Goal: Transaction & Acquisition: Purchase product/service

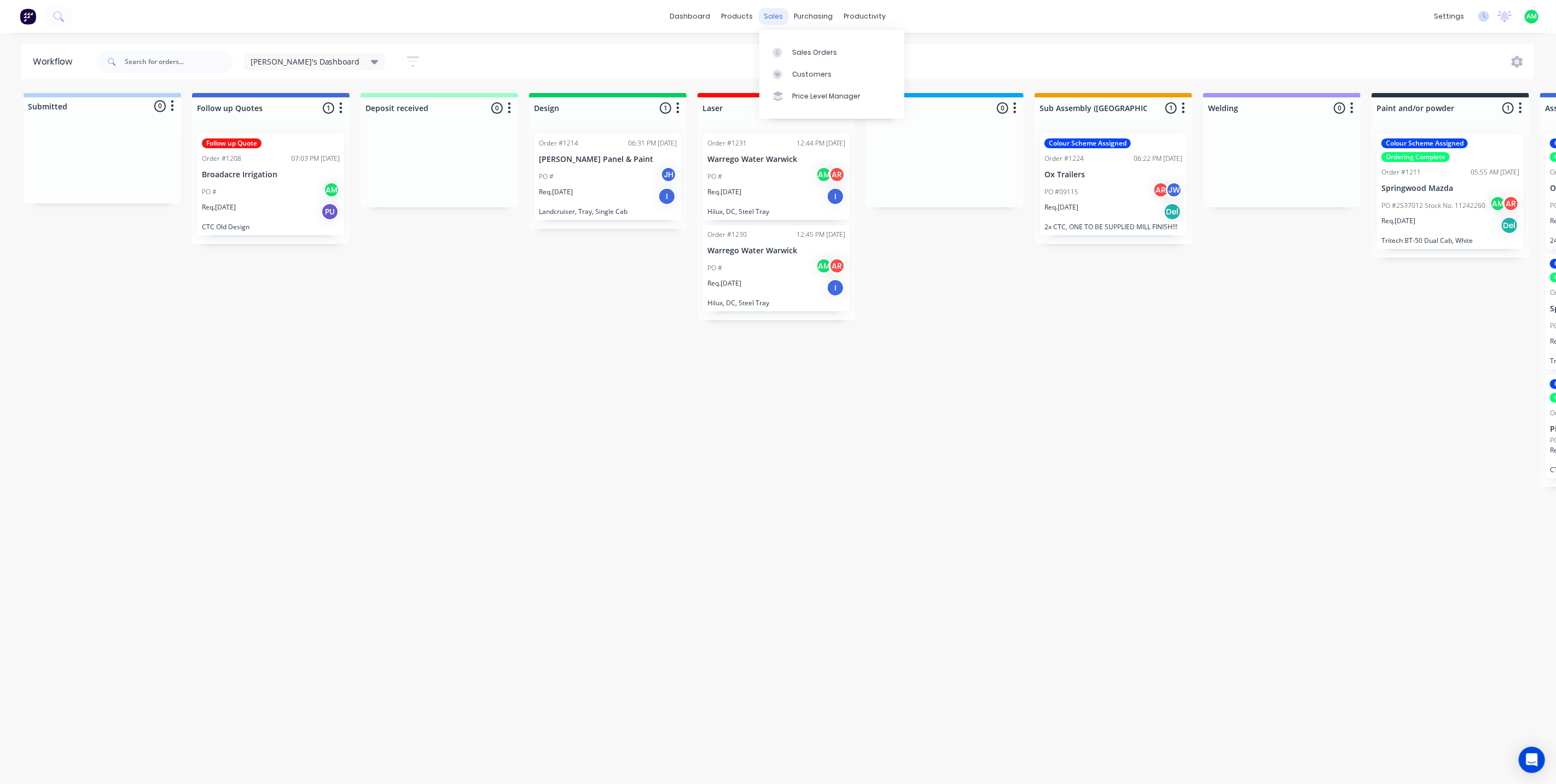
click at [772, 12] on div "sales" at bounding box center [774, 16] width 30 height 17
click at [789, 61] on link "Sales Orders" at bounding box center [832, 52] width 145 height 22
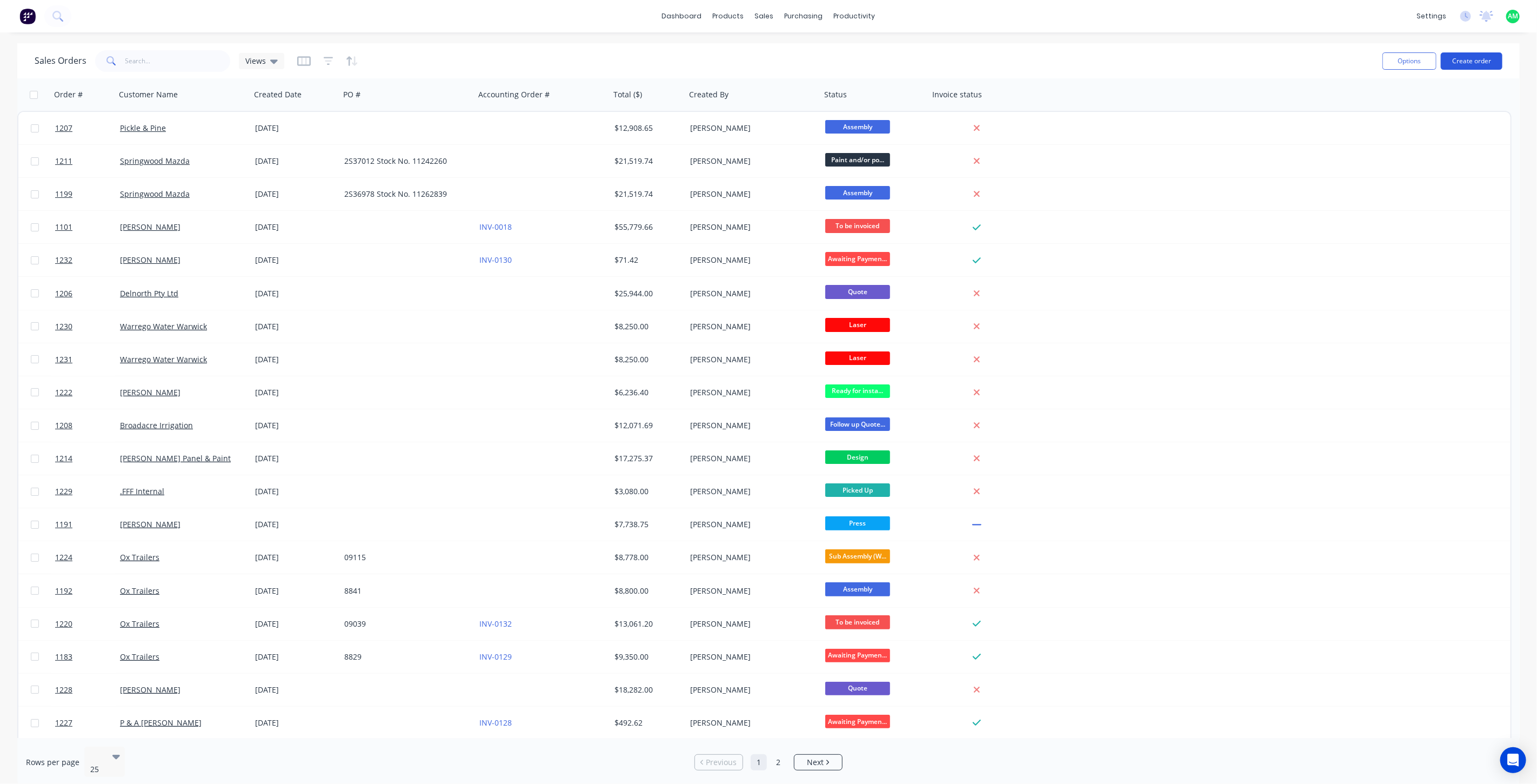
click at [1462, 66] on button "Create order" at bounding box center [1471, 62] width 62 height 17
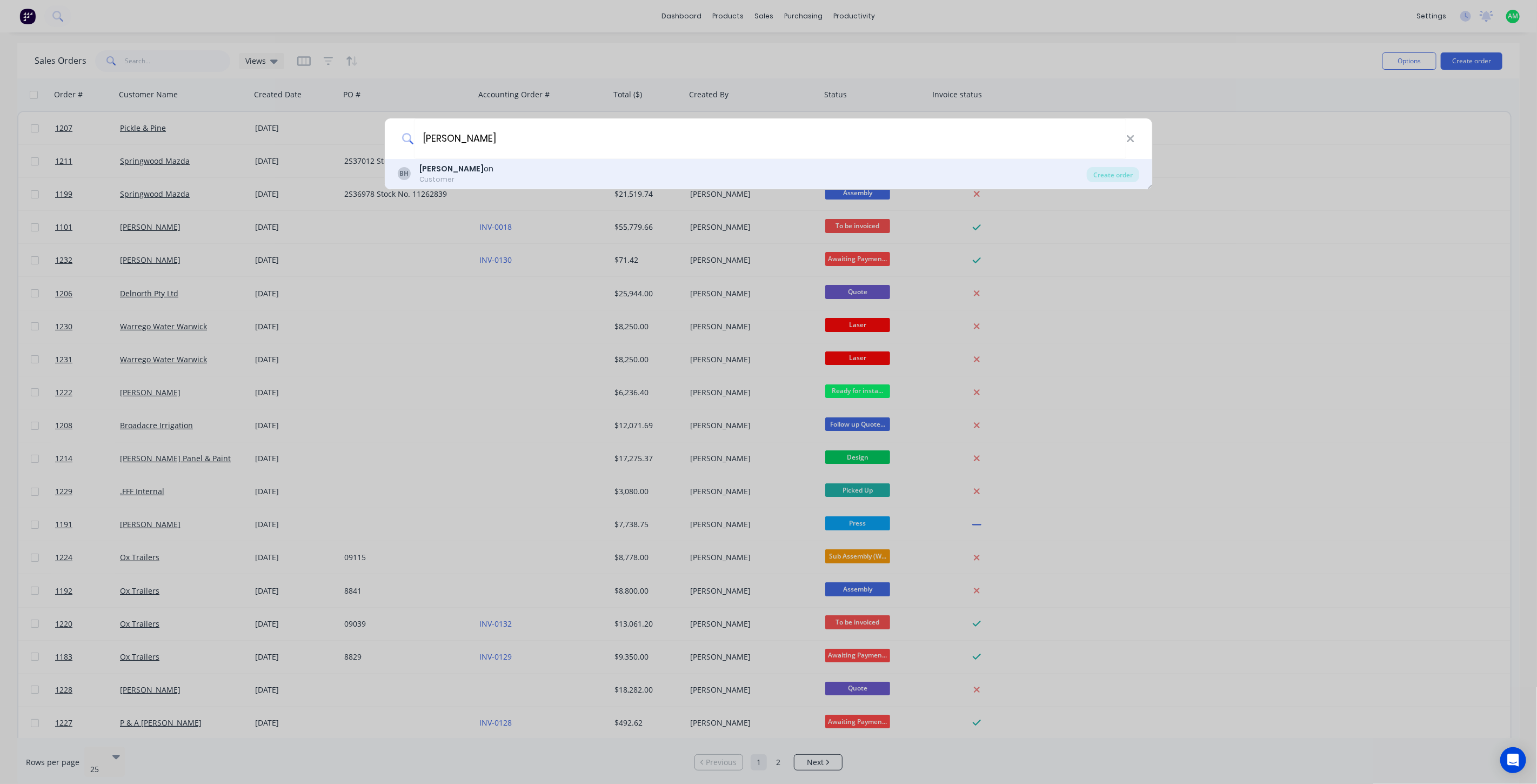
type input "[PERSON_NAME]"
click at [462, 170] on b "[PERSON_NAME]" at bounding box center [451, 168] width 64 height 10
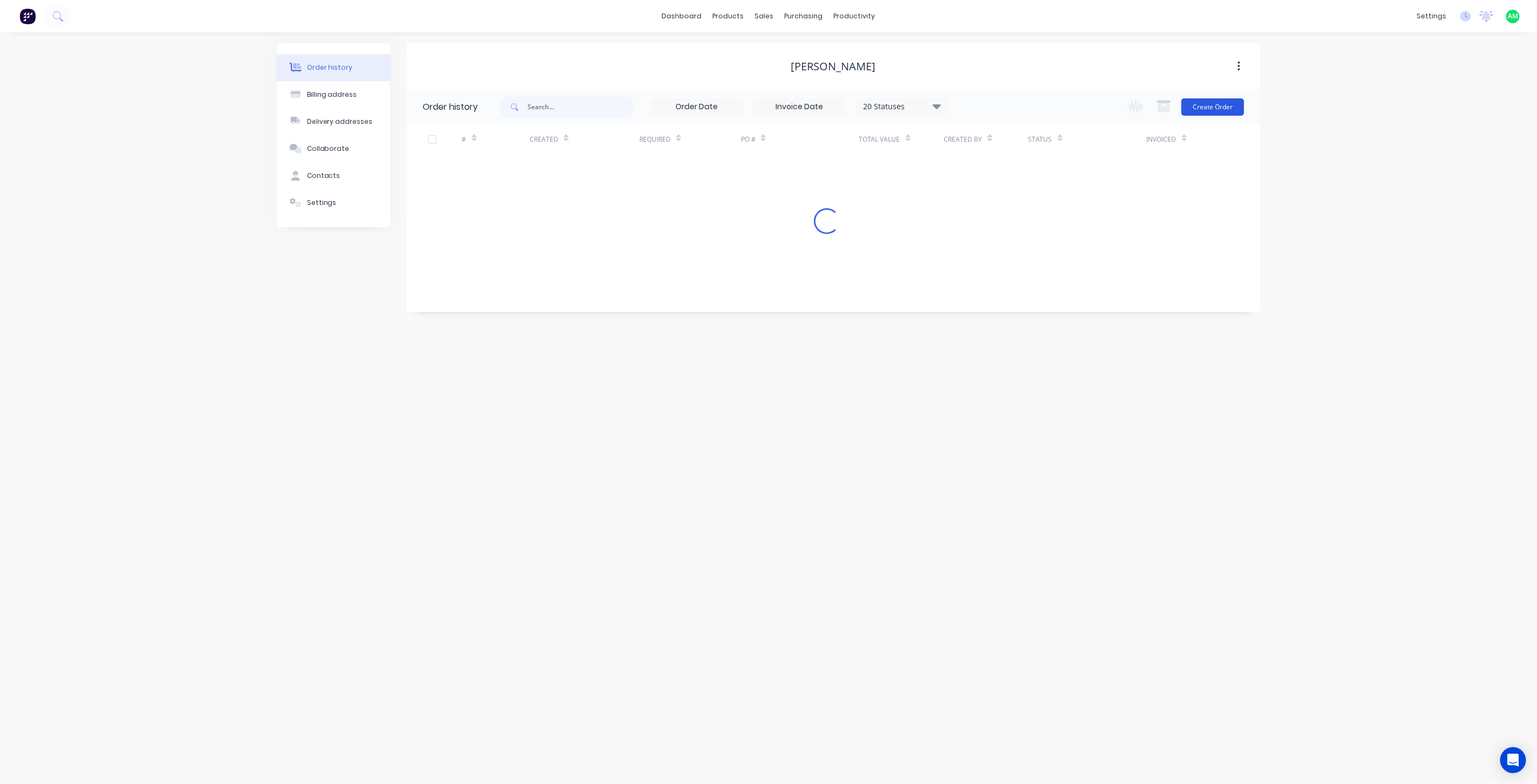
click at [1224, 103] on button "Create Order" at bounding box center [1213, 107] width 62 height 17
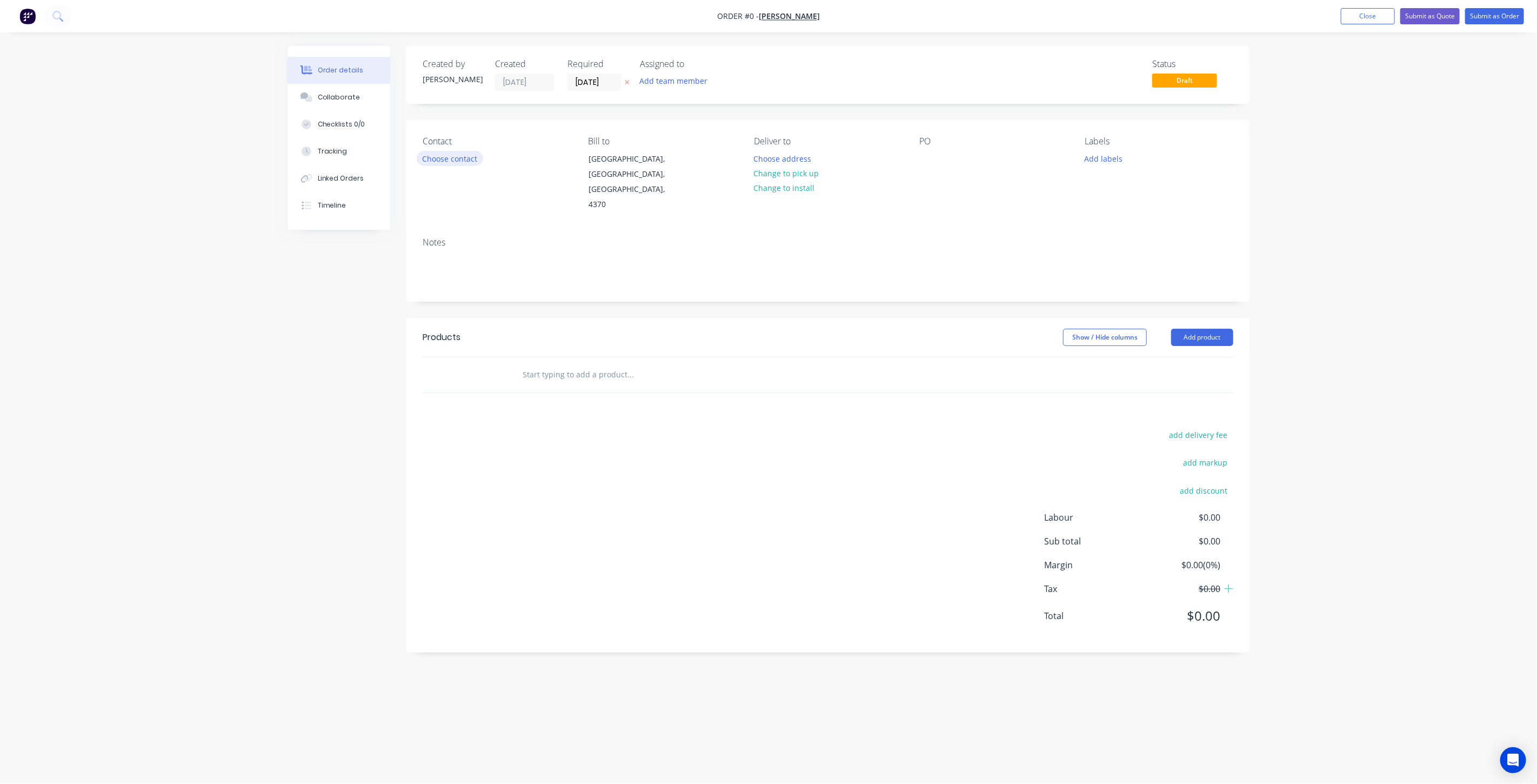
click at [469, 160] on button "Choose contact" at bounding box center [450, 158] width 67 height 15
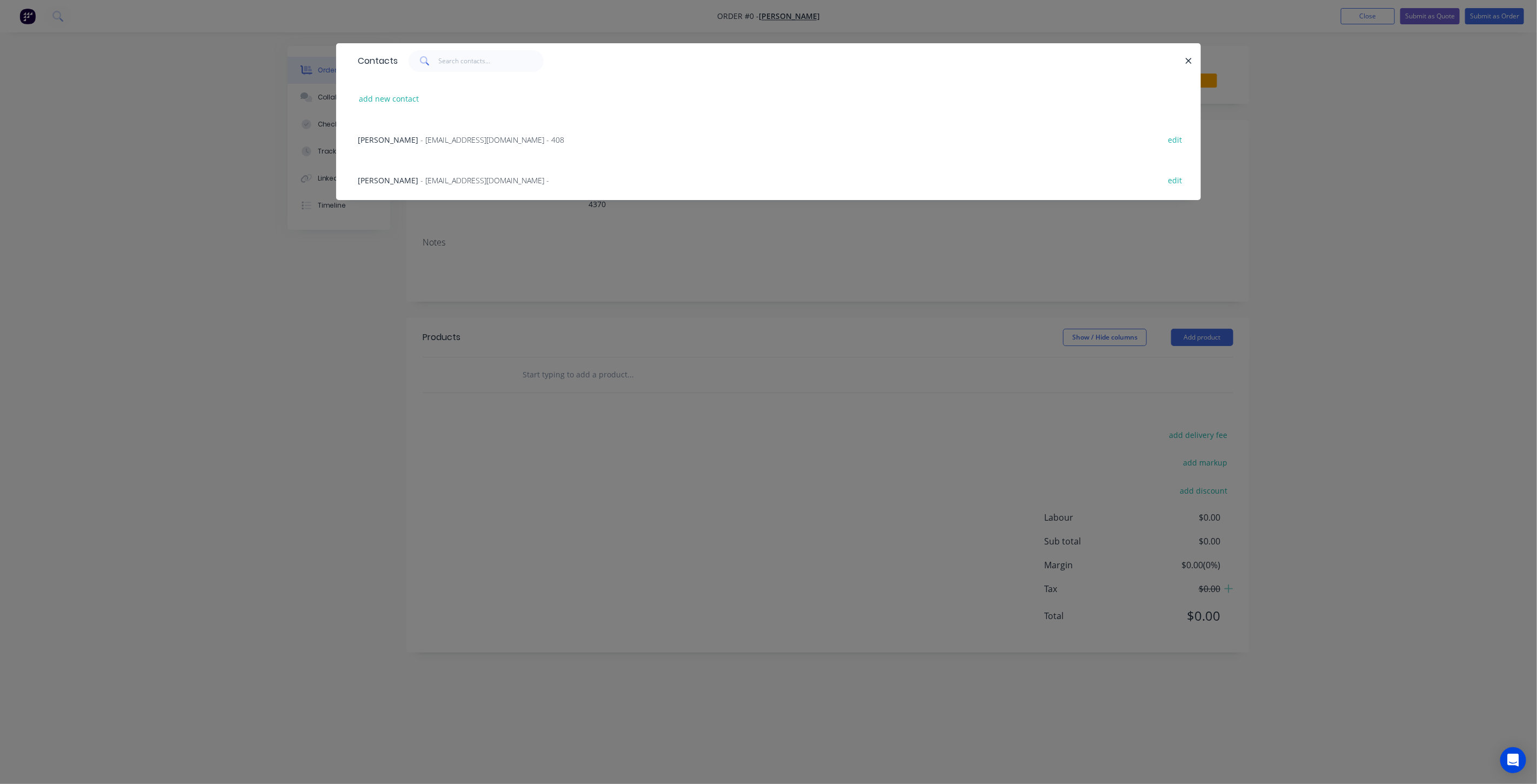
click at [394, 140] on span "[PERSON_NAME]" at bounding box center [388, 139] width 61 height 10
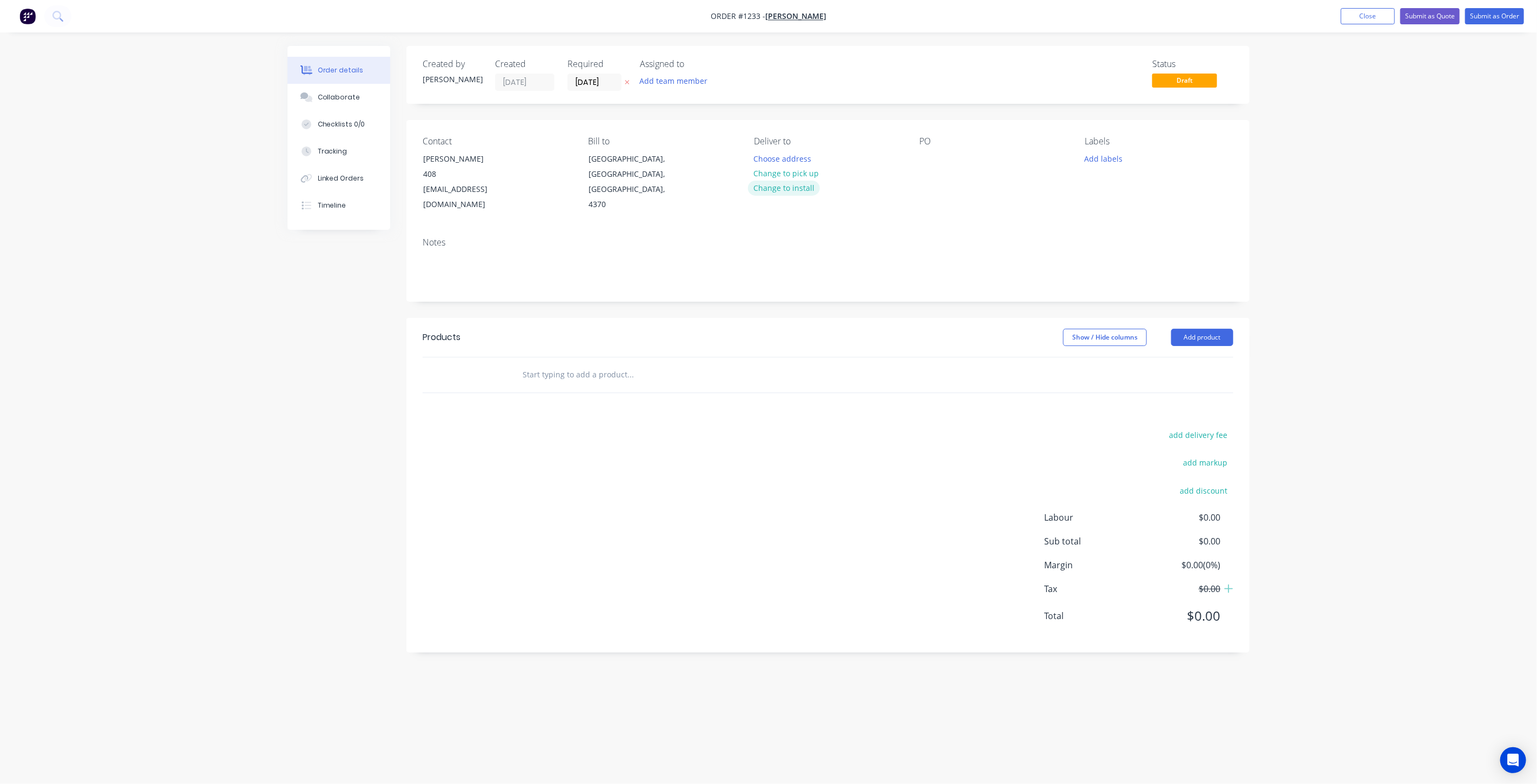
click at [791, 189] on button "Change to install" at bounding box center [784, 187] width 73 height 15
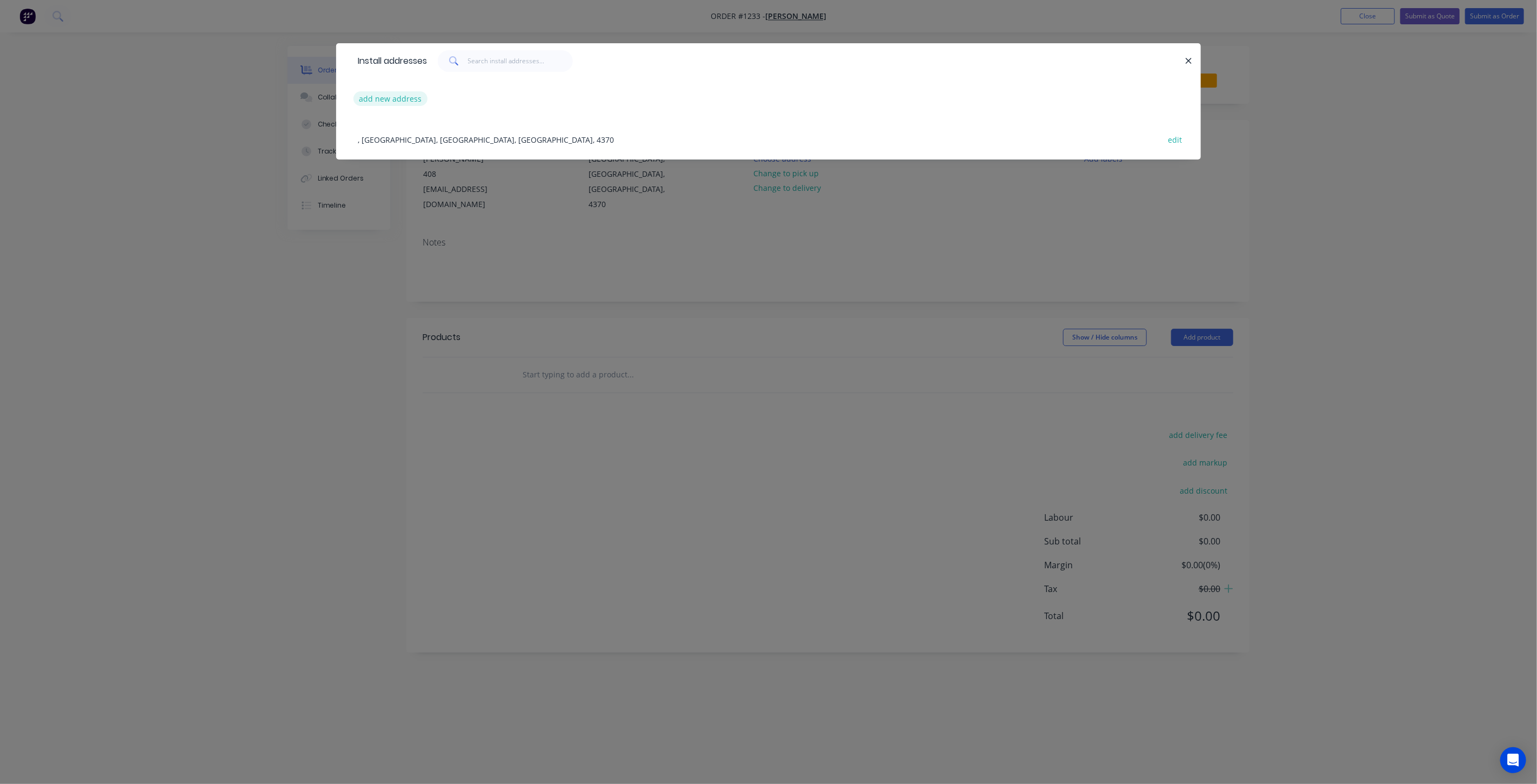
click at [393, 95] on button "add new address" at bounding box center [390, 98] width 74 height 15
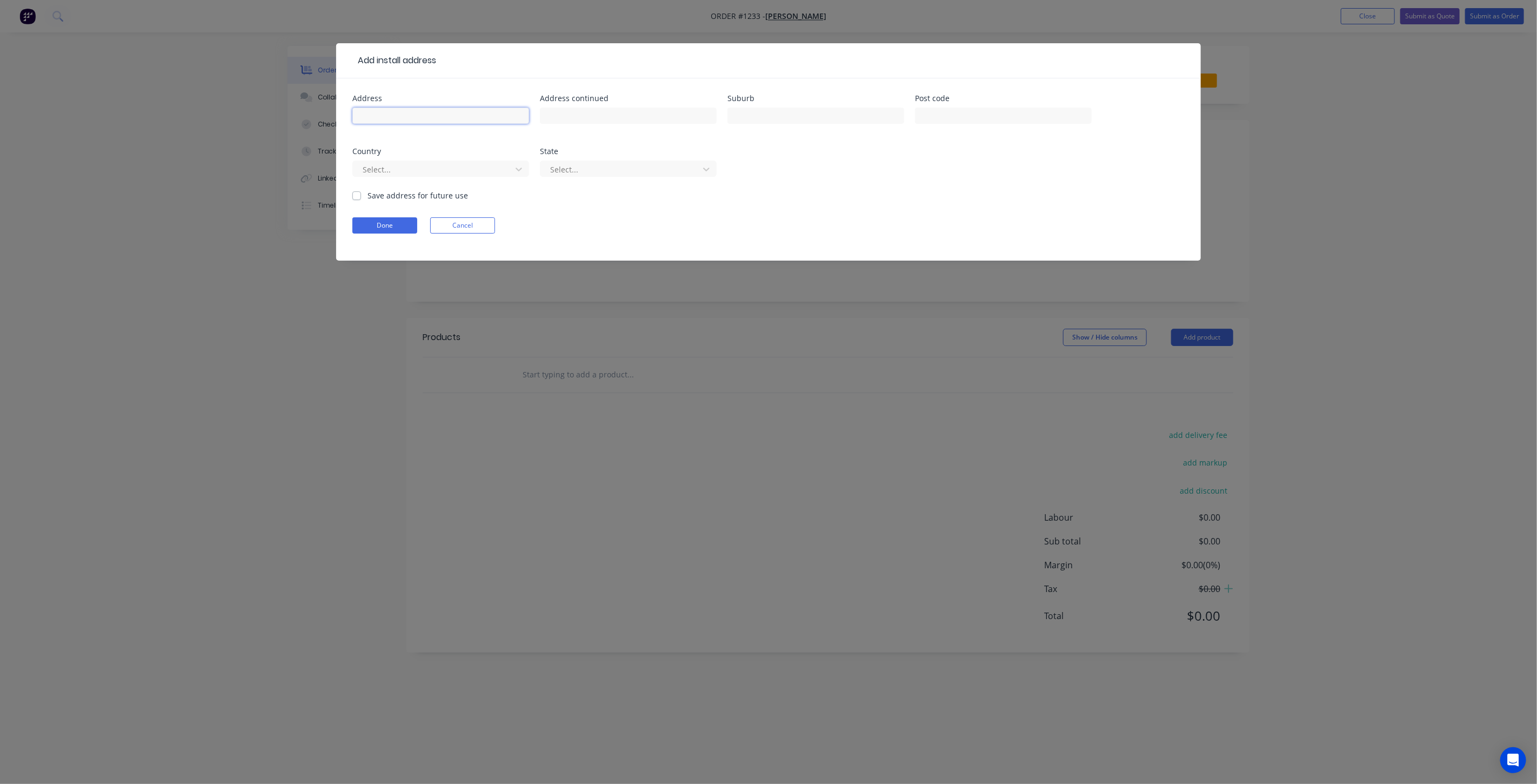
click at [409, 116] on input "text" at bounding box center [441, 115] width 177 height 16
type input "[STREET_ADDRESS][PERSON_NAME]"
type input "Warwick"
type input "4370"
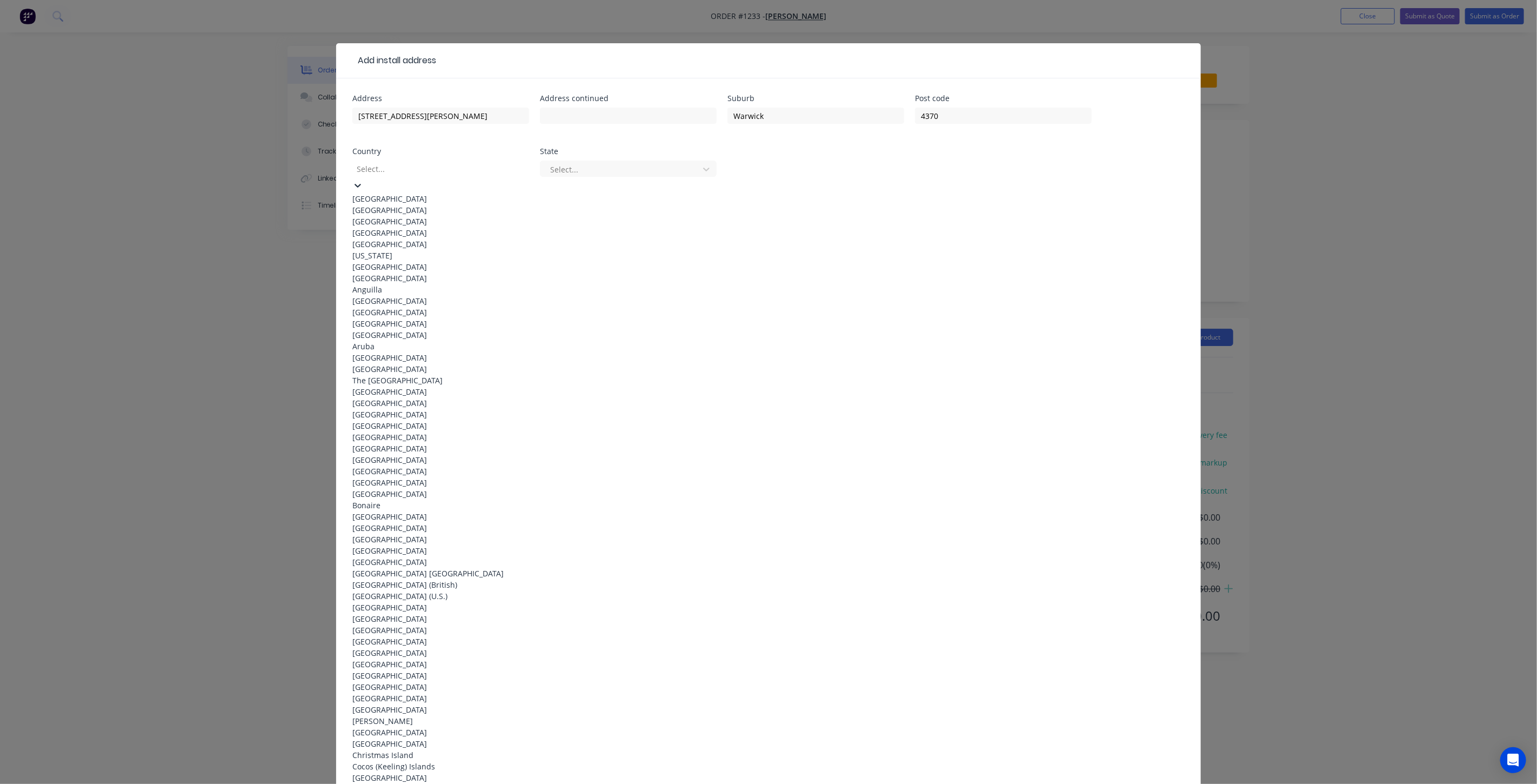
click at [468, 169] on div at bounding box center [433, 169] width 156 height 14
click at [444, 198] on div "[GEOGRAPHIC_DATA]" at bounding box center [441, 198] width 177 height 11
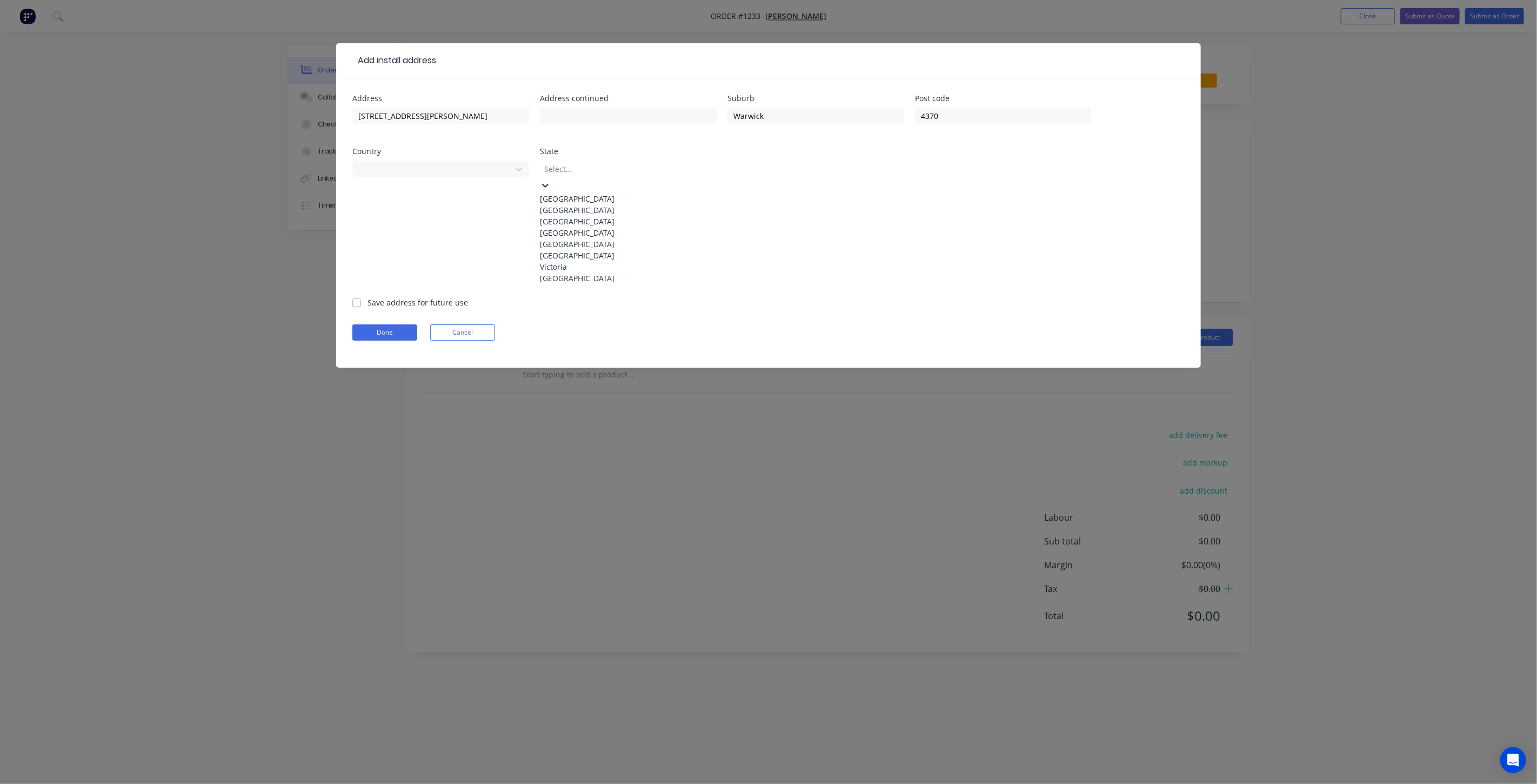
click at [580, 160] on div "Select..." at bounding box center [620, 168] width 162 height 16
drag, startPoint x: 586, startPoint y: 246, endPoint x: 575, endPoint y: 245, distance: 11.0
click at [585, 238] on div "[GEOGRAPHIC_DATA]" at bounding box center [628, 232] width 177 height 11
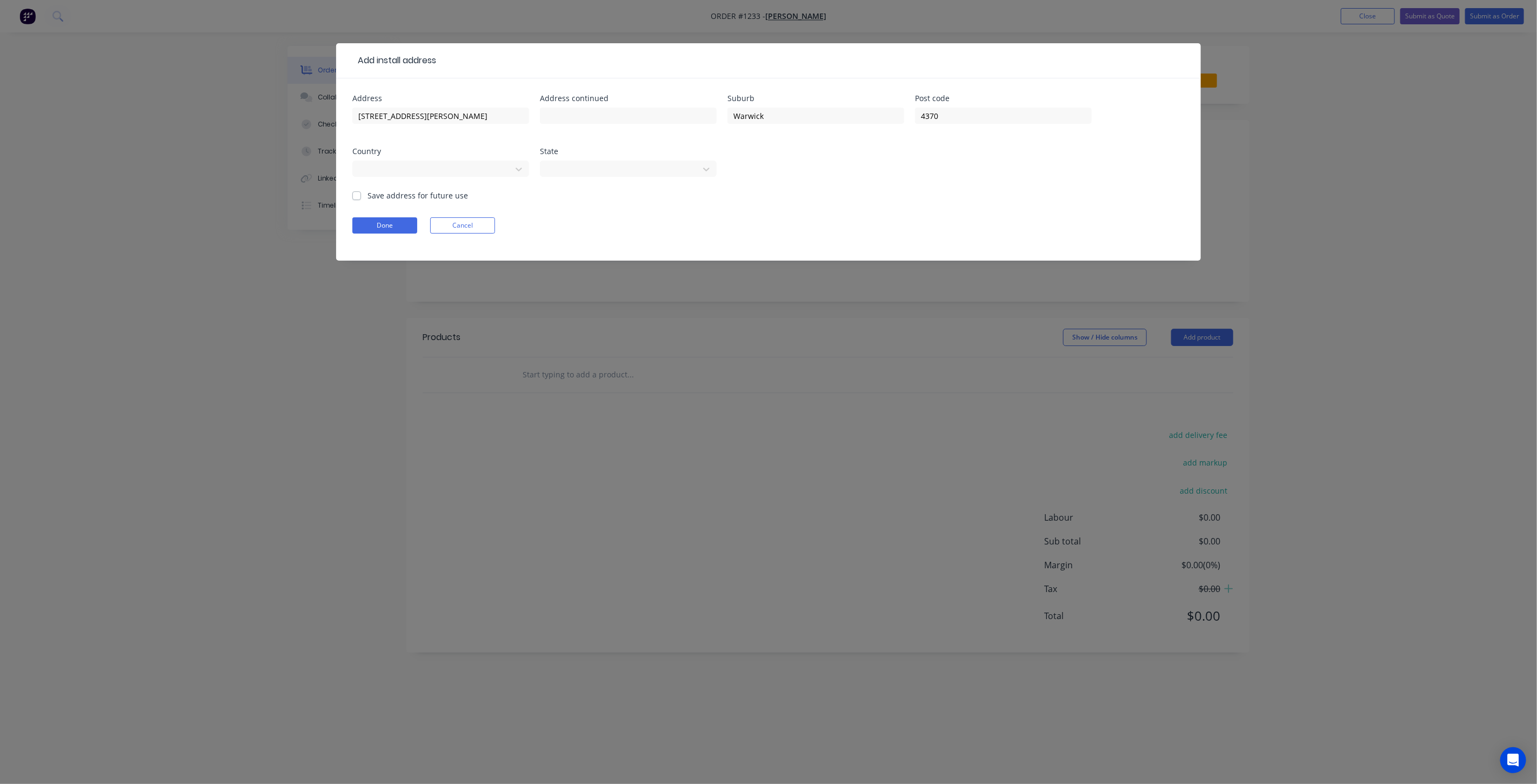
click at [400, 191] on label "Save address for future use" at bounding box center [418, 195] width 101 height 11
click at [361, 191] on input "Save address for future use" at bounding box center [357, 195] width 9 height 10
checkbox input "true"
click at [396, 224] on button "Done" at bounding box center [385, 225] width 65 height 16
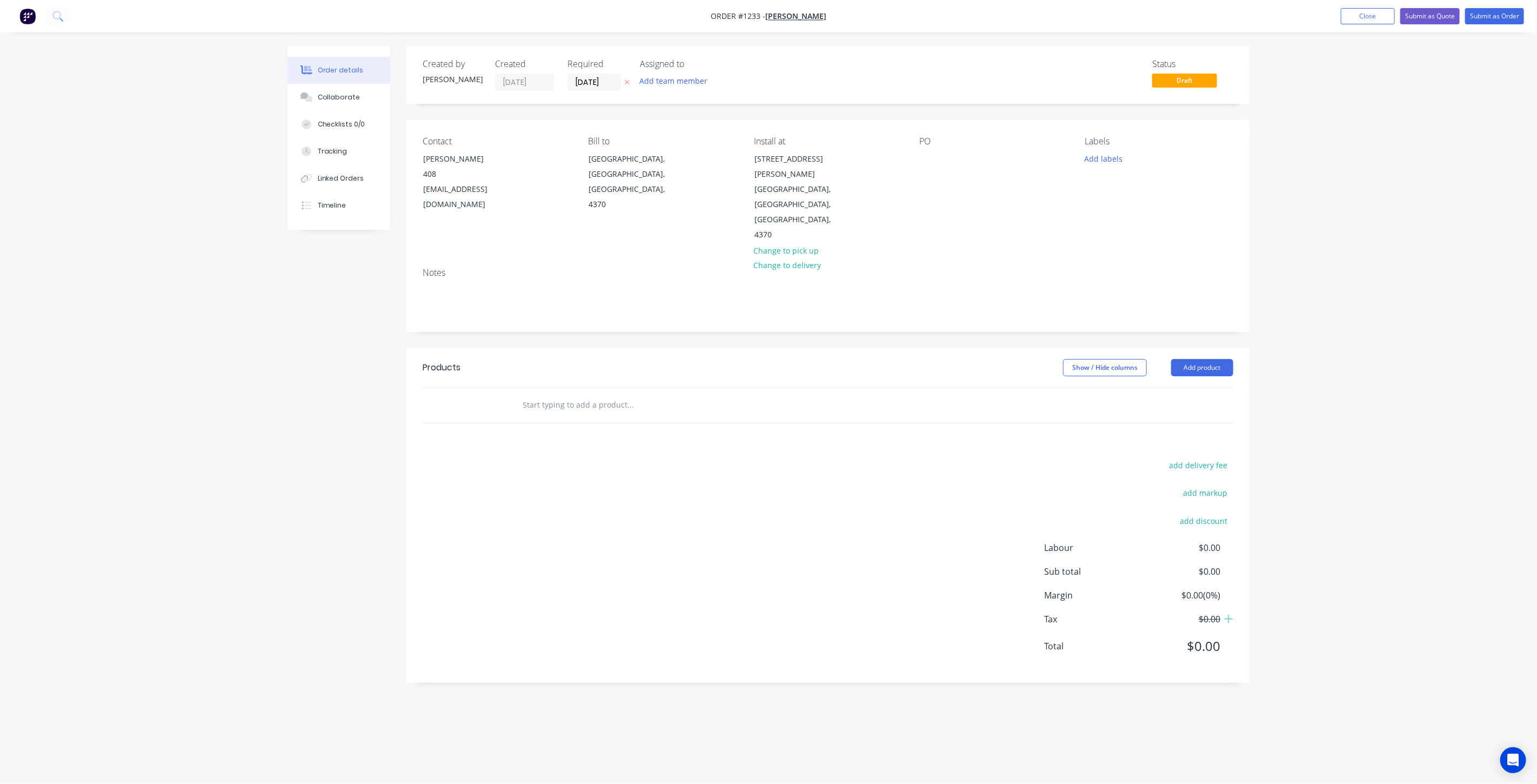
click at [553, 394] on input "text" at bounding box center [631, 405] width 217 height 22
type input "p"
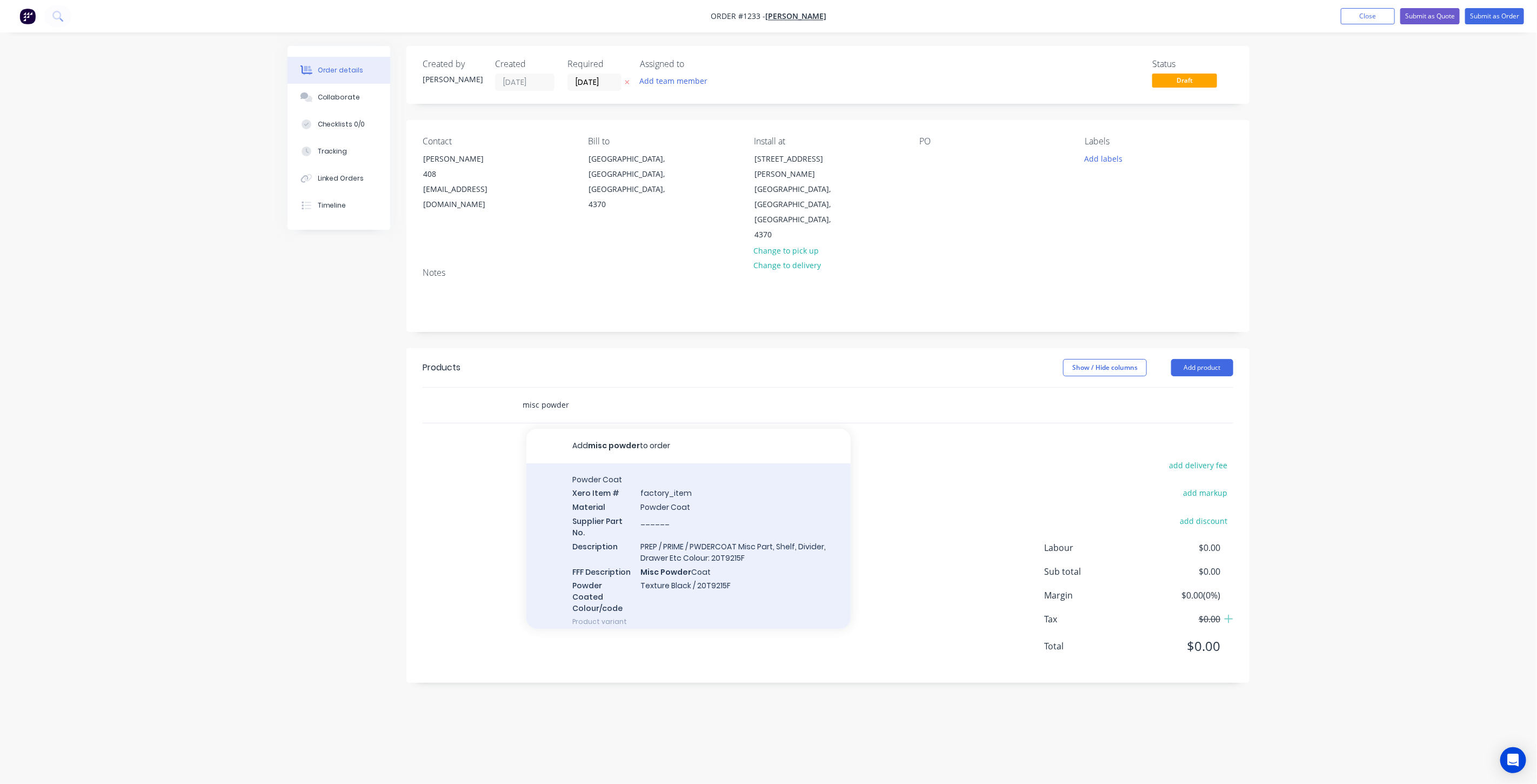
type input "misc powder"
click at [704, 506] on div "Powder Coat Xero Item # factory_item Material Powder Coat Supplier Part No. ___…" at bounding box center [689, 551] width 324 height 175
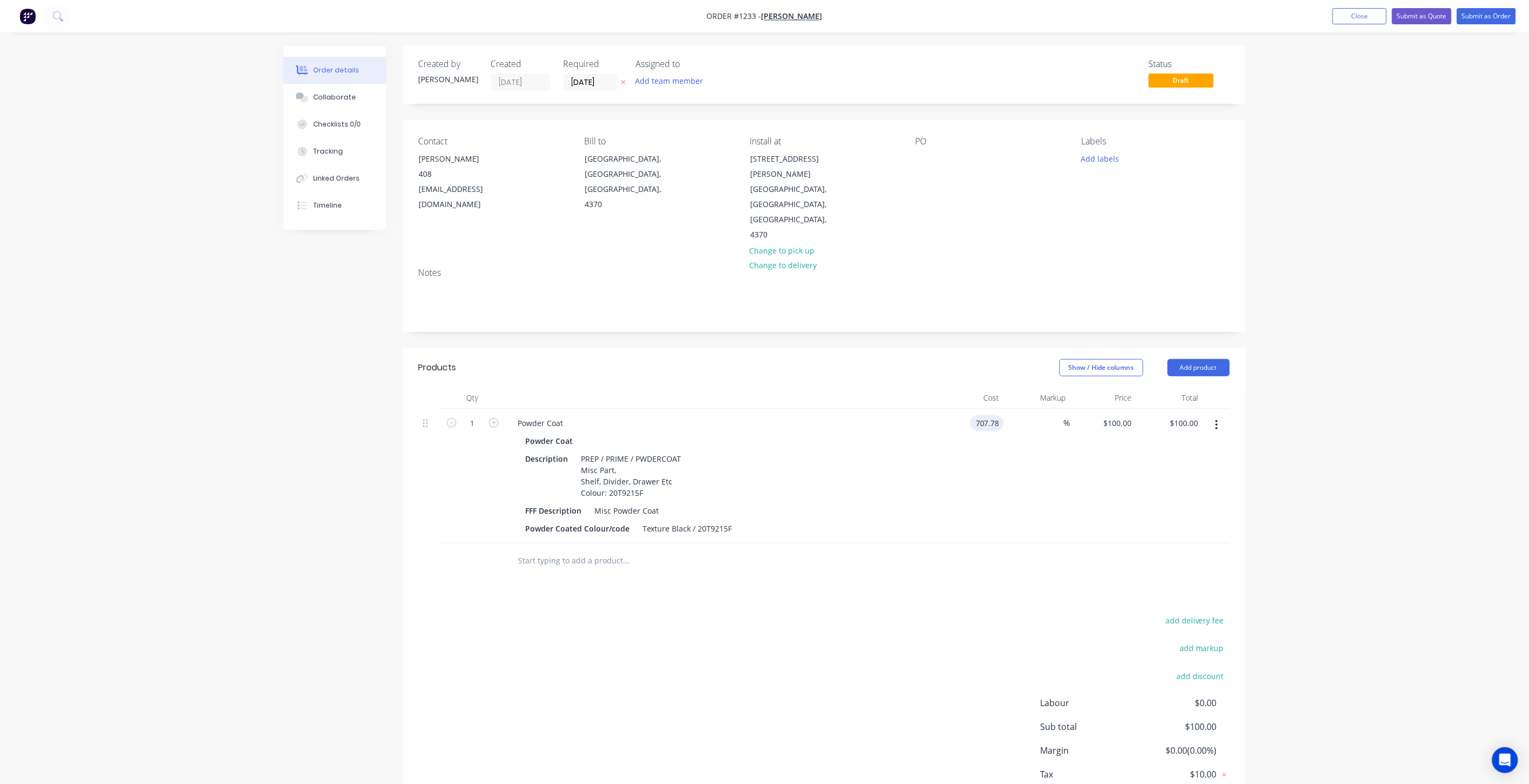
type input "$707.78"
click at [1002, 431] on div "$707.78 707.78" at bounding box center [971, 476] width 67 height 134
click at [1047, 415] on div "%" at bounding box center [1058, 423] width 23 height 16
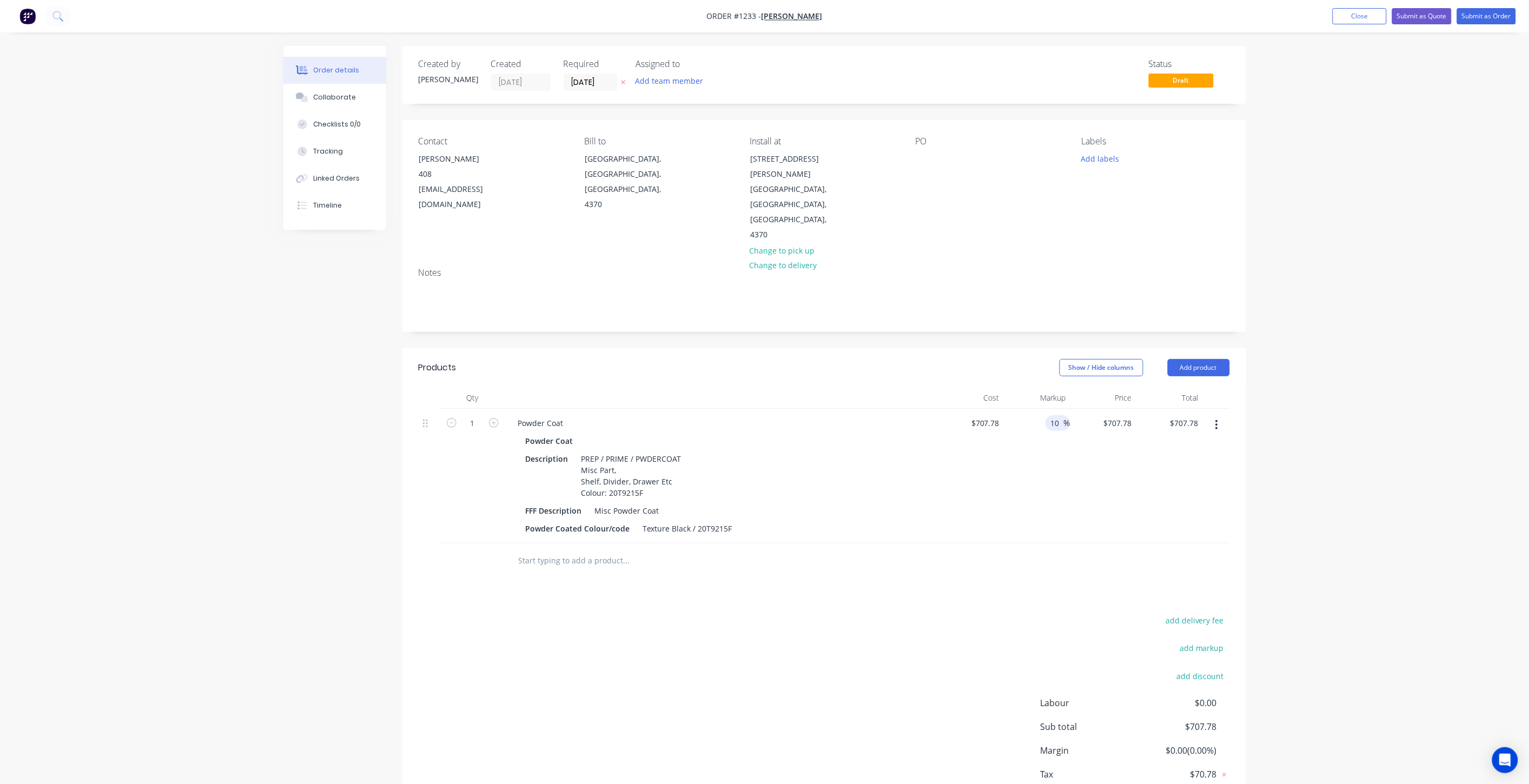
type input "10"
type input "$778.558"
type input "$778.56"
click at [1064, 424] on div "10 10 %" at bounding box center [1037, 476] width 67 height 134
click at [1208, 359] on button "Add product" at bounding box center [1199, 367] width 62 height 17
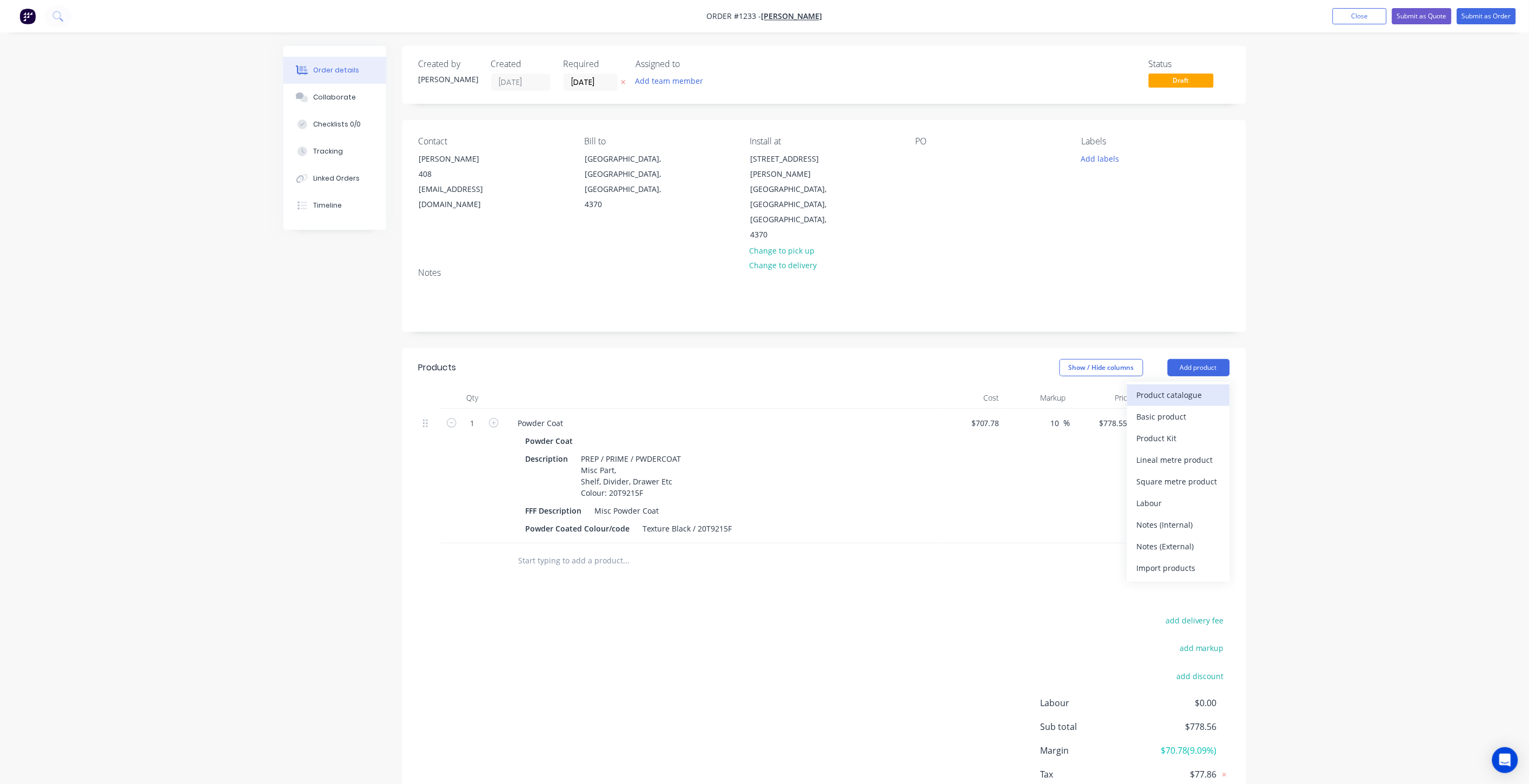
click at [1148, 387] on div "Product catalogue" at bounding box center [1178, 395] width 83 height 16
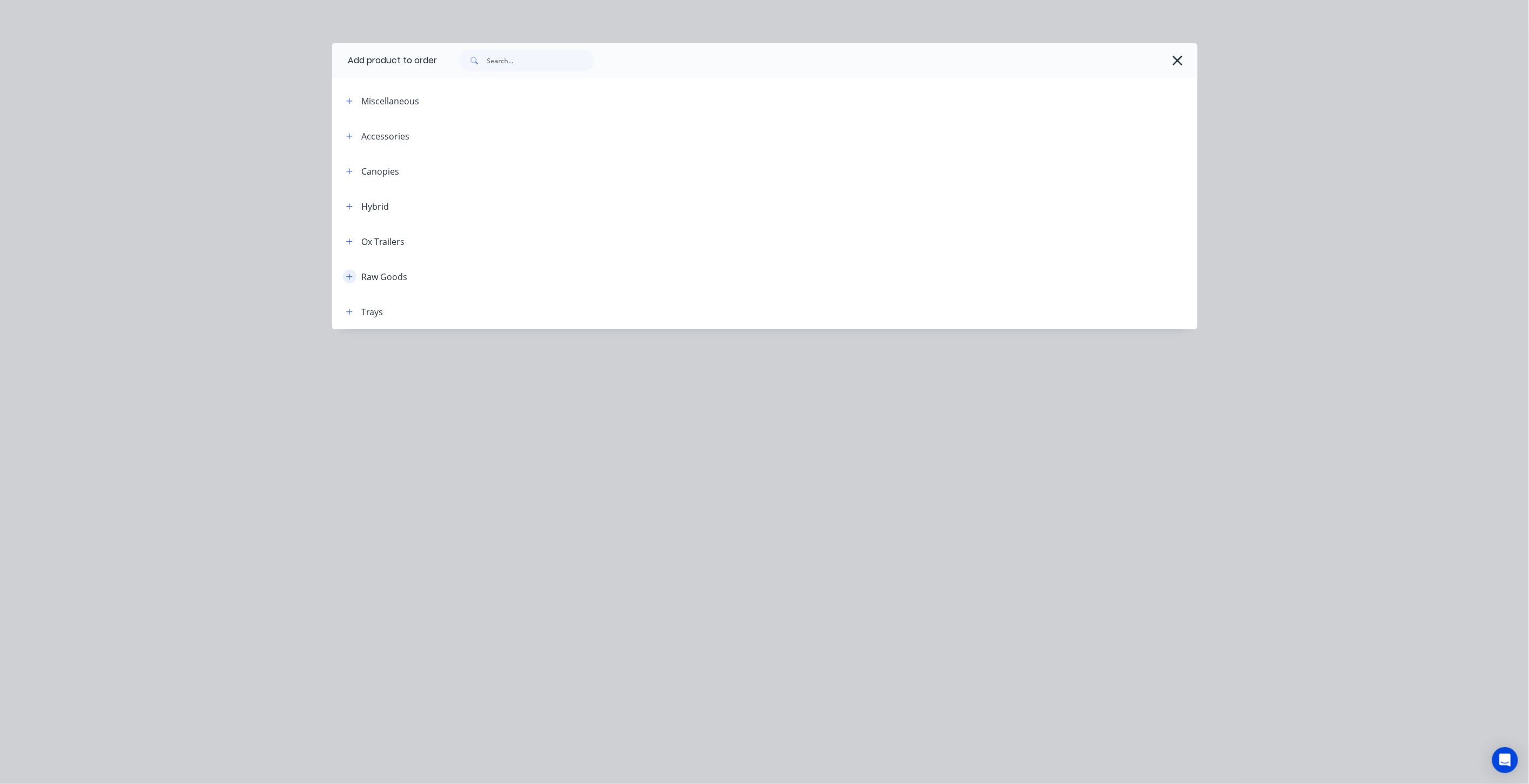
click at [350, 274] on icon "button" at bounding box center [348, 276] width 6 height 8
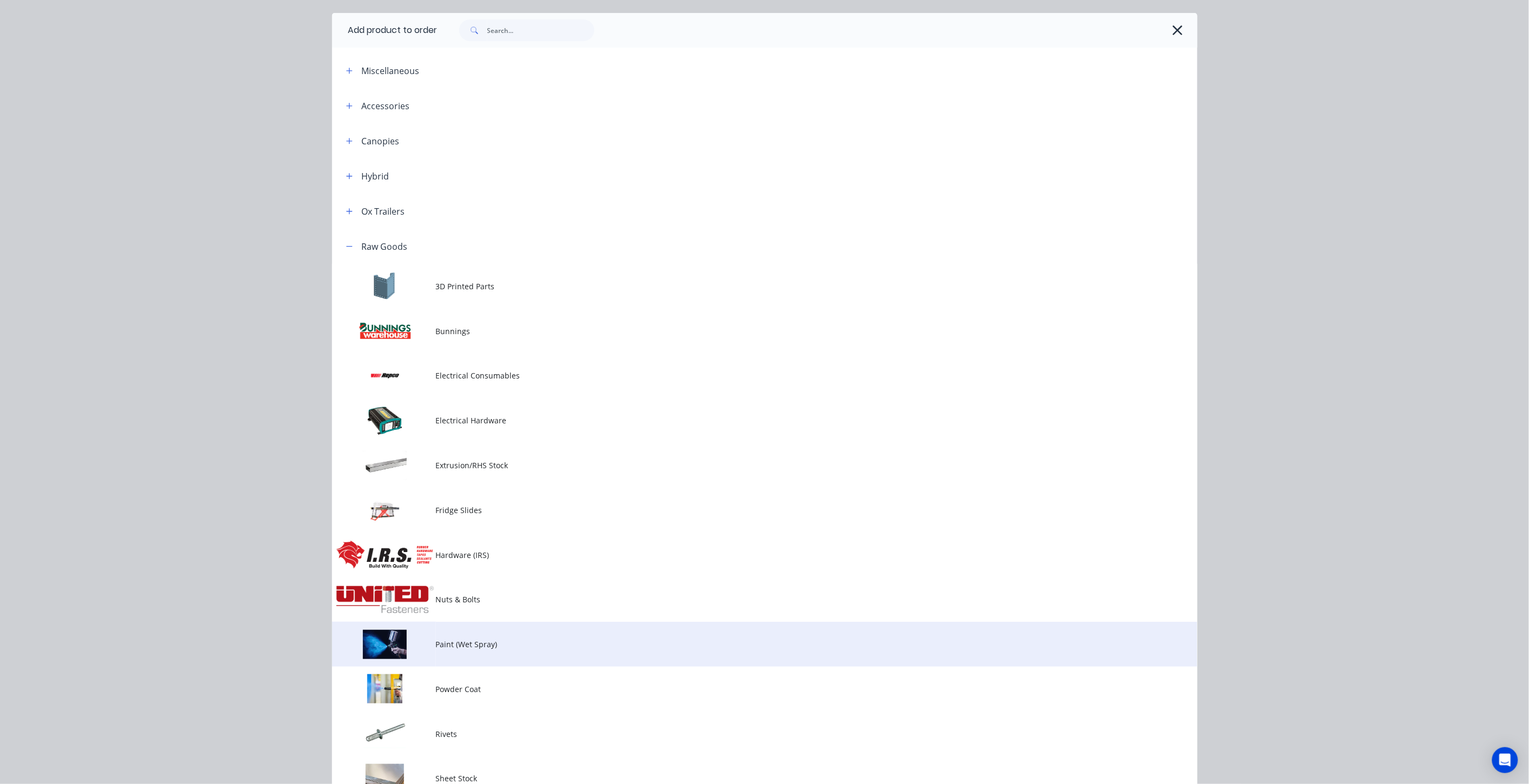
scroll to position [130, 0]
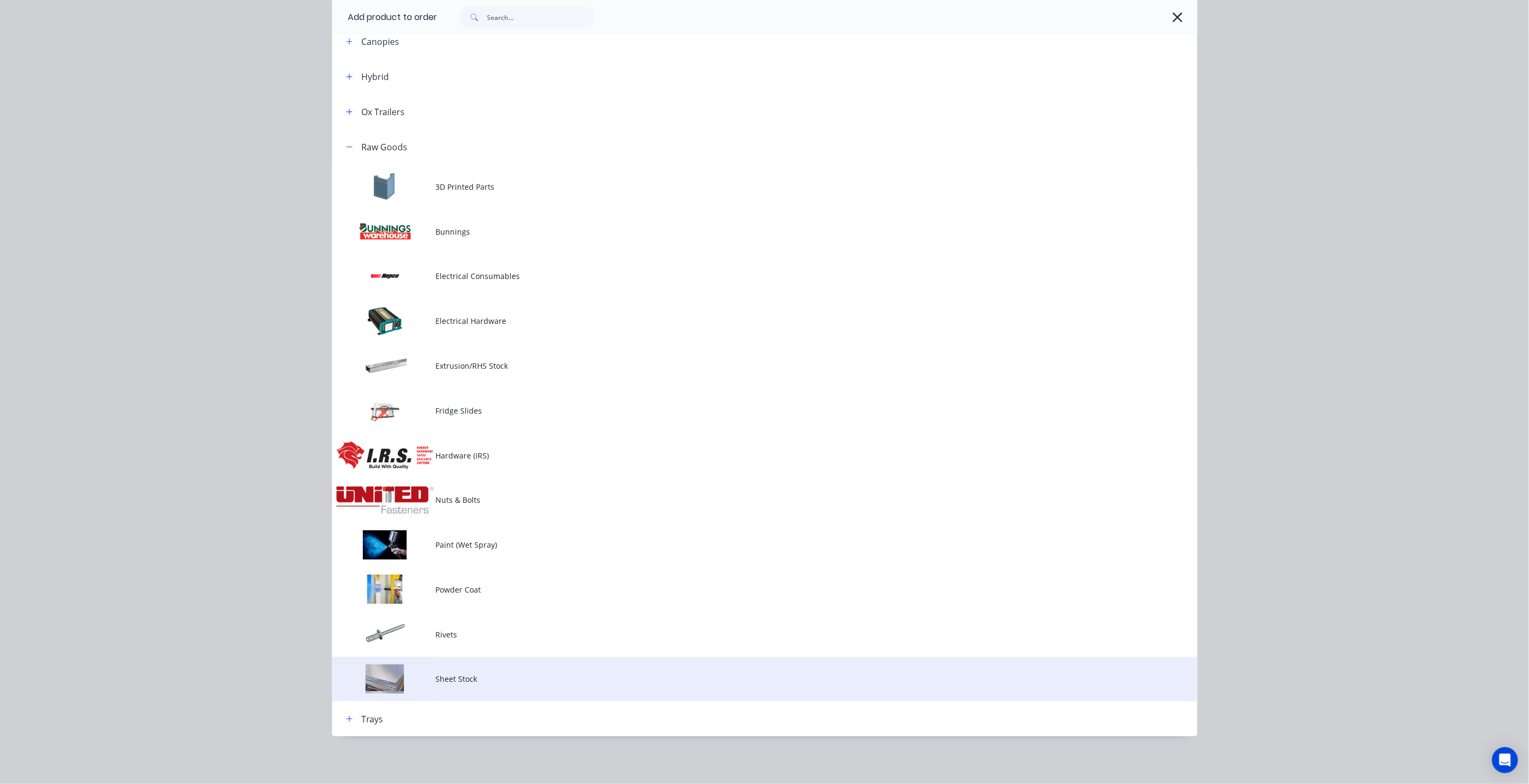
click at [449, 684] on span "Sheet Stock" at bounding box center [740, 678] width 608 height 11
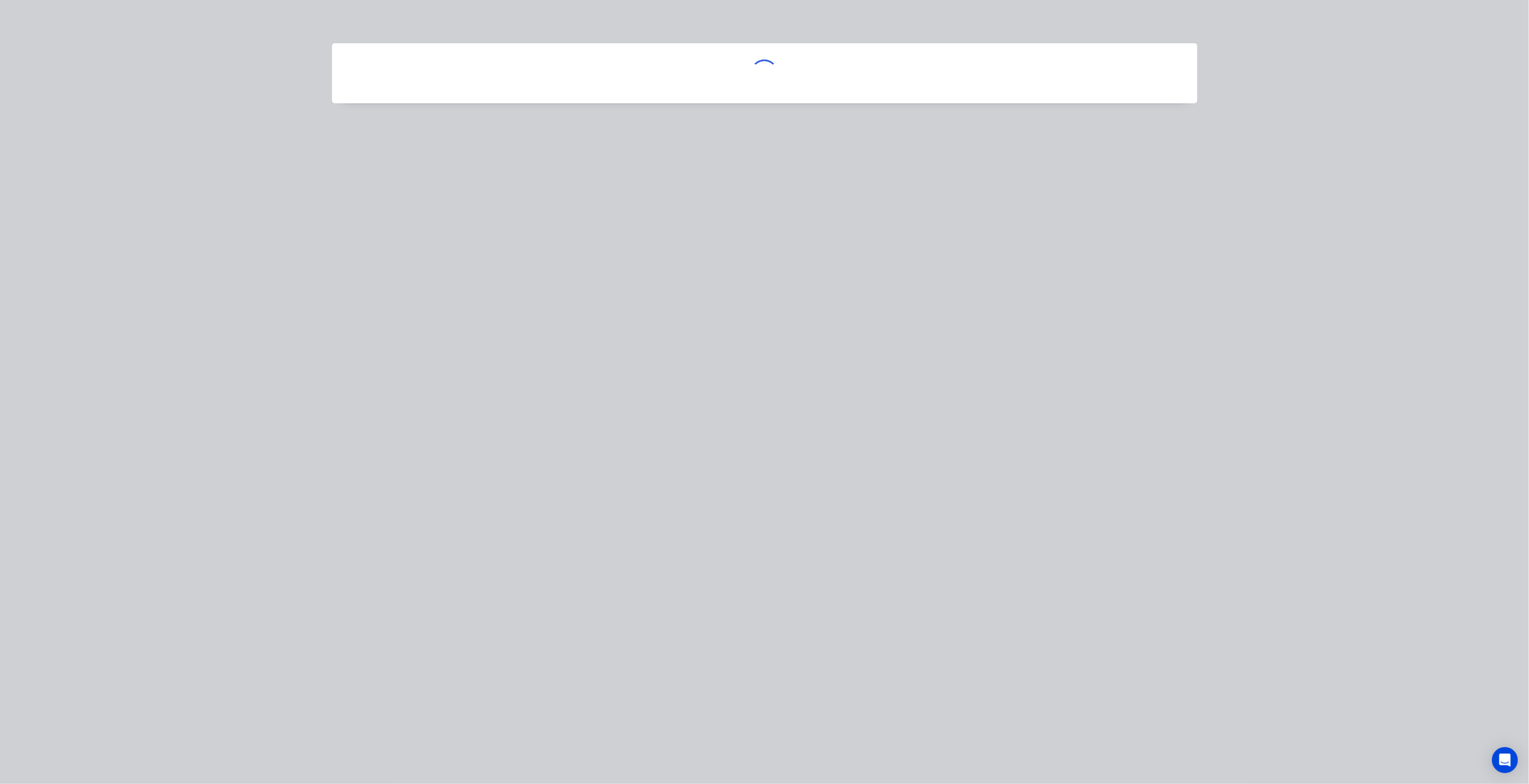
scroll to position [0, 0]
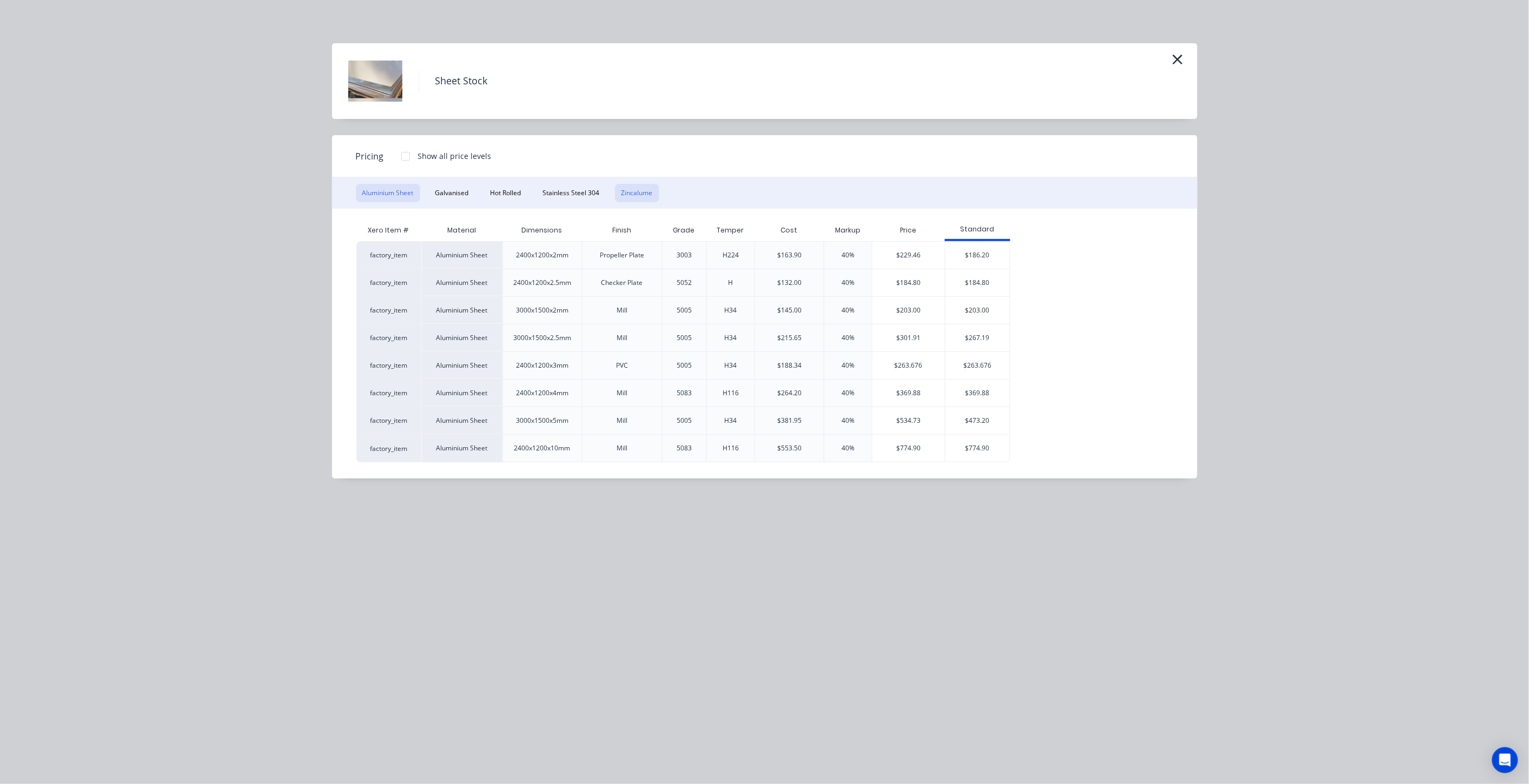
click at [630, 191] on button "Zincalume" at bounding box center [636, 192] width 44 height 18
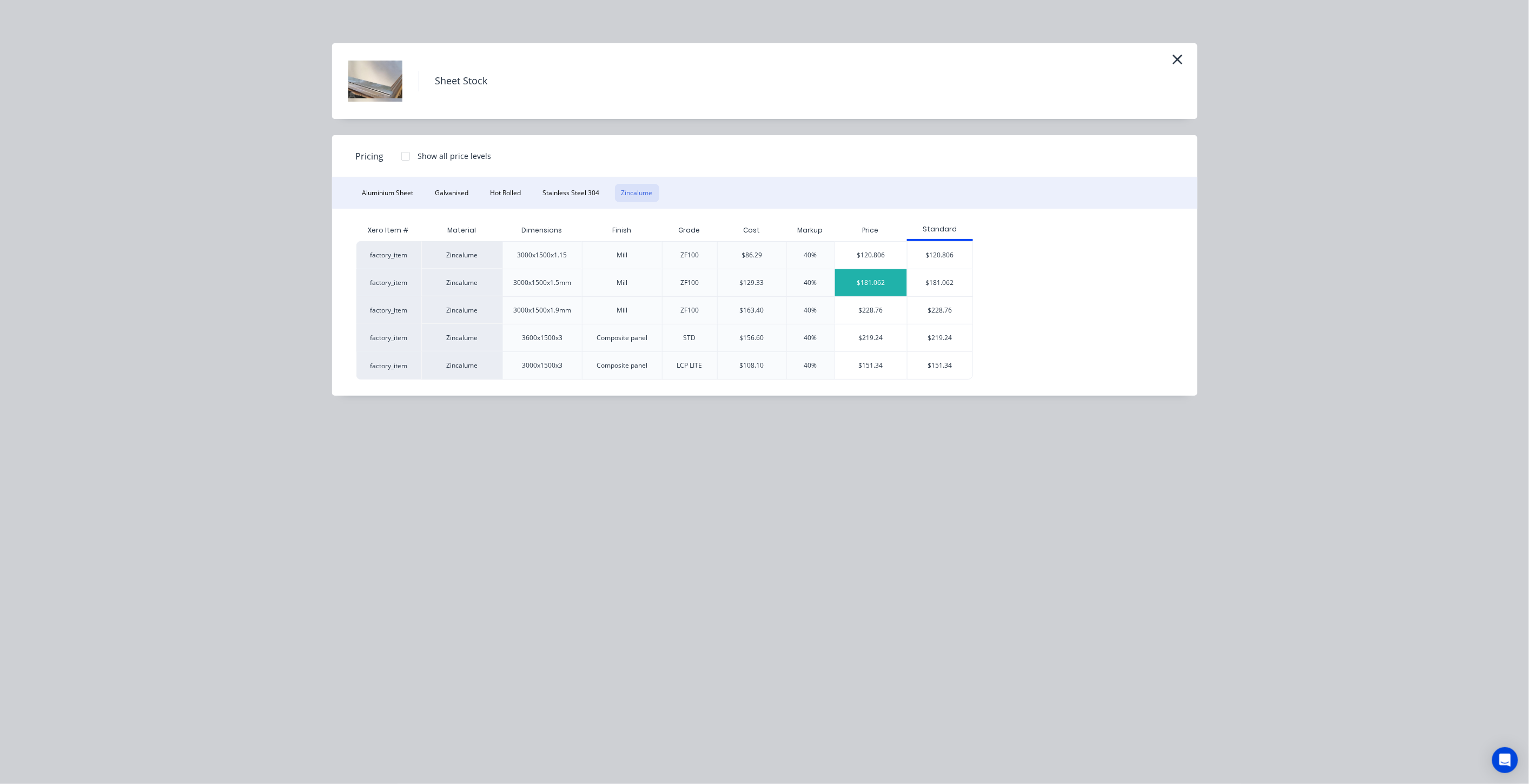
click at [885, 282] on div "$181.062" at bounding box center [871, 282] width 73 height 27
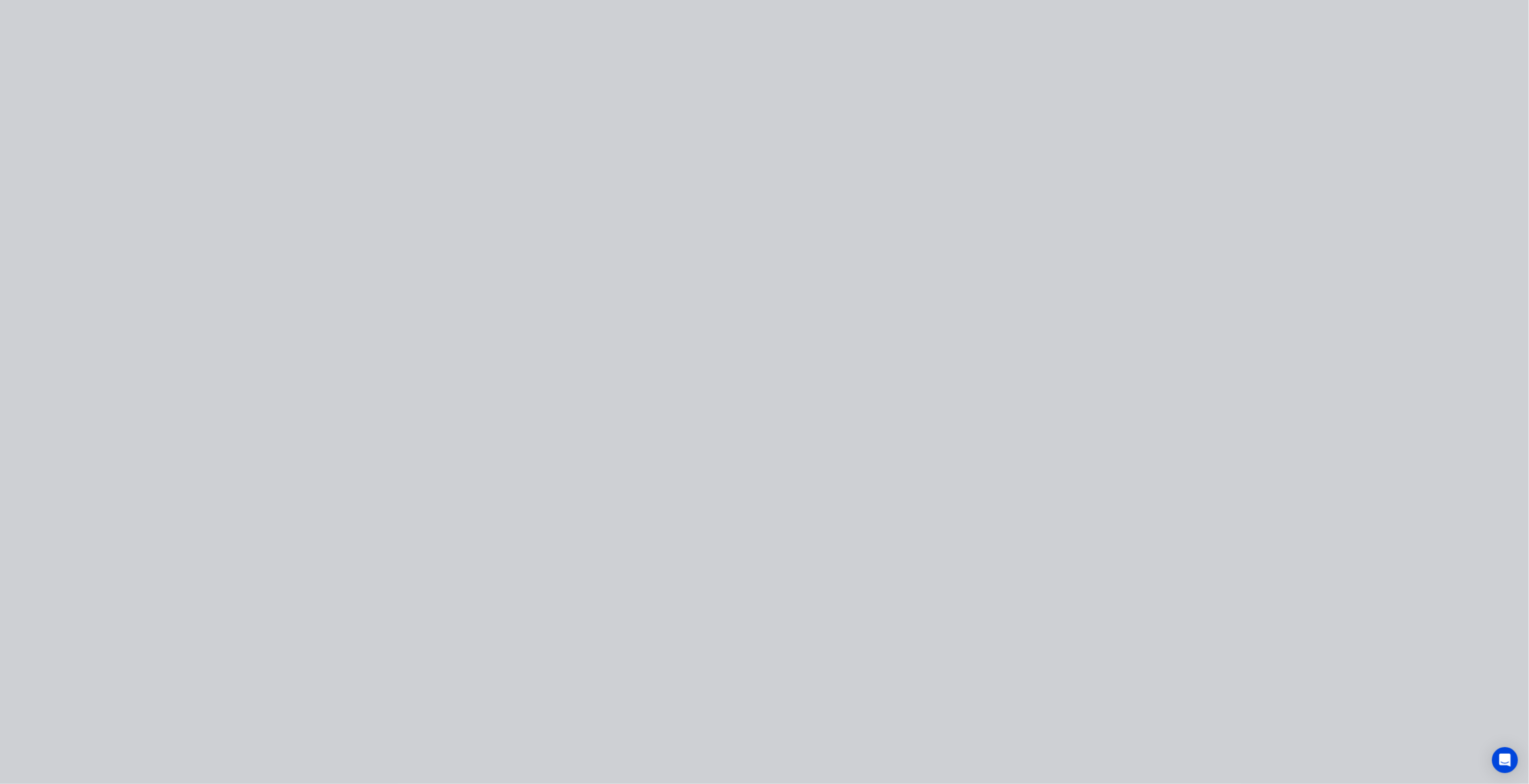
type input "$129.33"
type input "40"
type input "$181.062"
type input "$181.06"
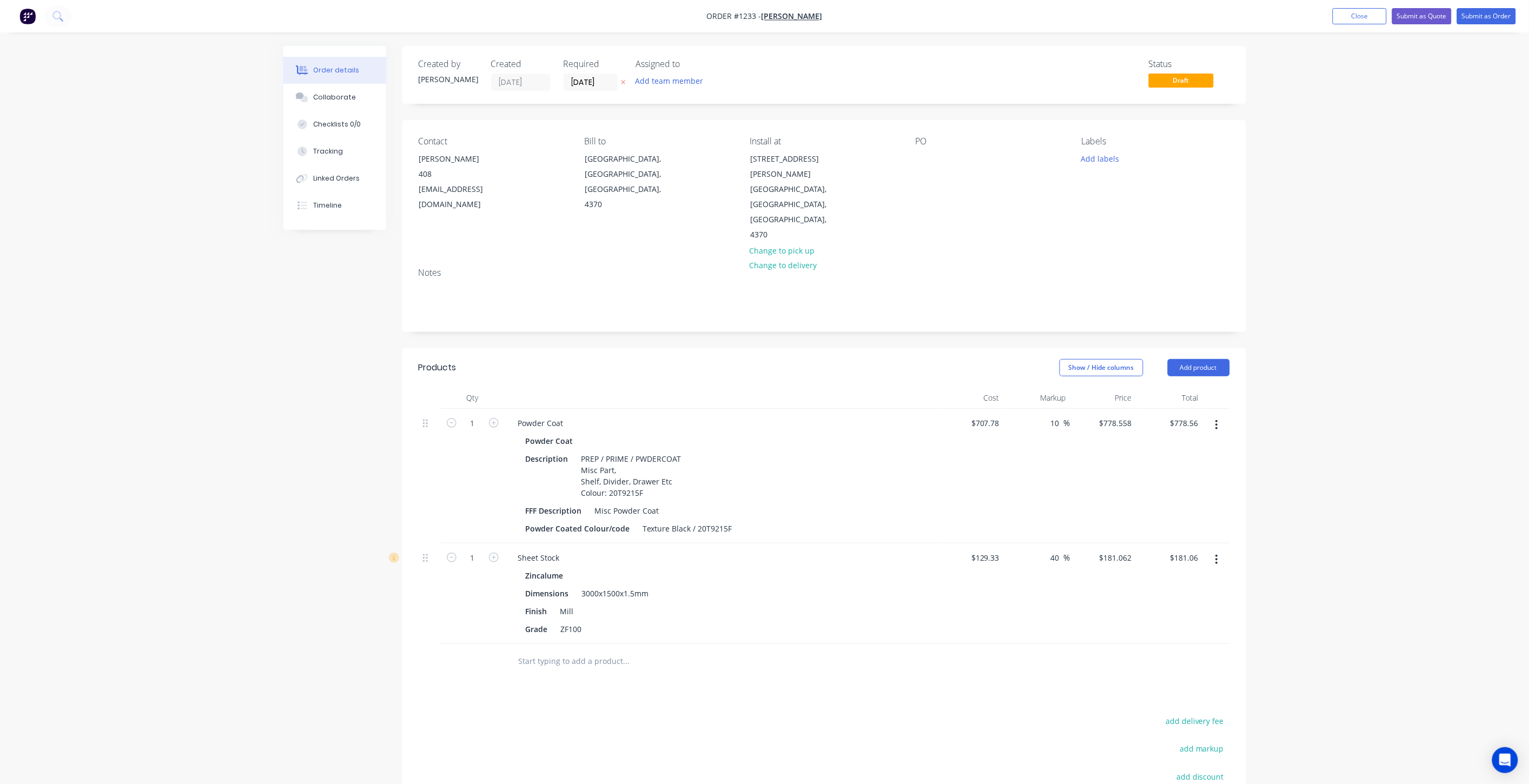
click at [581, 650] on input "text" at bounding box center [627, 660] width 217 height 22
type input "laser"
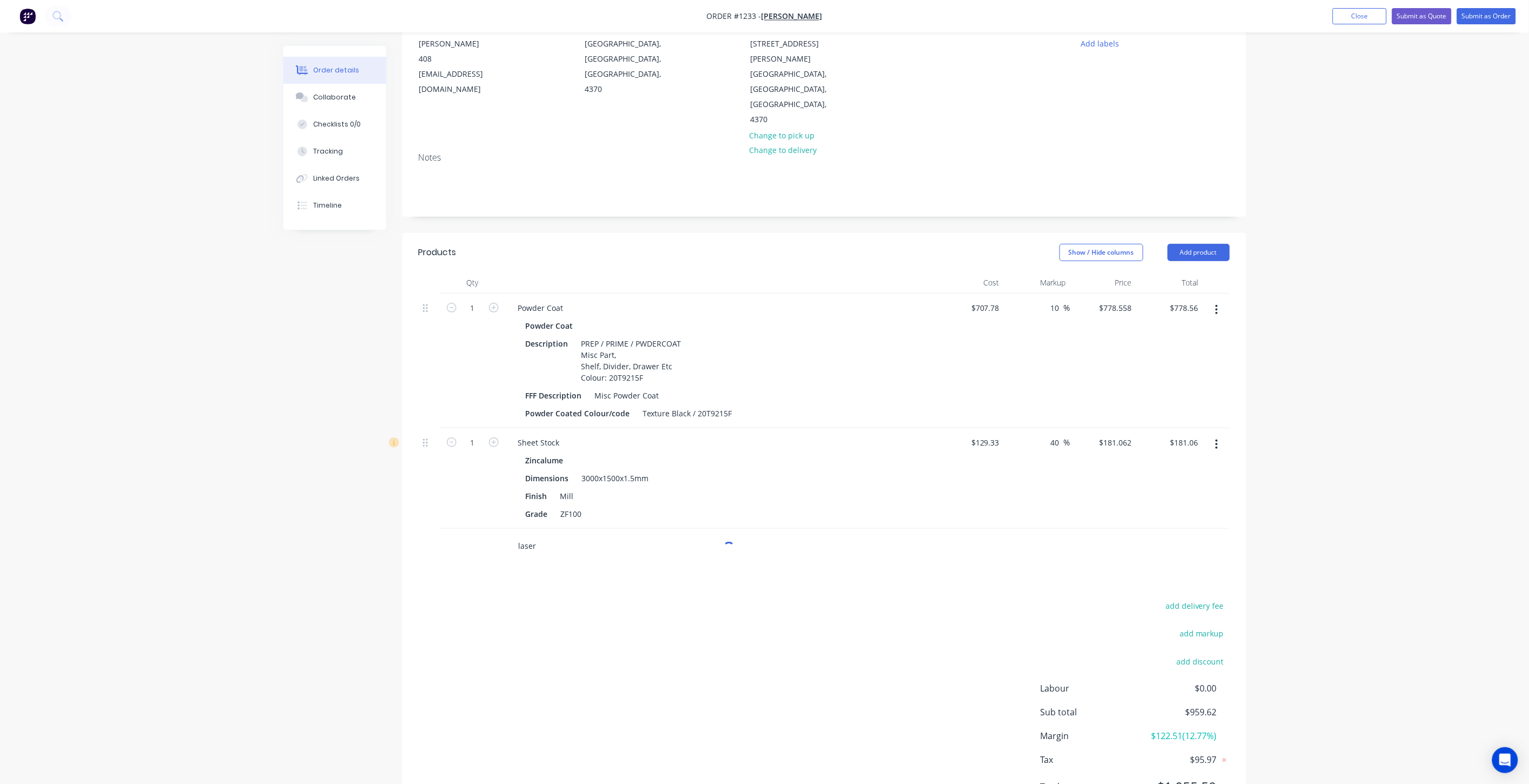
scroll to position [120, 0]
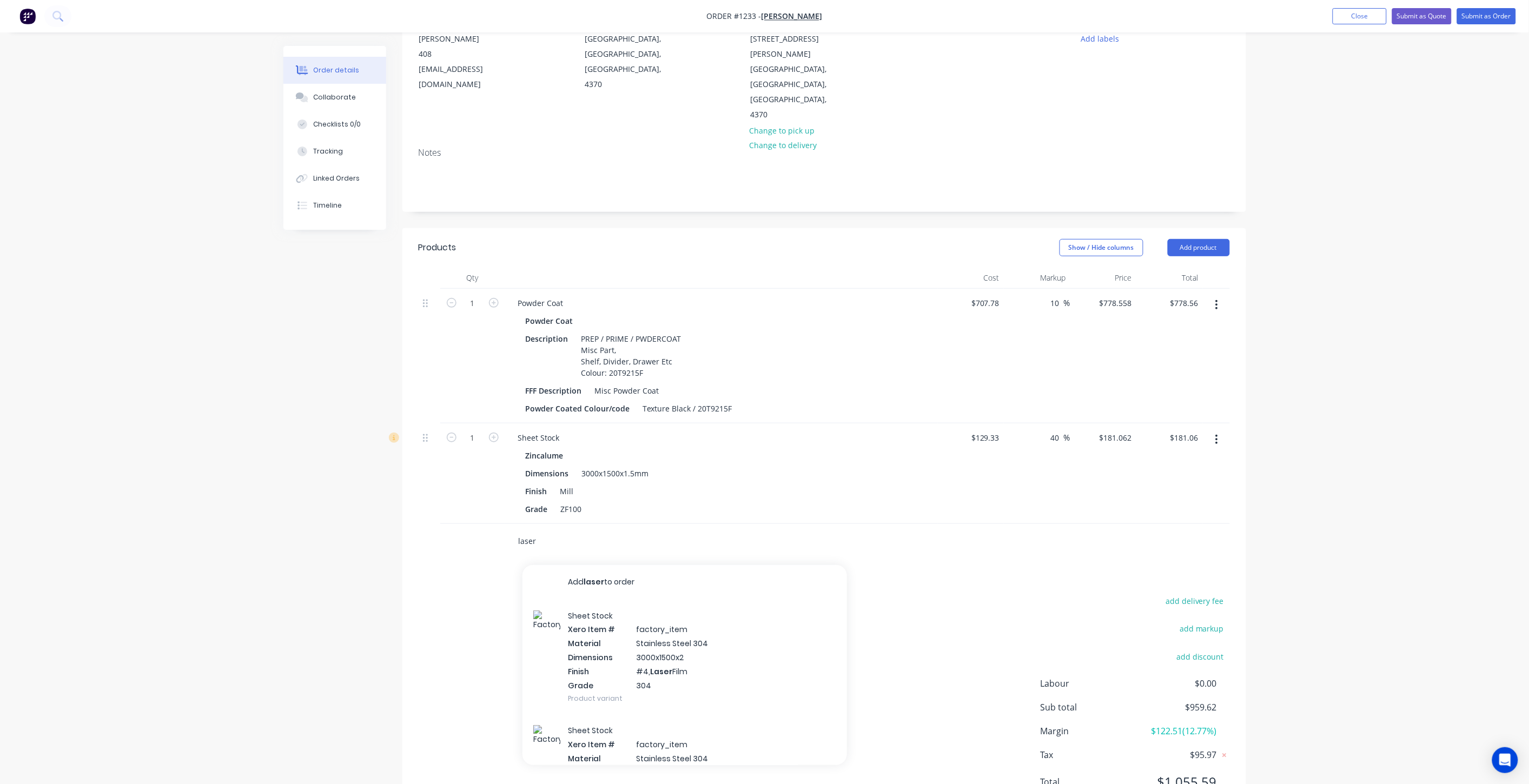
click at [500, 524] on div "laser Add laser to order Sheet Stock Xero Item # factory_item Material Stainles…" at bounding box center [824, 541] width 811 height 36
click at [1179, 239] on button "Add product" at bounding box center [1199, 248] width 62 height 17
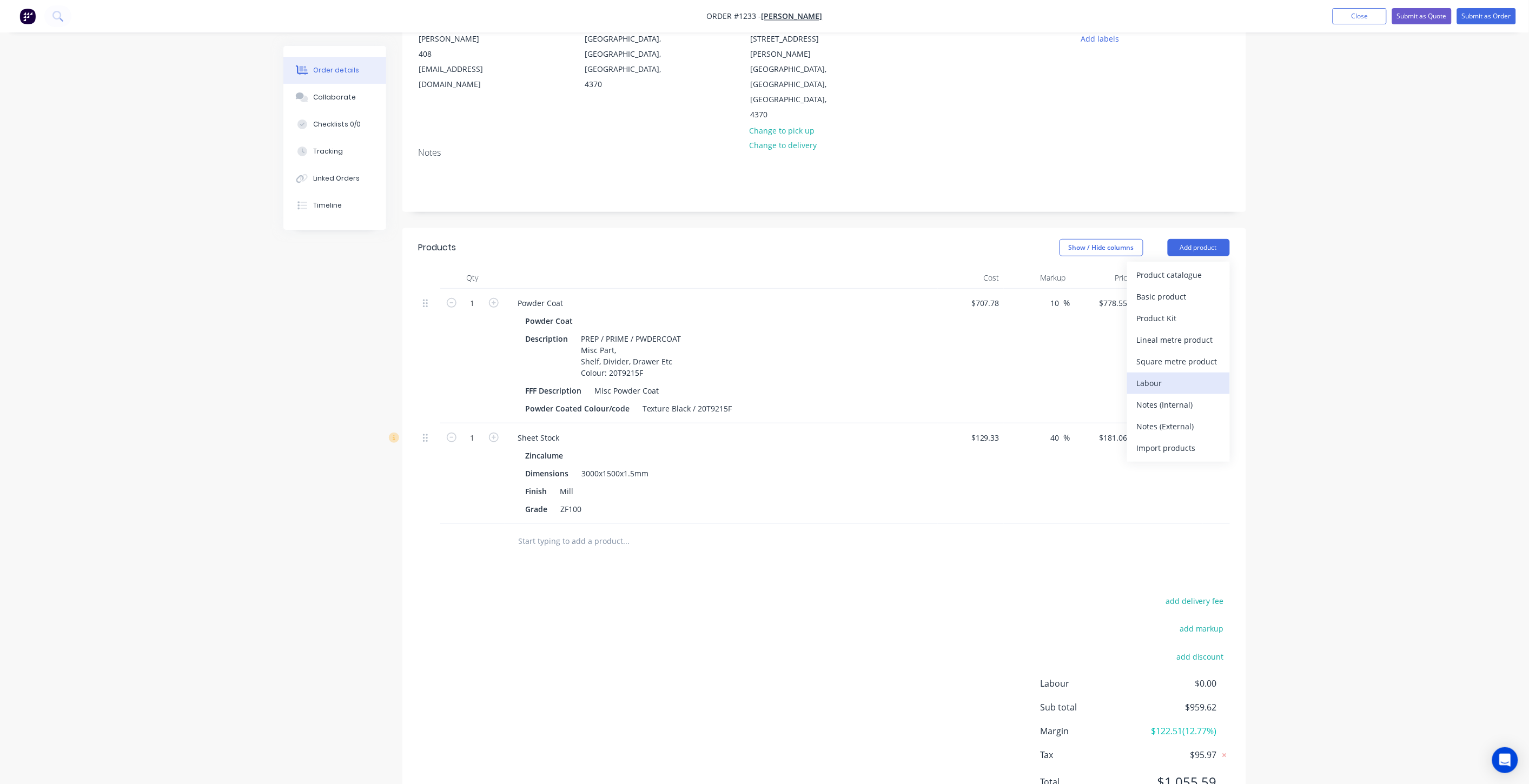
click at [1172, 375] on div "Labour" at bounding box center [1178, 383] width 83 height 16
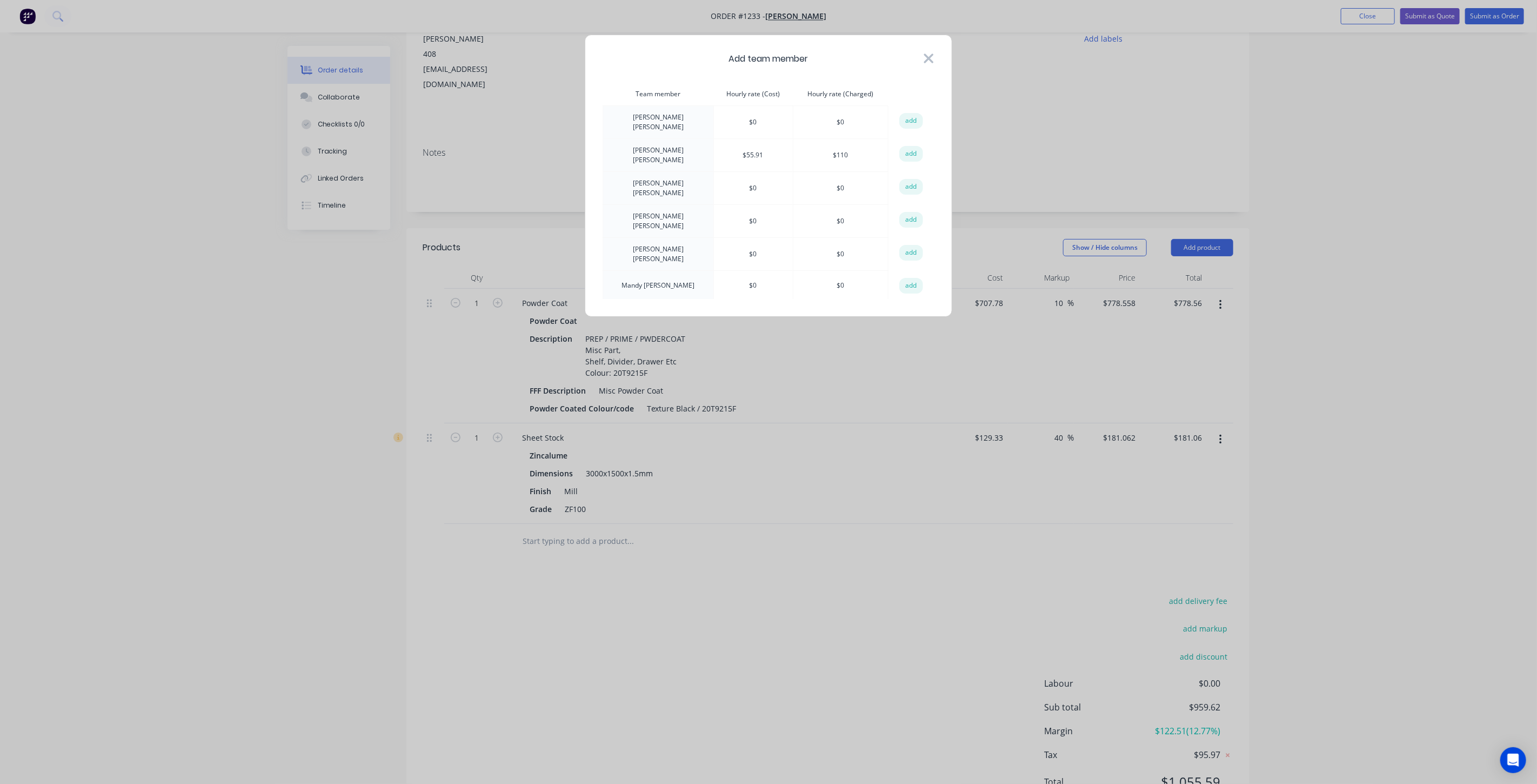
click at [926, 55] on icon at bounding box center [929, 58] width 10 height 10
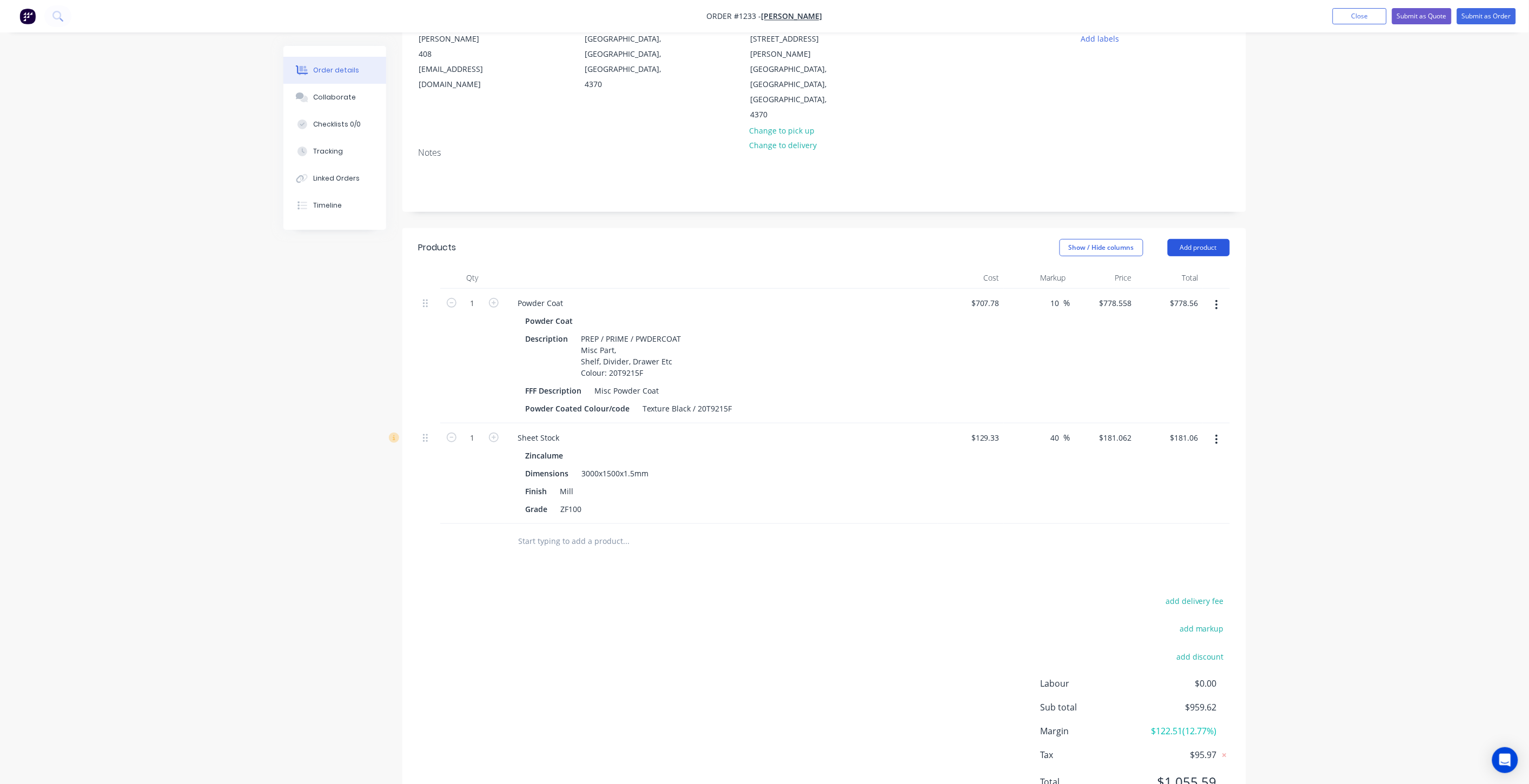
click at [1196, 239] on button "Add product" at bounding box center [1199, 248] width 62 height 17
click at [1161, 375] on div "Labour" at bounding box center [1178, 383] width 83 height 16
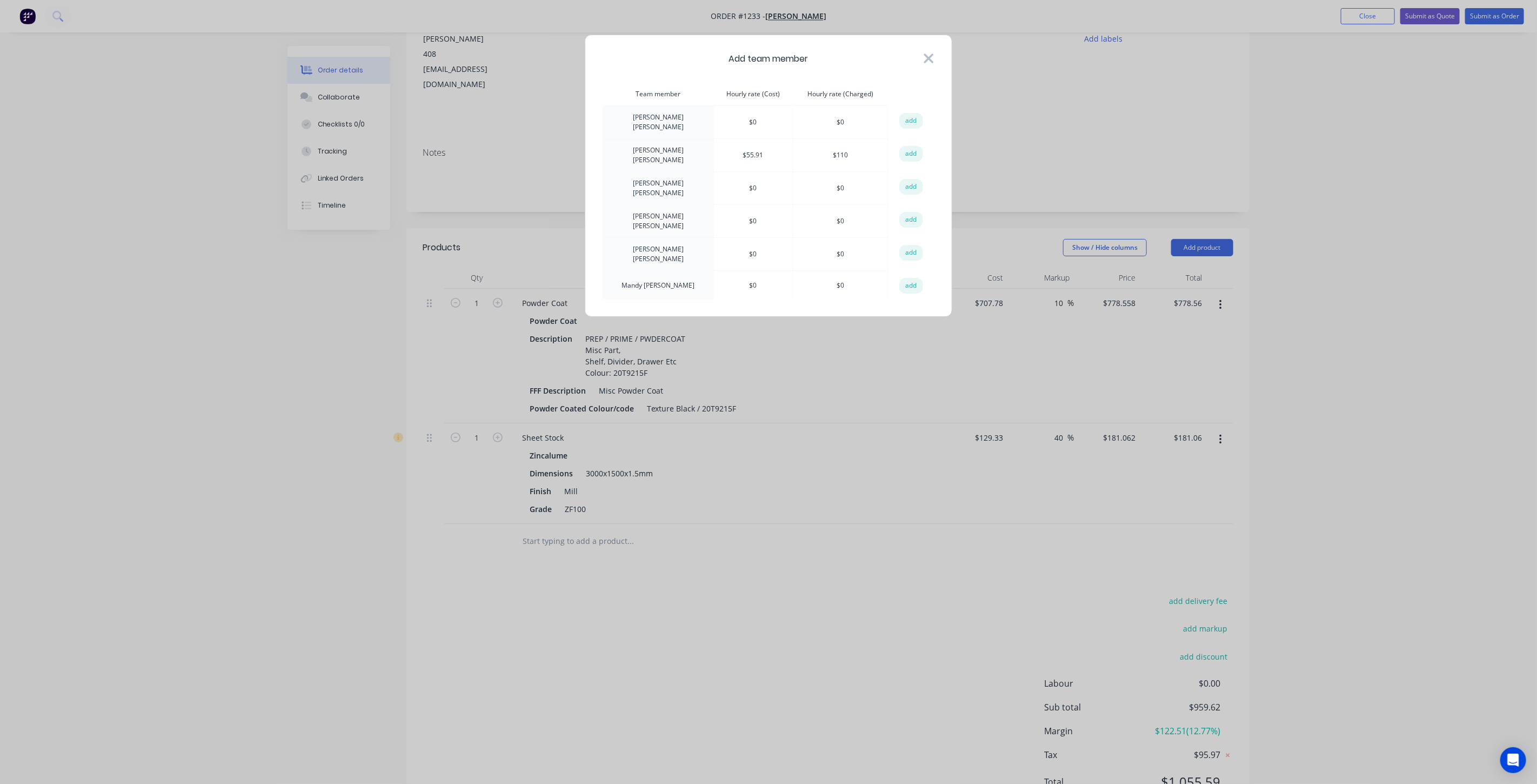
click at [928, 52] on icon at bounding box center [929, 58] width 11 height 15
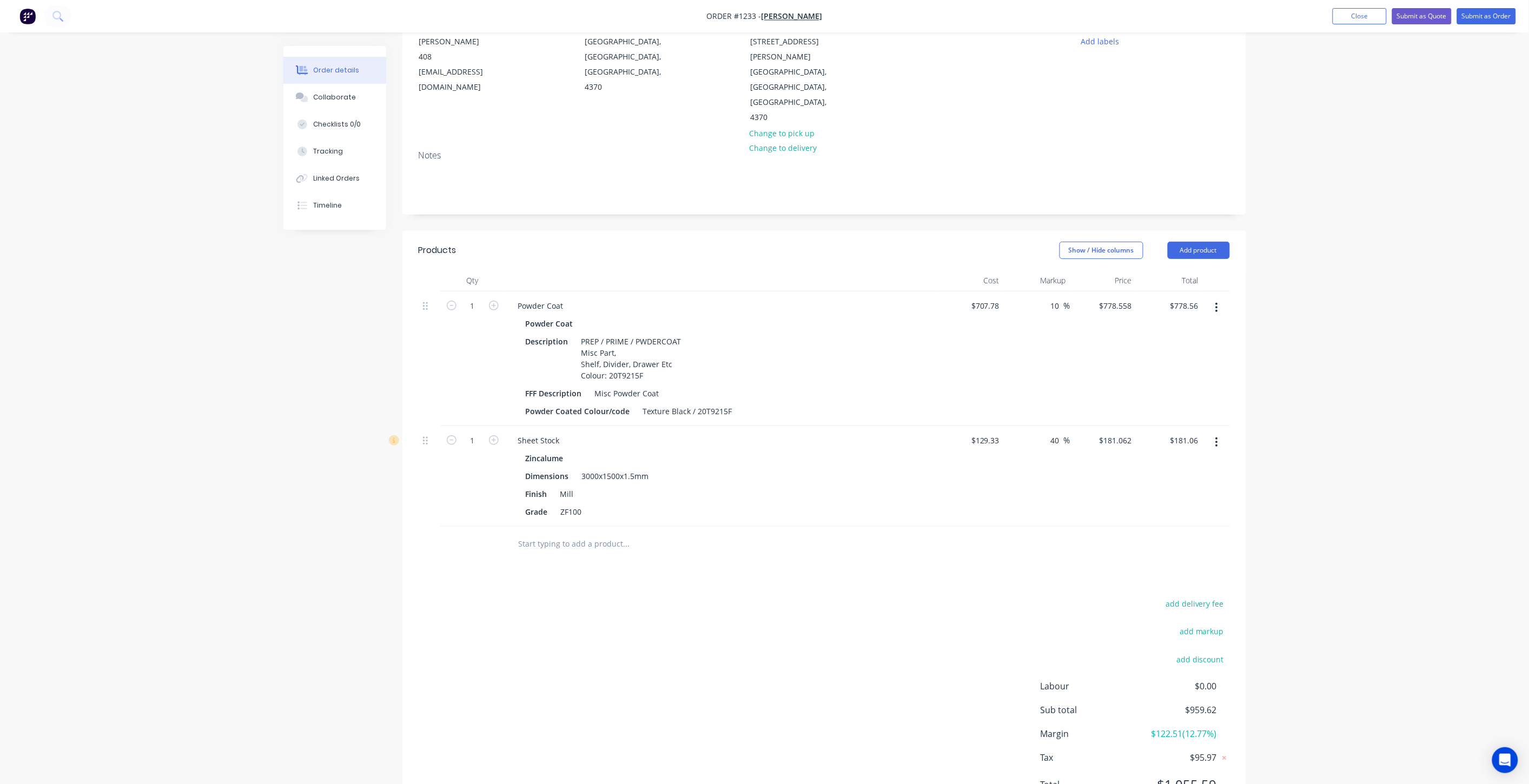
scroll to position [126, 0]
click at [1202, 234] on button "Add product" at bounding box center [1199, 243] width 62 height 17
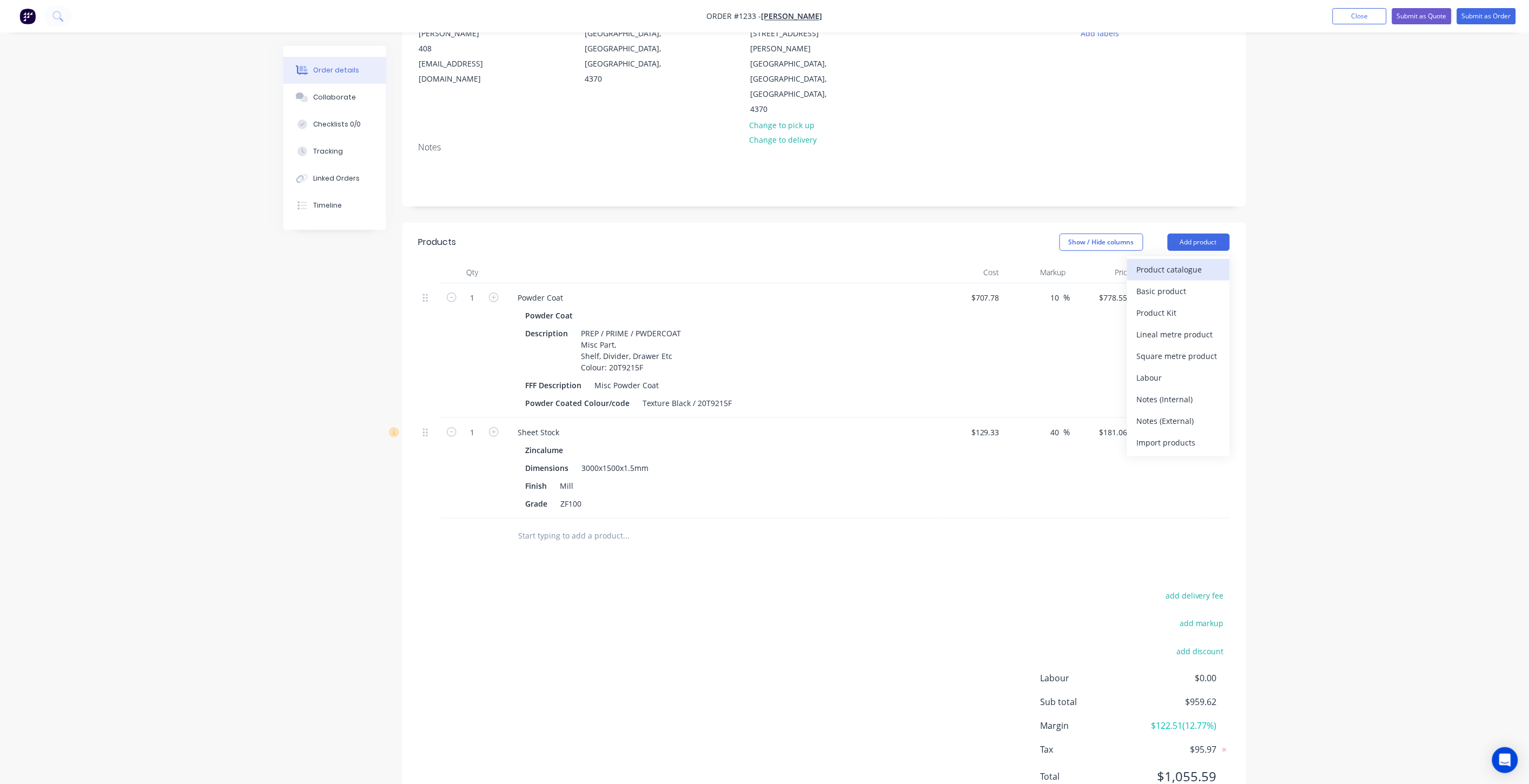
click at [1187, 262] on div "Product catalogue" at bounding box center [1178, 269] width 83 height 16
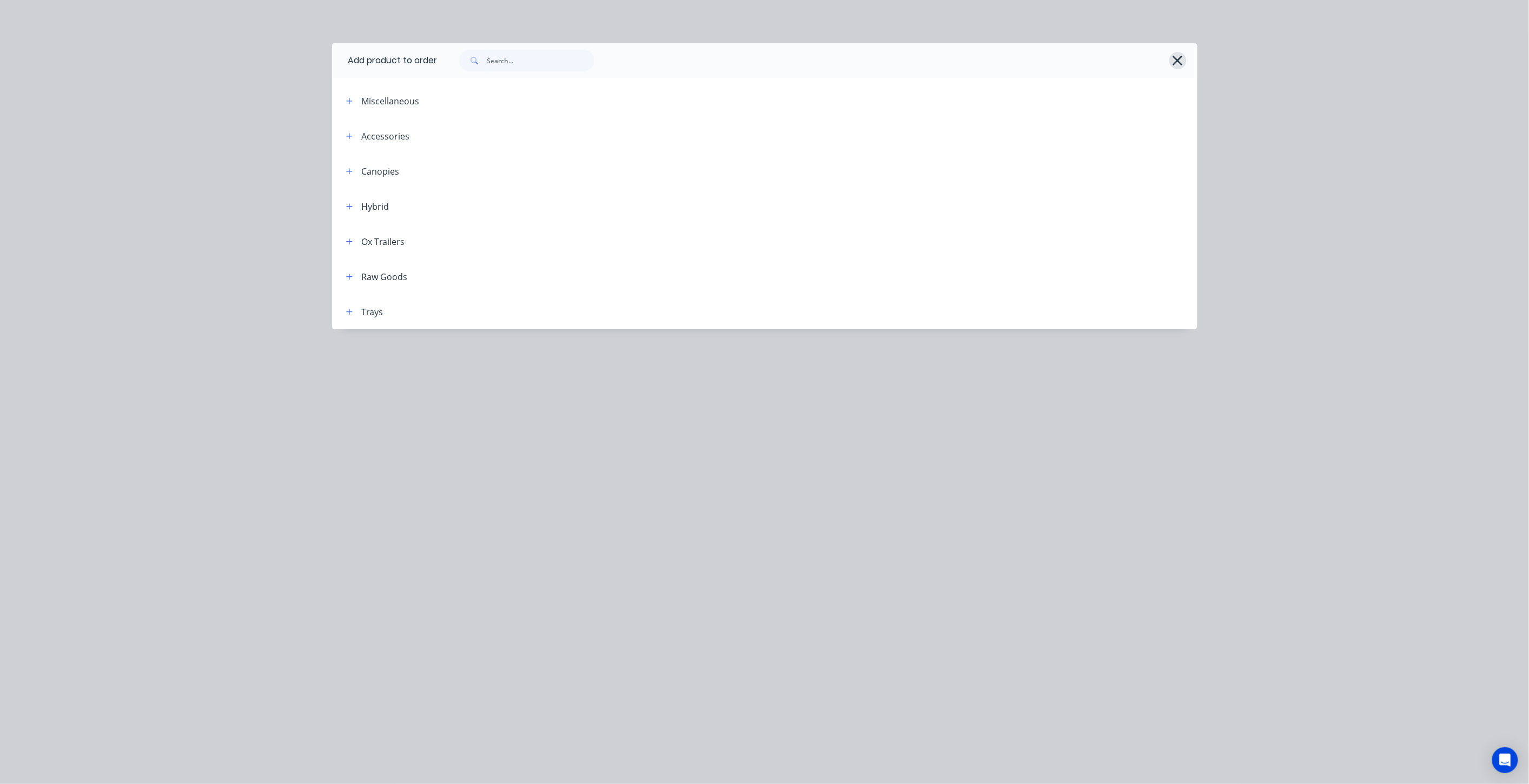
click at [1181, 55] on icon "button" at bounding box center [1177, 60] width 11 height 15
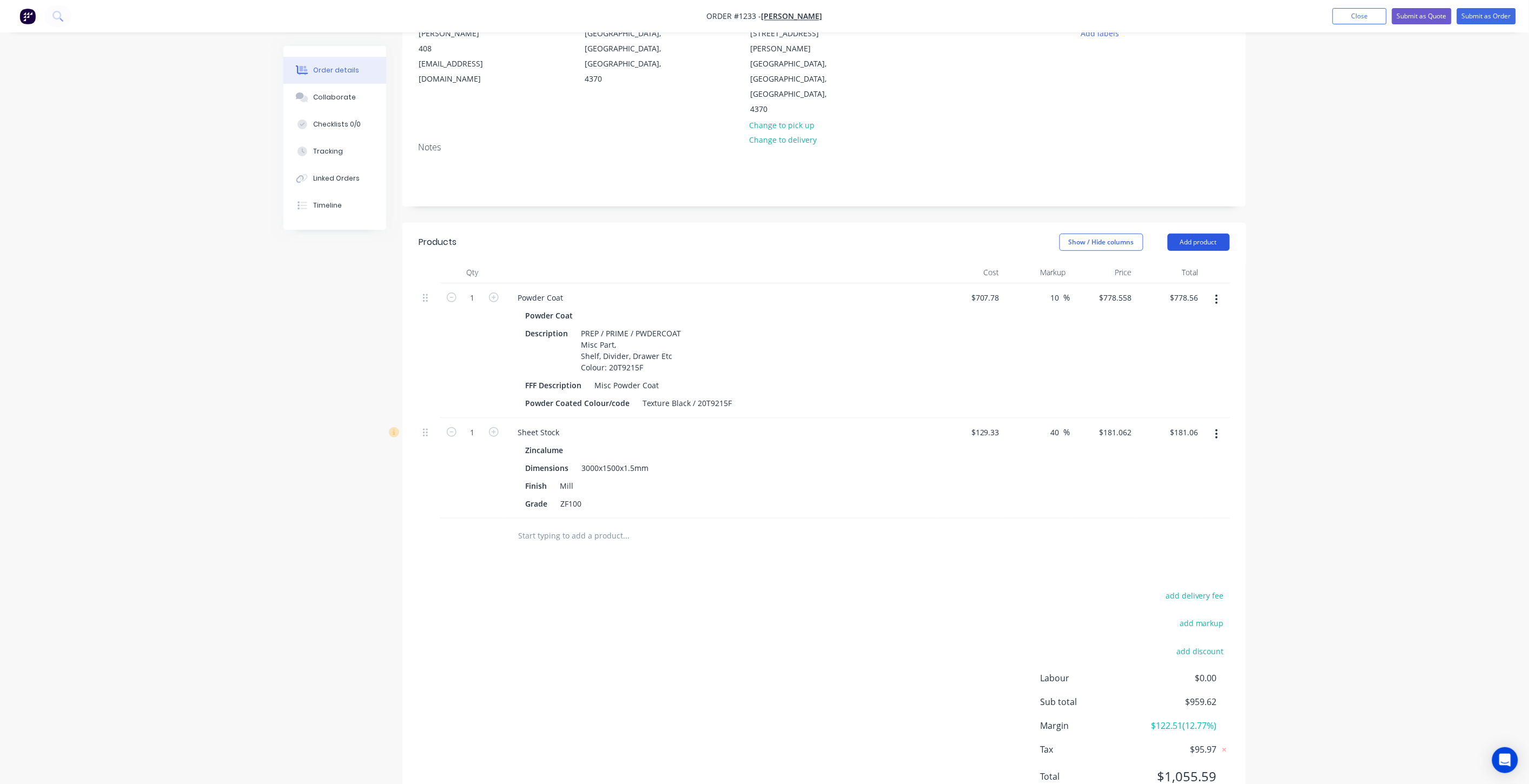
click at [1196, 234] on button "Add product" at bounding box center [1199, 243] width 62 height 17
click at [1158, 370] on div "Labour" at bounding box center [1178, 378] width 83 height 16
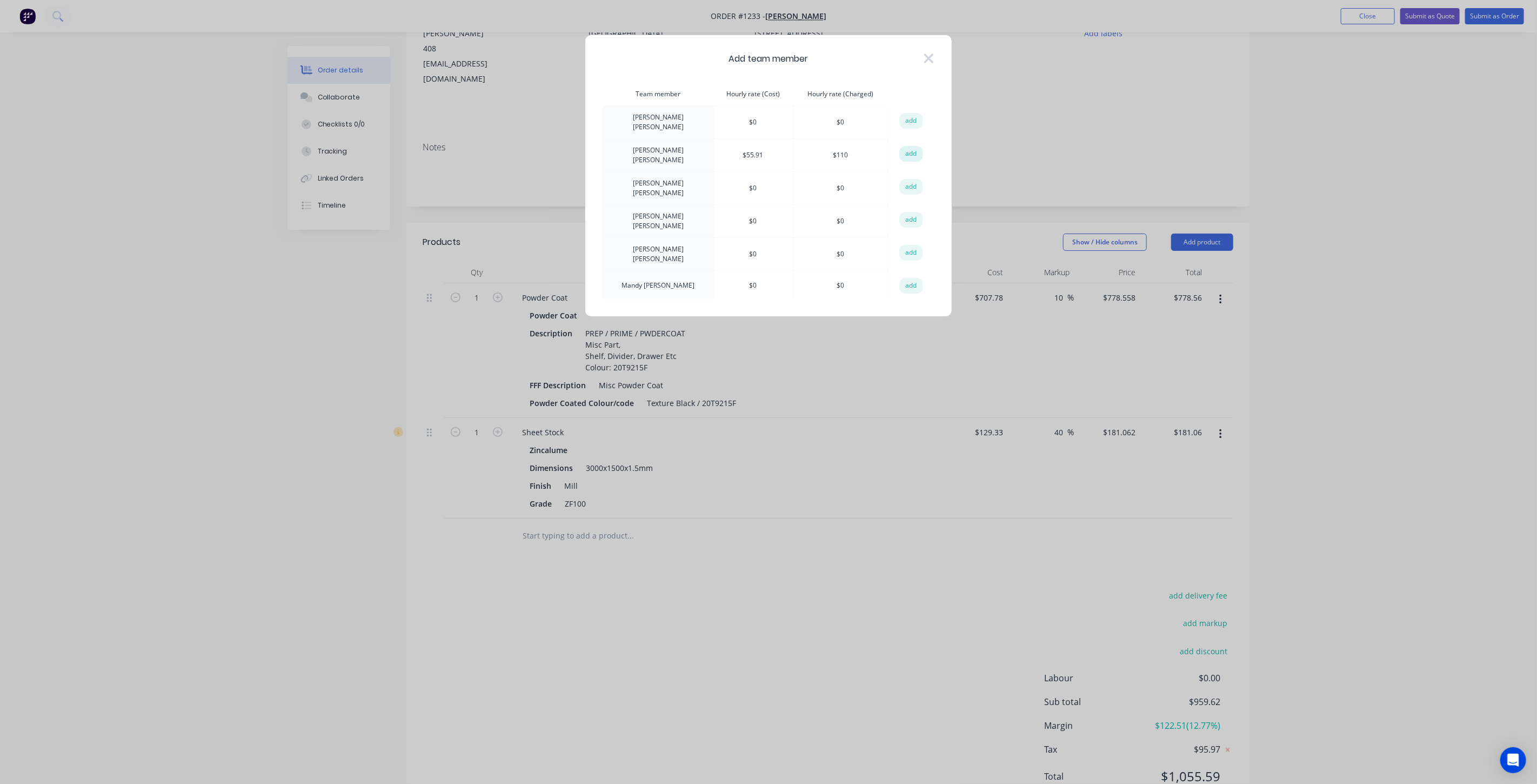
click at [916, 150] on button "add" at bounding box center [911, 153] width 23 height 16
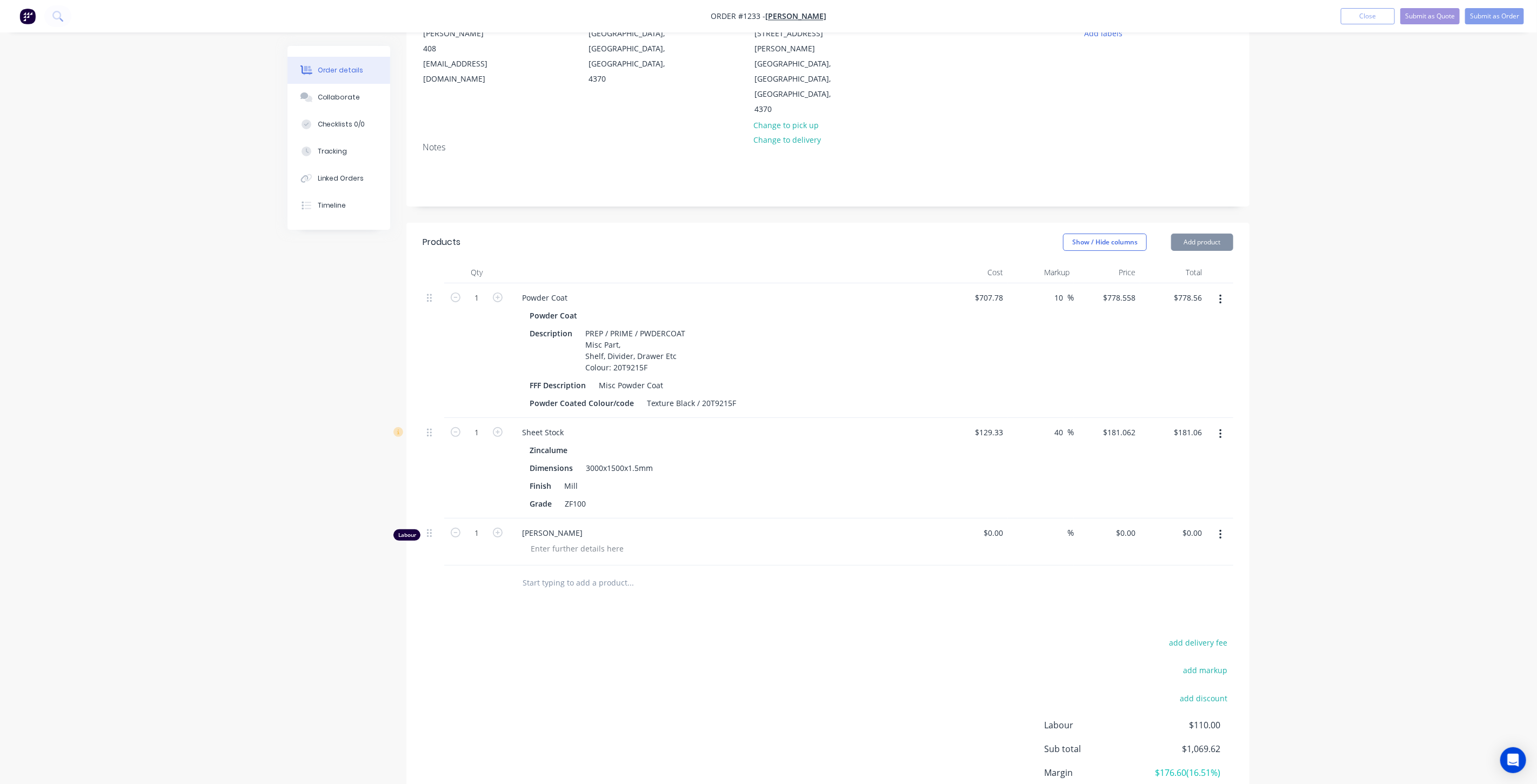
type input "$55.91"
type input "96.74"
type input "$110.00"
click at [483, 306] on input "1" at bounding box center [472, 297] width 28 height 16
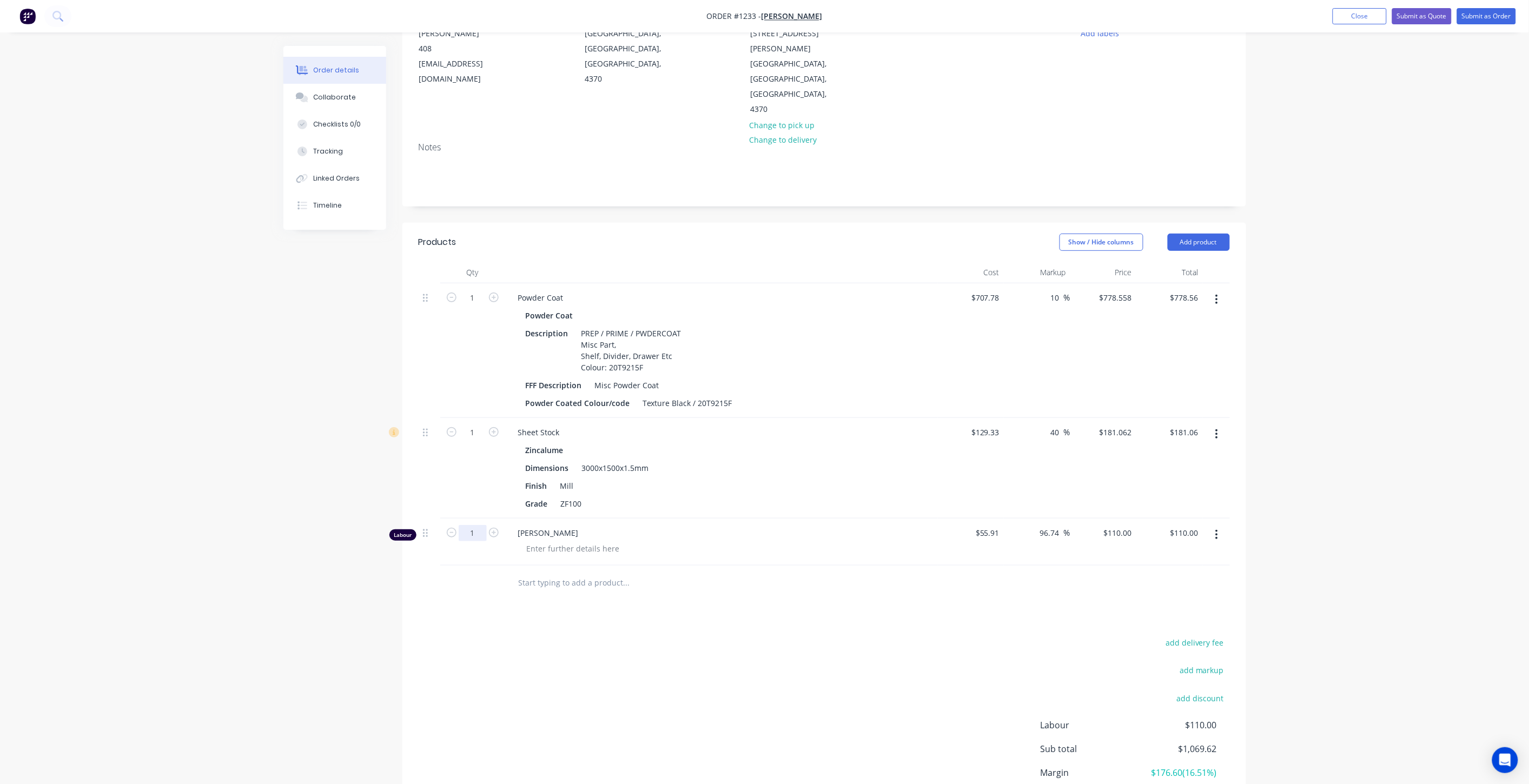
type input "6"
type input "8"
type input "$880.00"
click at [550, 563] on div "Products Show / Hide columns Add product Qty Cost Markup Price Total 1 Powder C…" at bounding box center [823, 541] width 843 height 638
click at [549, 572] on input "text" at bounding box center [627, 582] width 217 height 22
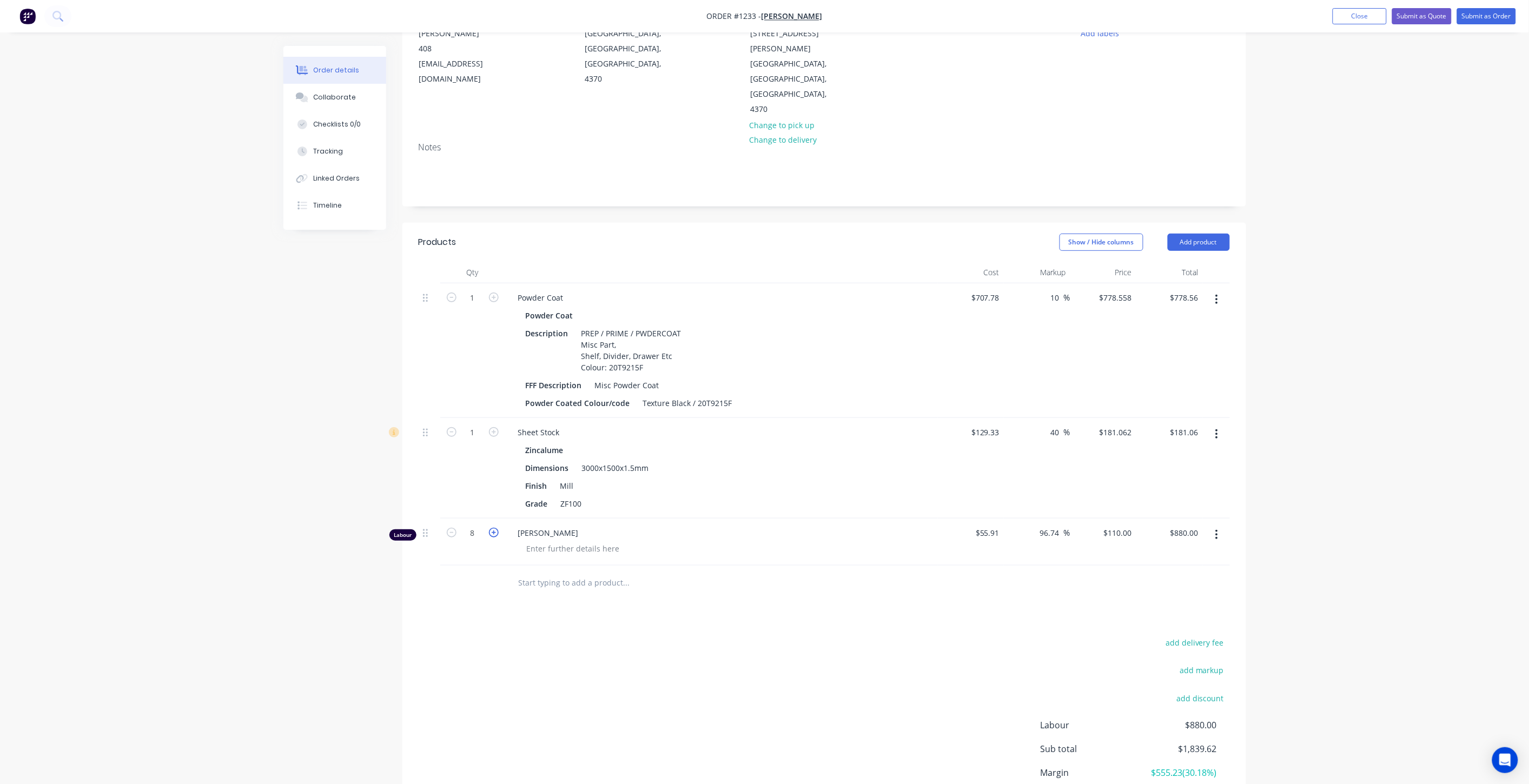
click at [492, 528] on icon "button" at bounding box center [493, 532] width 10 height 10
type input "9"
type input "$990.00"
click at [491, 528] on icon "button" at bounding box center [493, 532] width 10 height 10
type input "10"
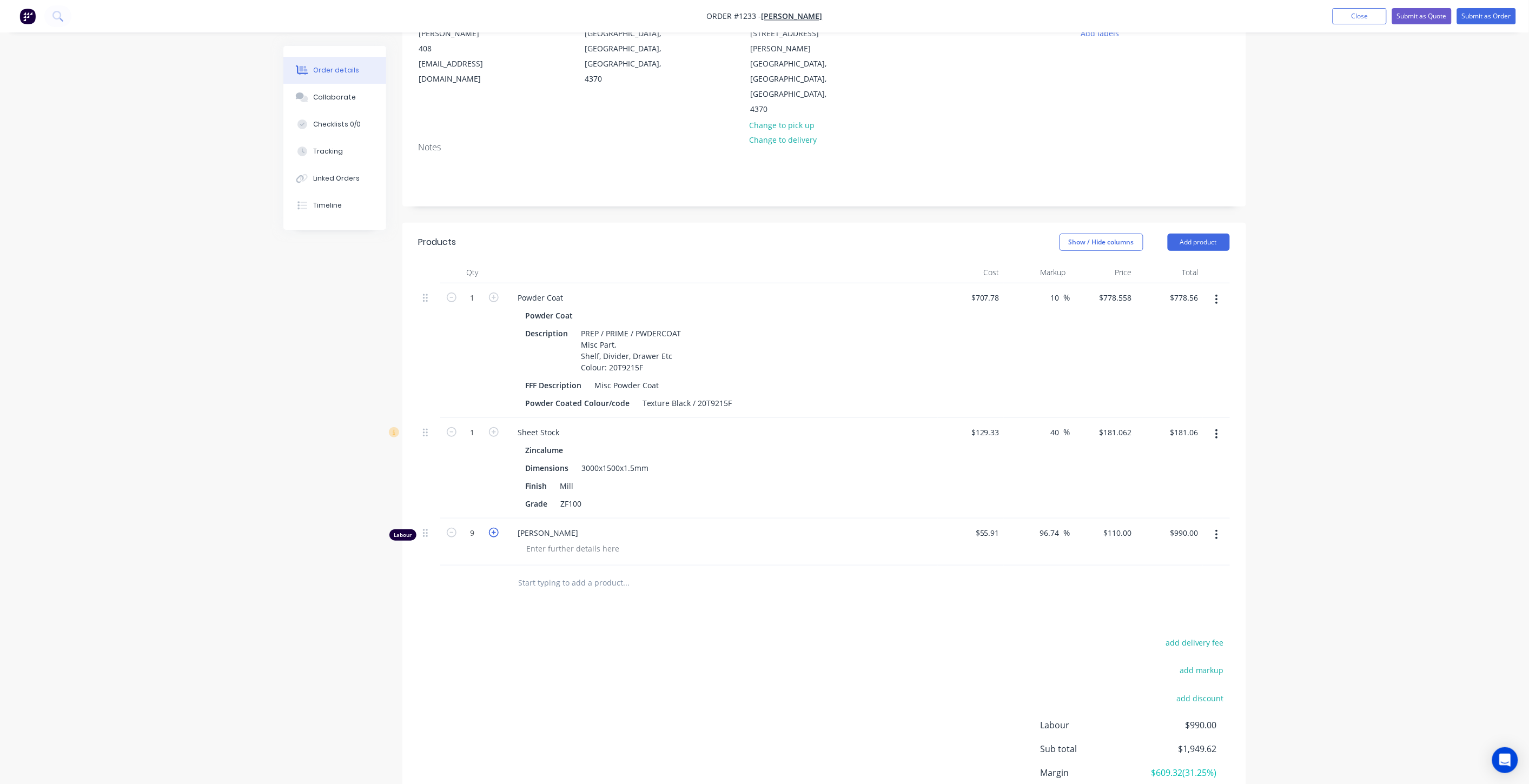
type input "$1,100.00"
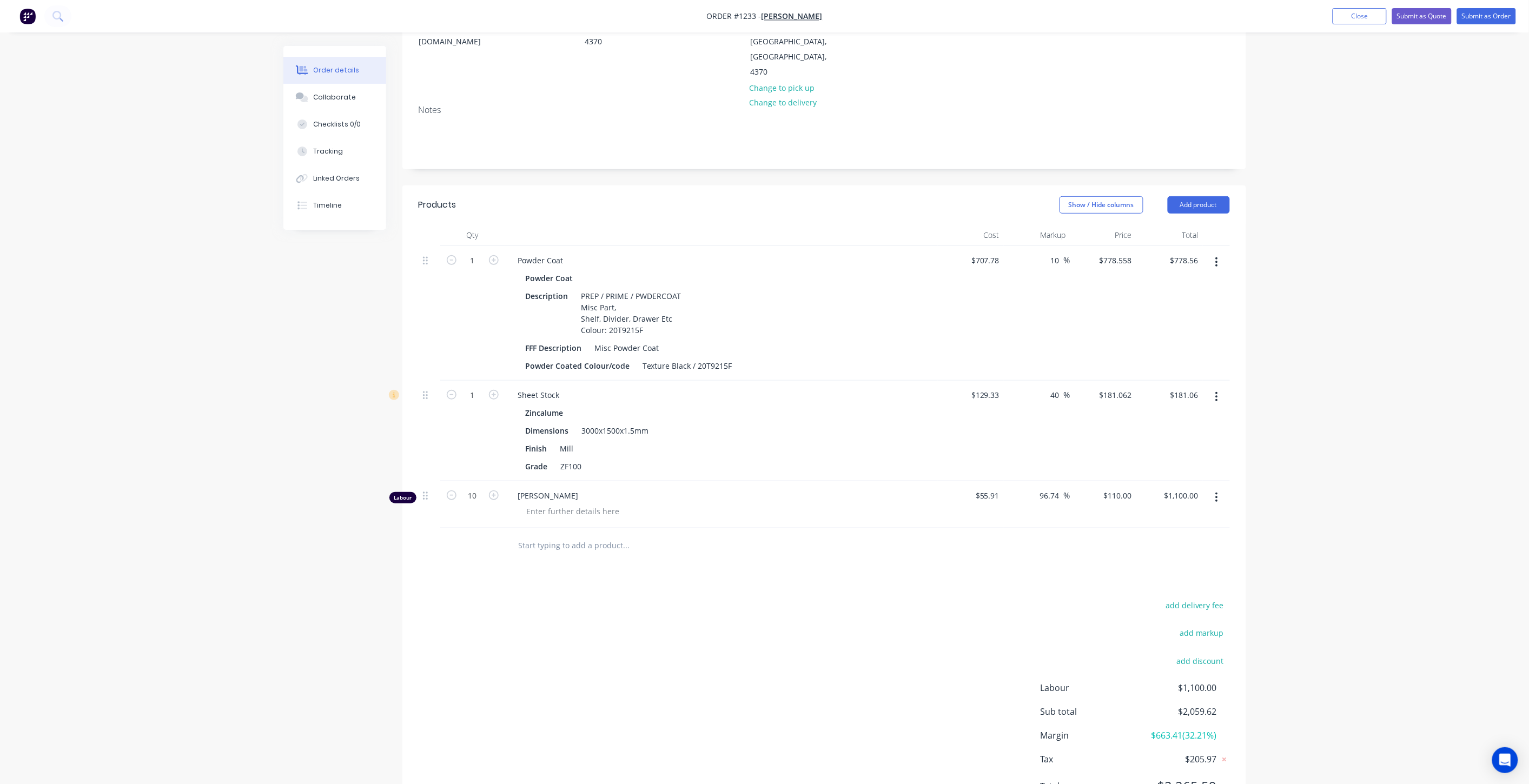
scroll to position [172, 0]
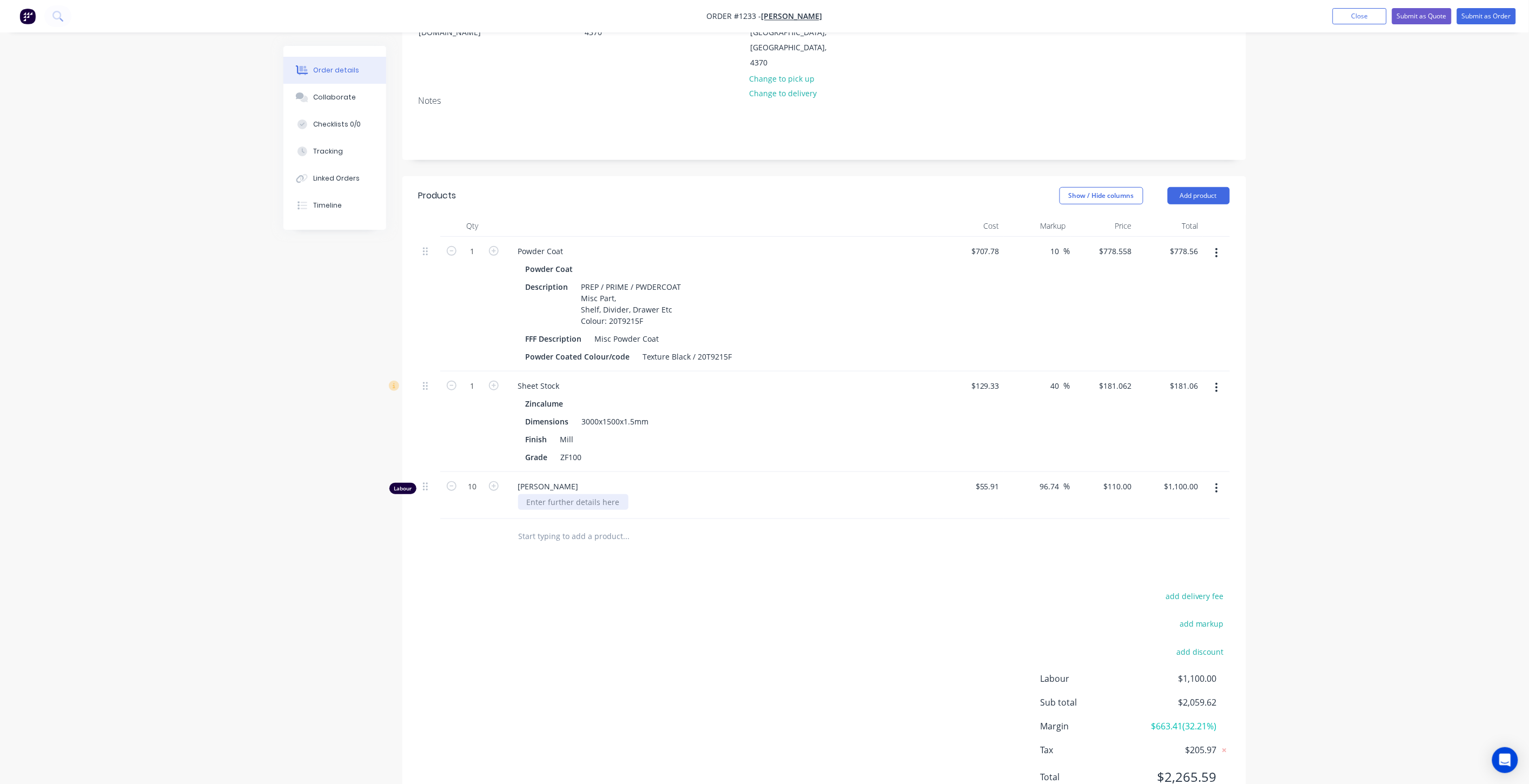
click at [596, 494] on div at bounding box center [573, 502] width 110 height 16
click at [579, 525] on input "text" at bounding box center [627, 535] width 217 height 22
click at [1200, 187] on button "Add product" at bounding box center [1199, 196] width 62 height 17
click at [1171, 323] on div "Labour" at bounding box center [1178, 331] width 83 height 16
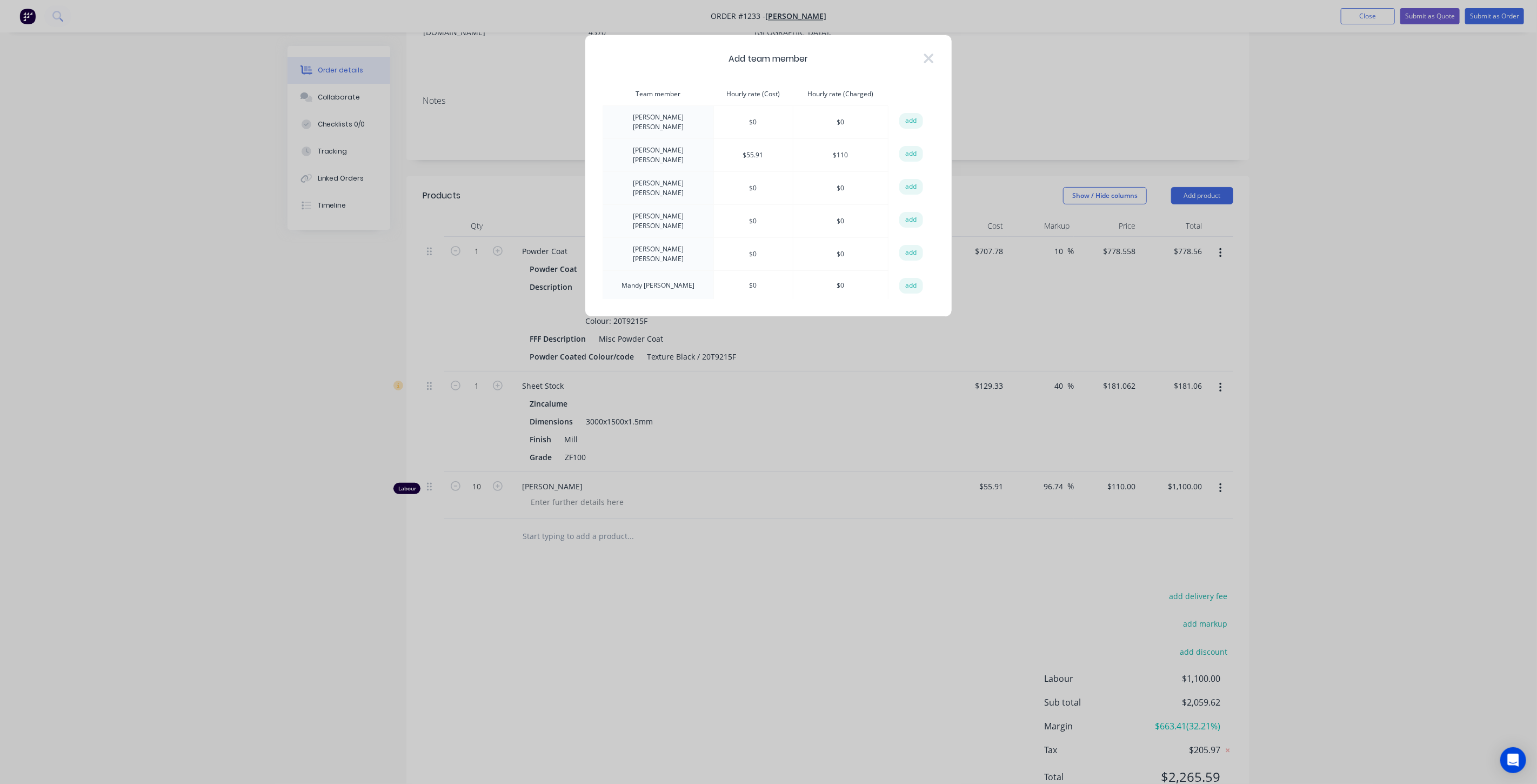
click at [752, 242] on td "$ 0" at bounding box center [753, 254] width 80 height 33
click at [903, 245] on button "add" at bounding box center [911, 253] width 23 height 16
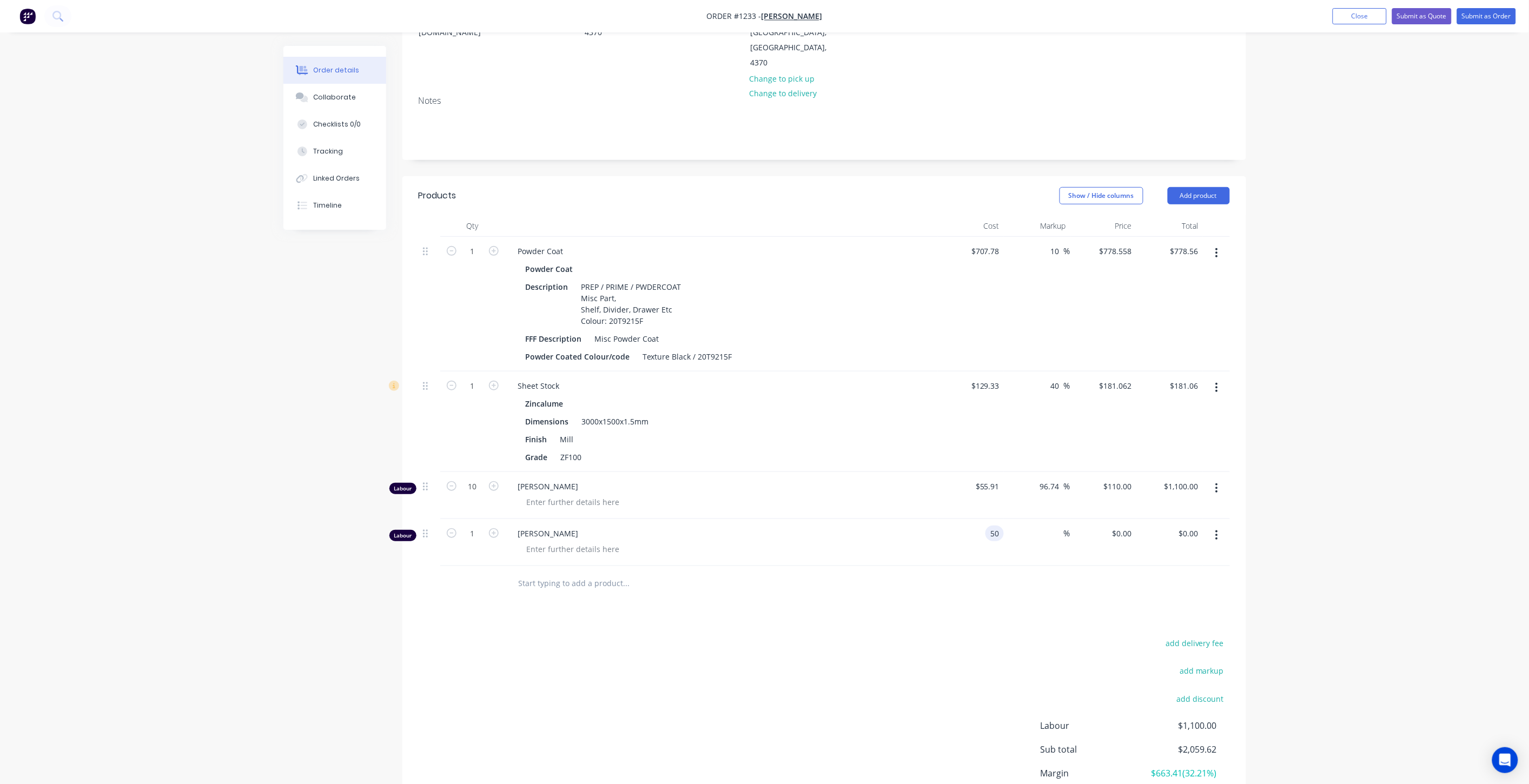
type input "$50.00"
click at [994, 557] on div "Products Show / Hide columns Add product Qty Cost Markup Price Total 1 Powder C…" at bounding box center [823, 518] width 843 height 684
click at [608, 541] on div at bounding box center [573, 548] width 110 height 16
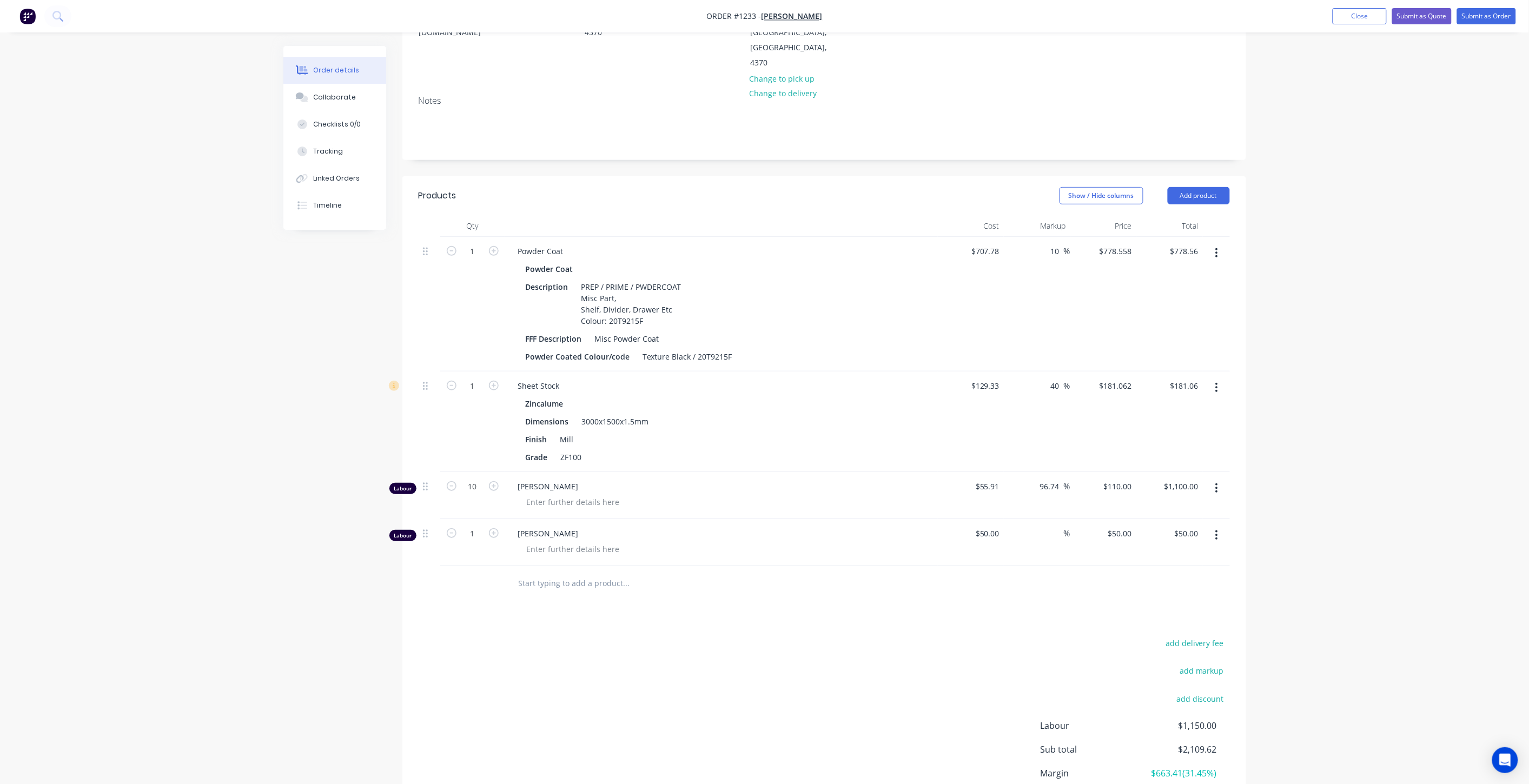
click at [564, 528] on span "[PERSON_NAME]" at bounding box center [725, 533] width 415 height 11
drag, startPoint x: 563, startPoint y: 488, endPoint x: 512, endPoint y: 490, distance: 51.0
click at [512, 528] on div "[PERSON_NAME]" at bounding box center [721, 533] width 424 height 11
click at [569, 541] on div at bounding box center [573, 548] width 110 height 16
click at [552, 528] on span "[PERSON_NAME]" at bounding box center [725, 533] width 415 height 11
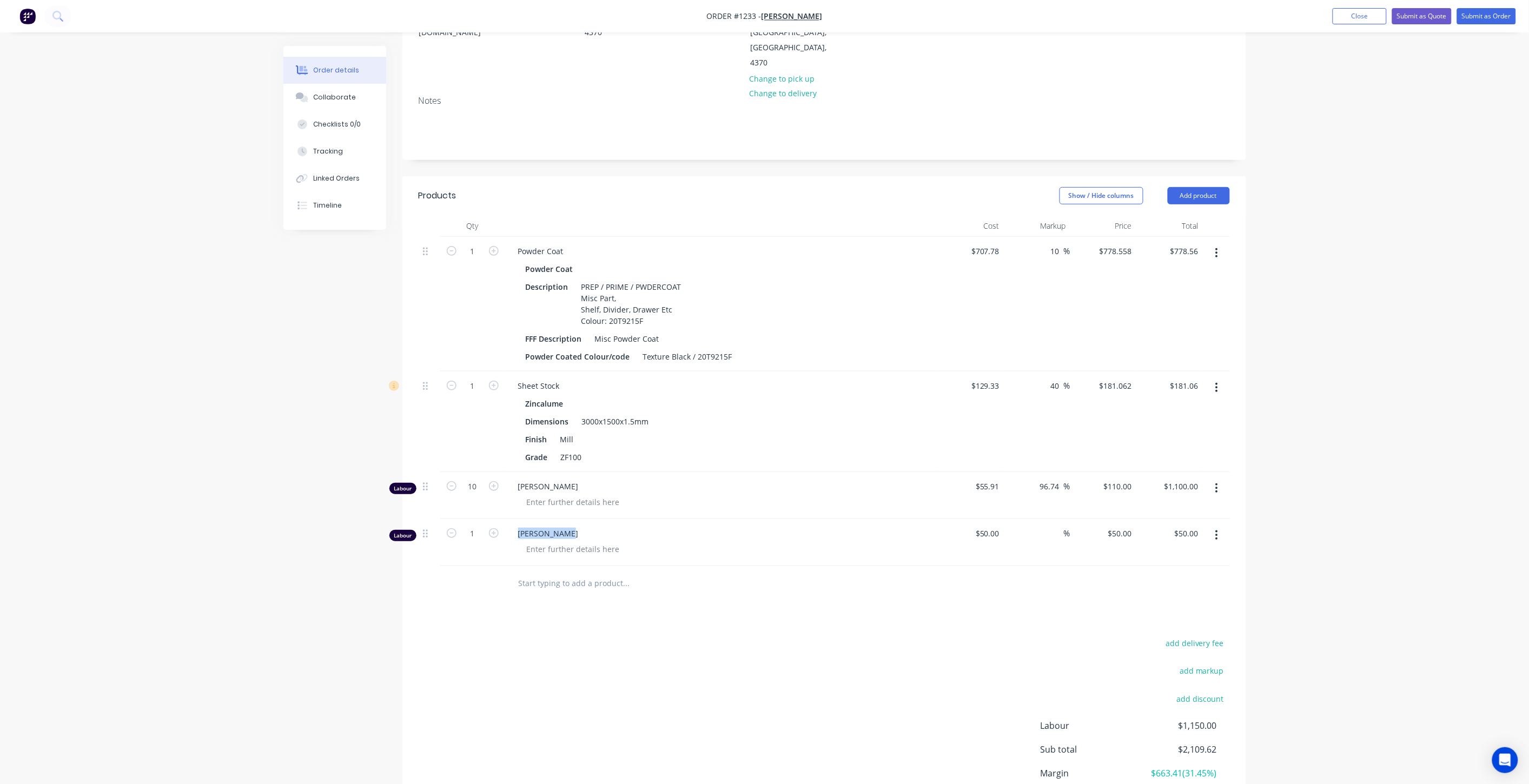
drag, startPoint x: 564, startPoint y: 483, endPoint x: 499, endPoint y: 493, distance: 65.8
click at [499, 519] on div "Labour 1 [PERSON_NAME] $50.00 $50.00 % $50.00 $50.00 $50.00 $50.00" at bounding box center [824, 542] width 811 height 47
click at [621, 576] on div "Products Show / Hide columns Add product Qty Cost Markup Price Total 1 Powder C…" at bounding box center [823, 518] width 843 height 684
click at [561, 573] on input "text" at bounding box center [627, 583] width 217 height 22
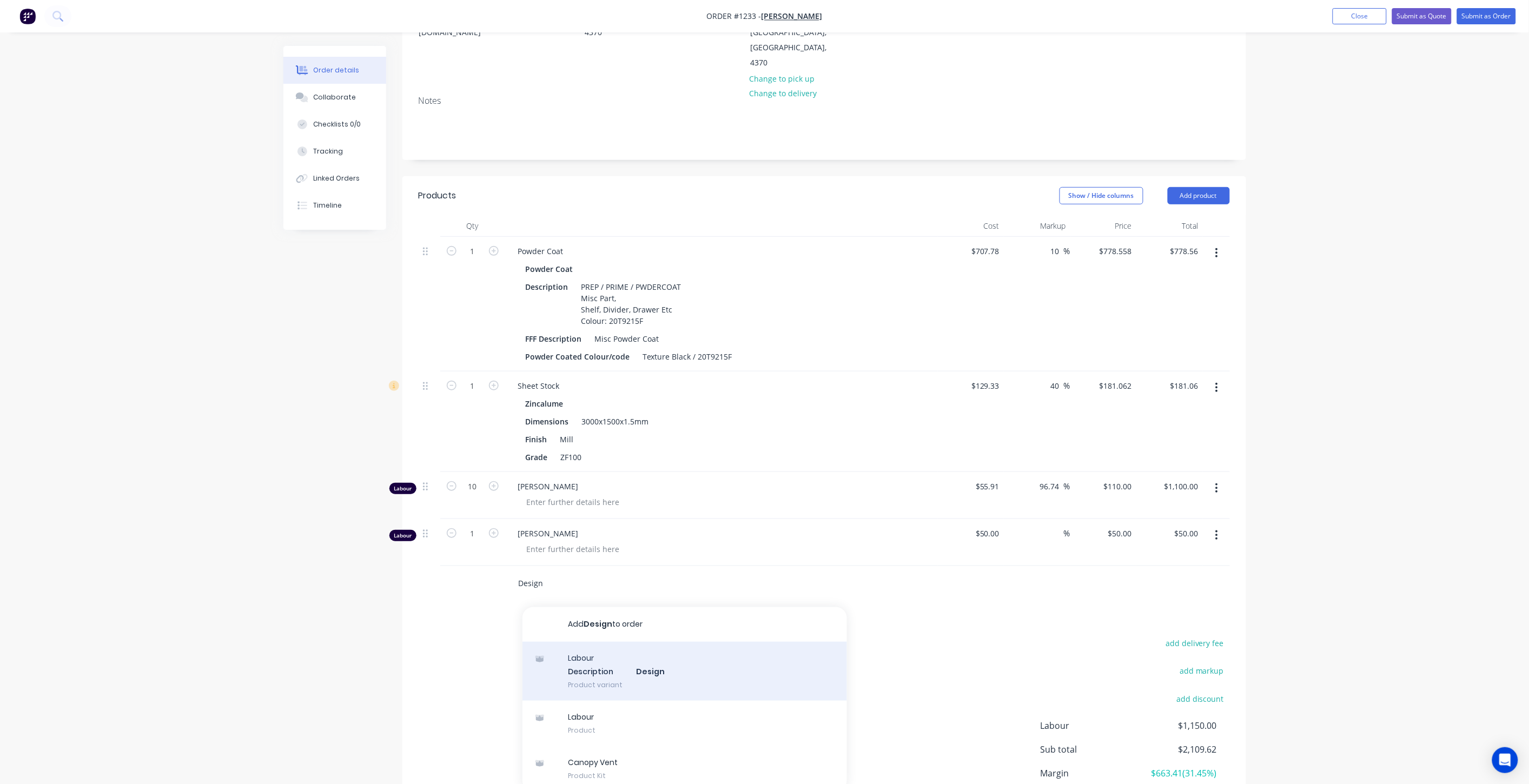
type input "Design"
click at [617, 642] on div "Labour Description Design Product variant" at bounding box center [685, 671] width 324 height 60
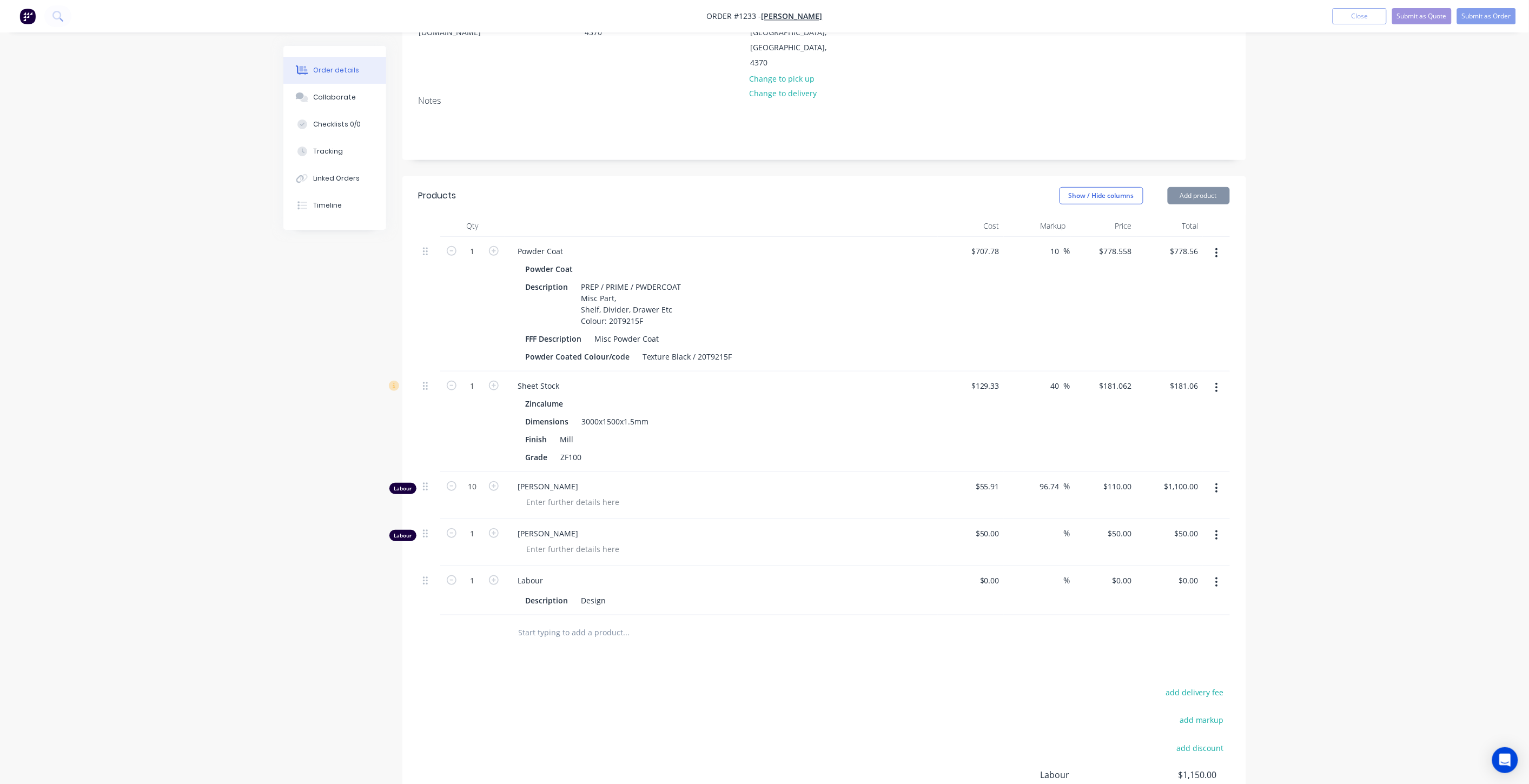
type input "$90.00"
click at [493, 575] on icon "button" at bounding box center [493, 580] width 10 height 10
type input "2"
type input "$180.00"
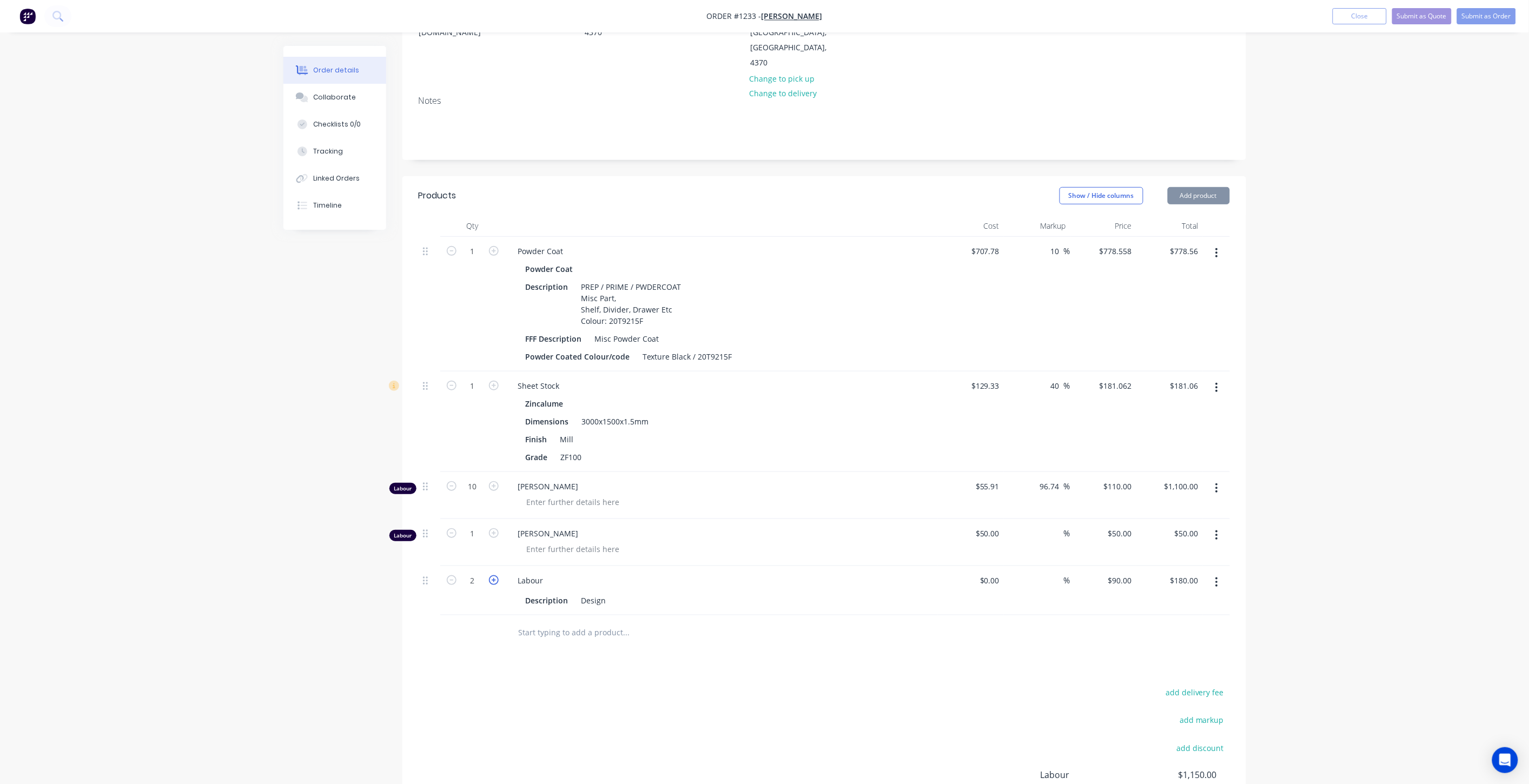
click at [493, 575] on icon "button" at bounding box center [493, 580] width 10 height 10
type input "3"
type input "$270.00"
click at [493, 575] on icon "button" at bounding box center [493, 580] width 10 height 10
type input "4"
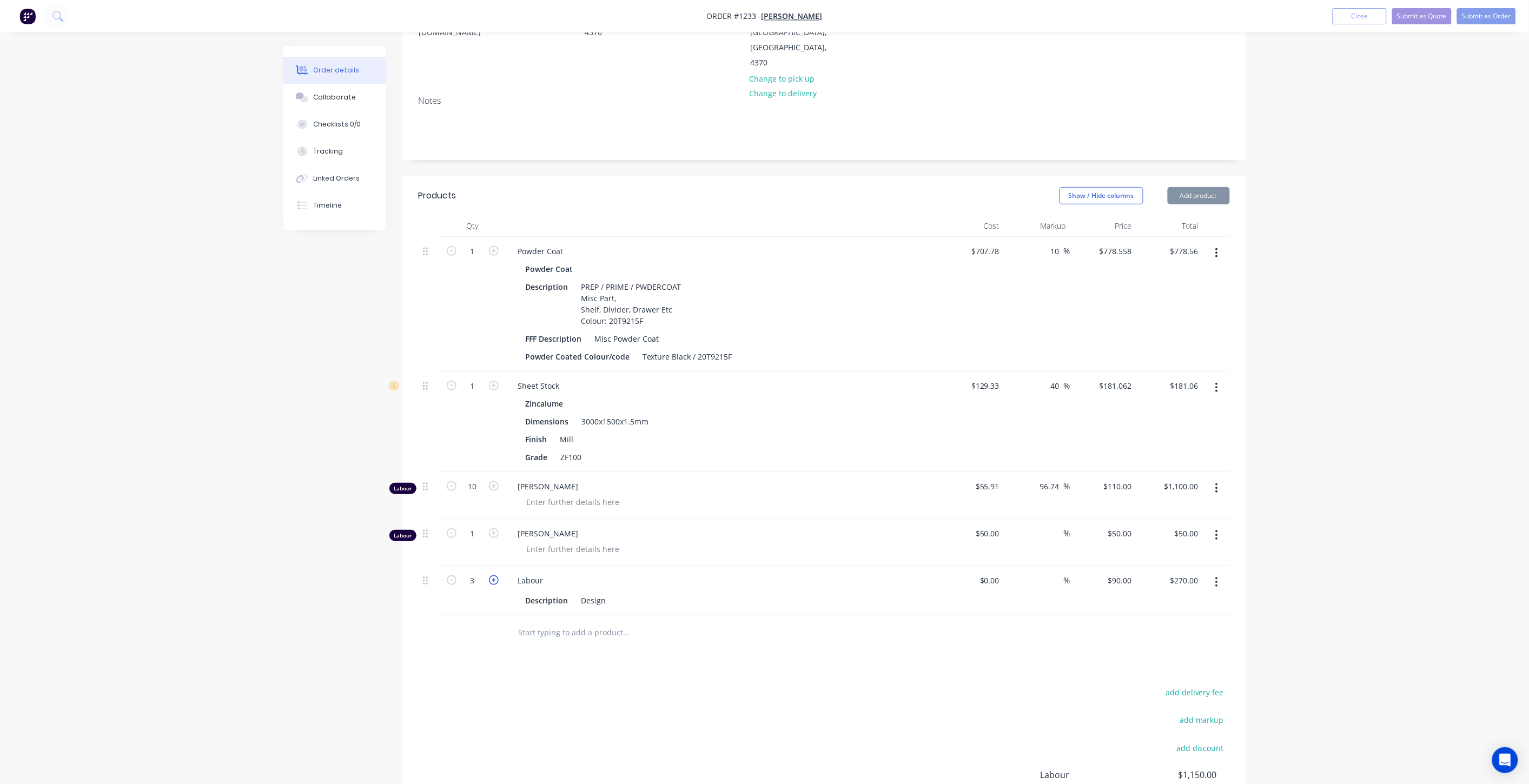
type input "$360.00"
click at [1031, 566] on div "%" at bounding box center [1037, 590] width 67 height 49
drag, startPoint x: 999, startPoint y: 534, endPoint x: 973, endPoint y: 534, distance: 26.0
click at [973, 566] on div at bounding box center [971, 590] width 67 height 49
type input "$50.00"
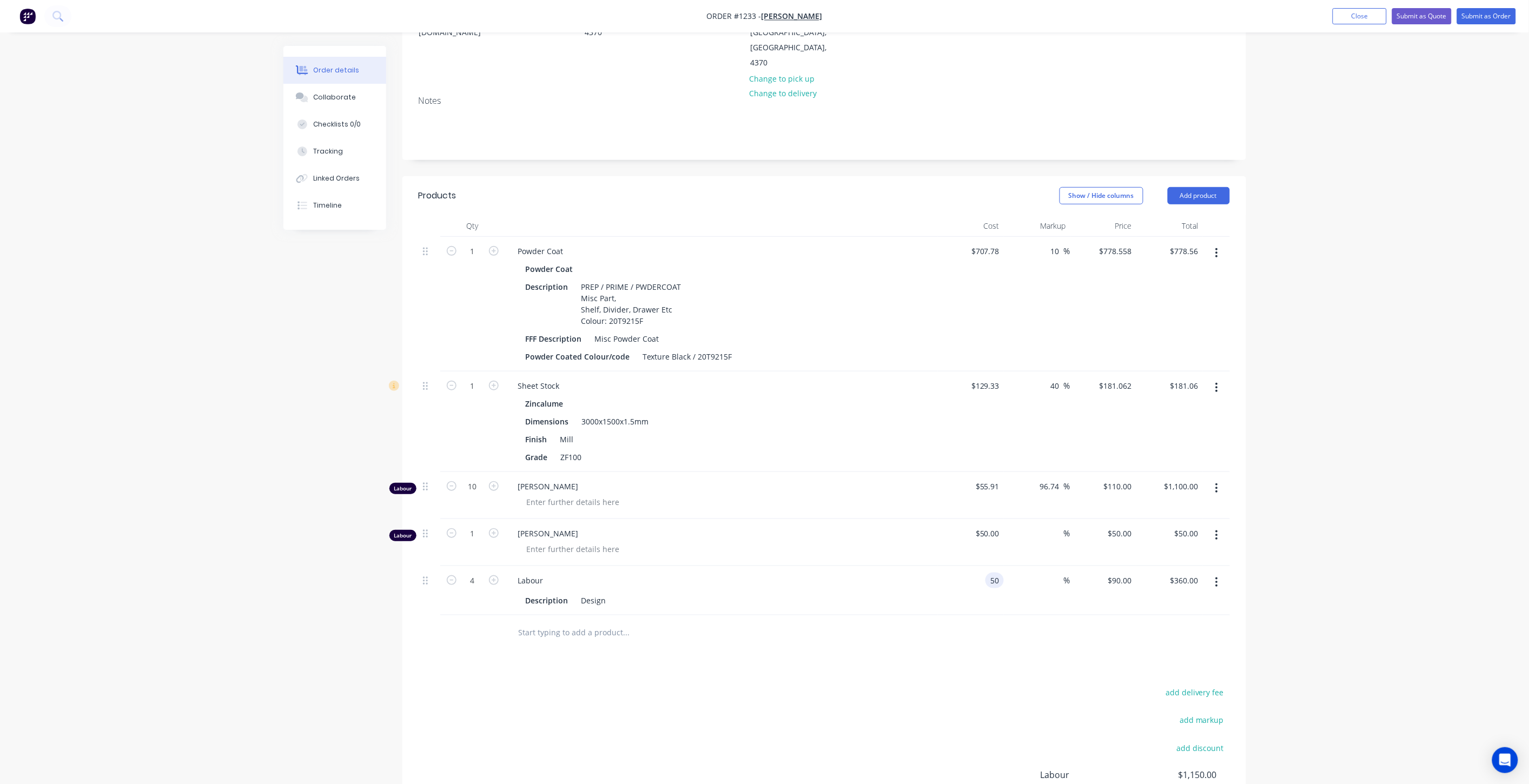
type input "$50.00"
type input "$200.00"
click at [1000, 615] on div at bounding box center [824, 632] width 811 height 36
click at [1059, 573] on input at bounding box center [1057, 580] width 12 height 16
type input "100"
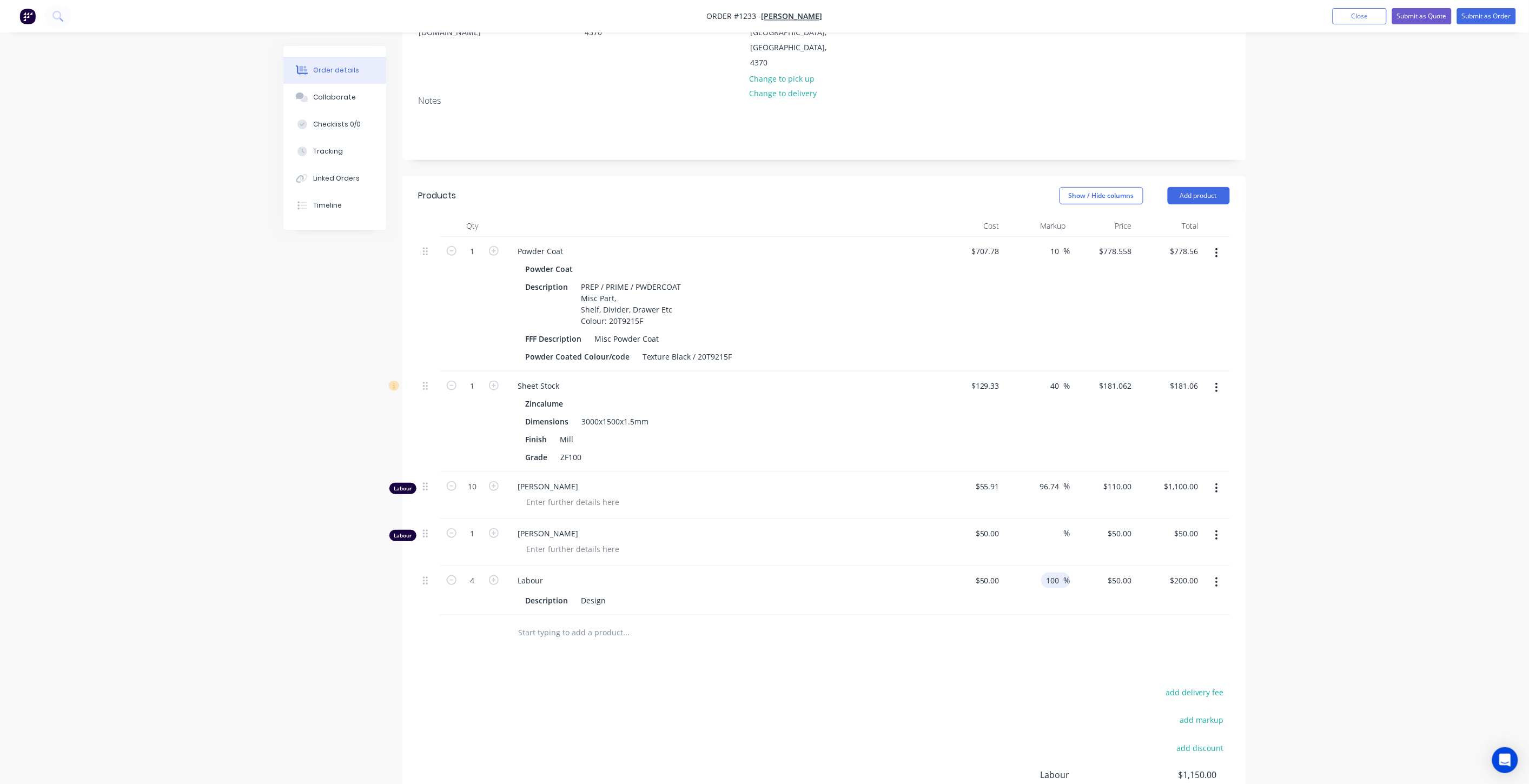
type input "$100.00"
type input "$400.00"
click at [1045, 615] on div at bounding box center [824, 632] width 811 height 36
click at [1213, 525] on button "button" at bounding box center [1216, 535] width 25 height 19
click at [1193, 620] on div "Delete" at bounding box center [1178, 628] width 83 height 16
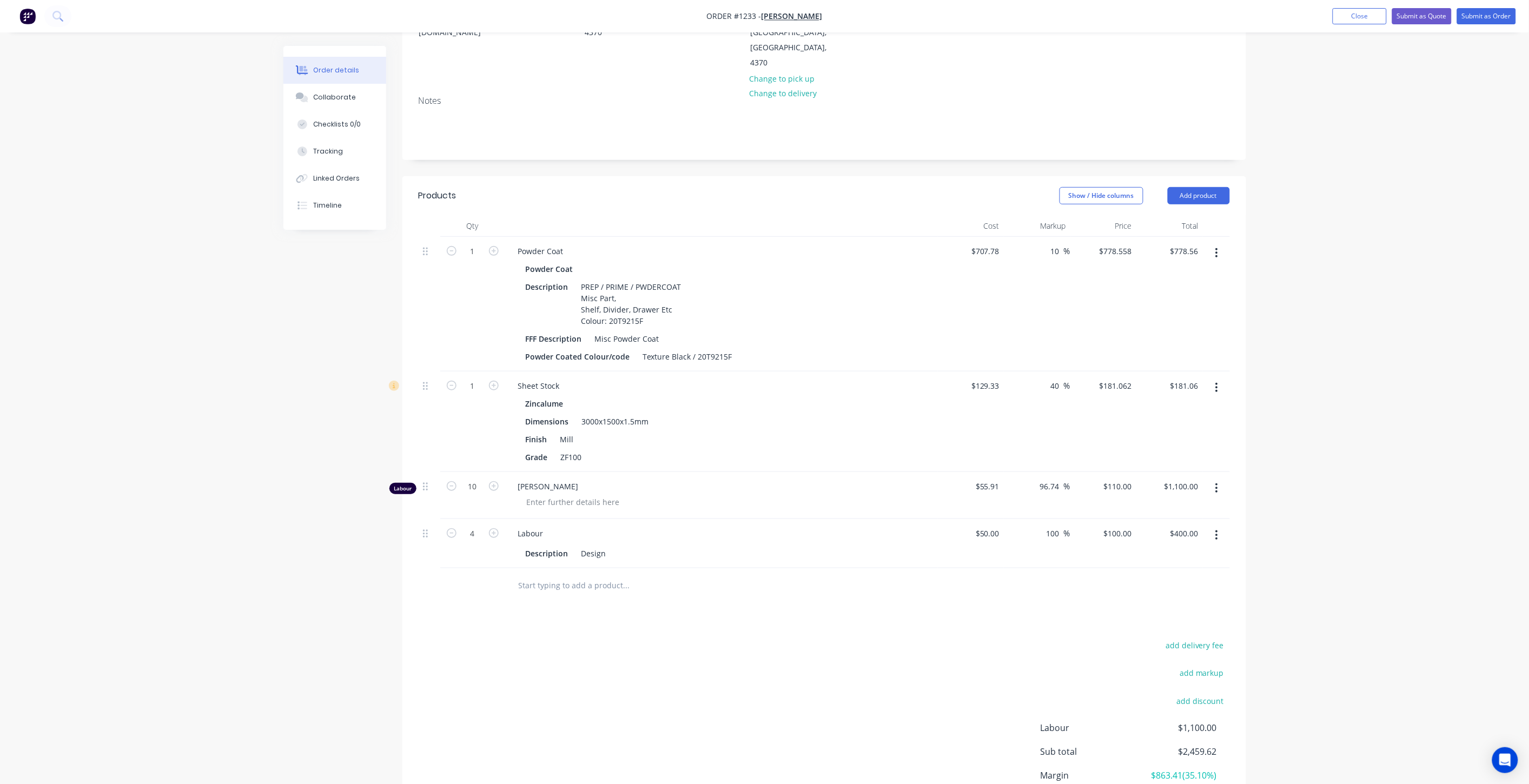
click at [628, 574] on input "text" at bounding box center [627, 585] width 217 height 22
type input "L"
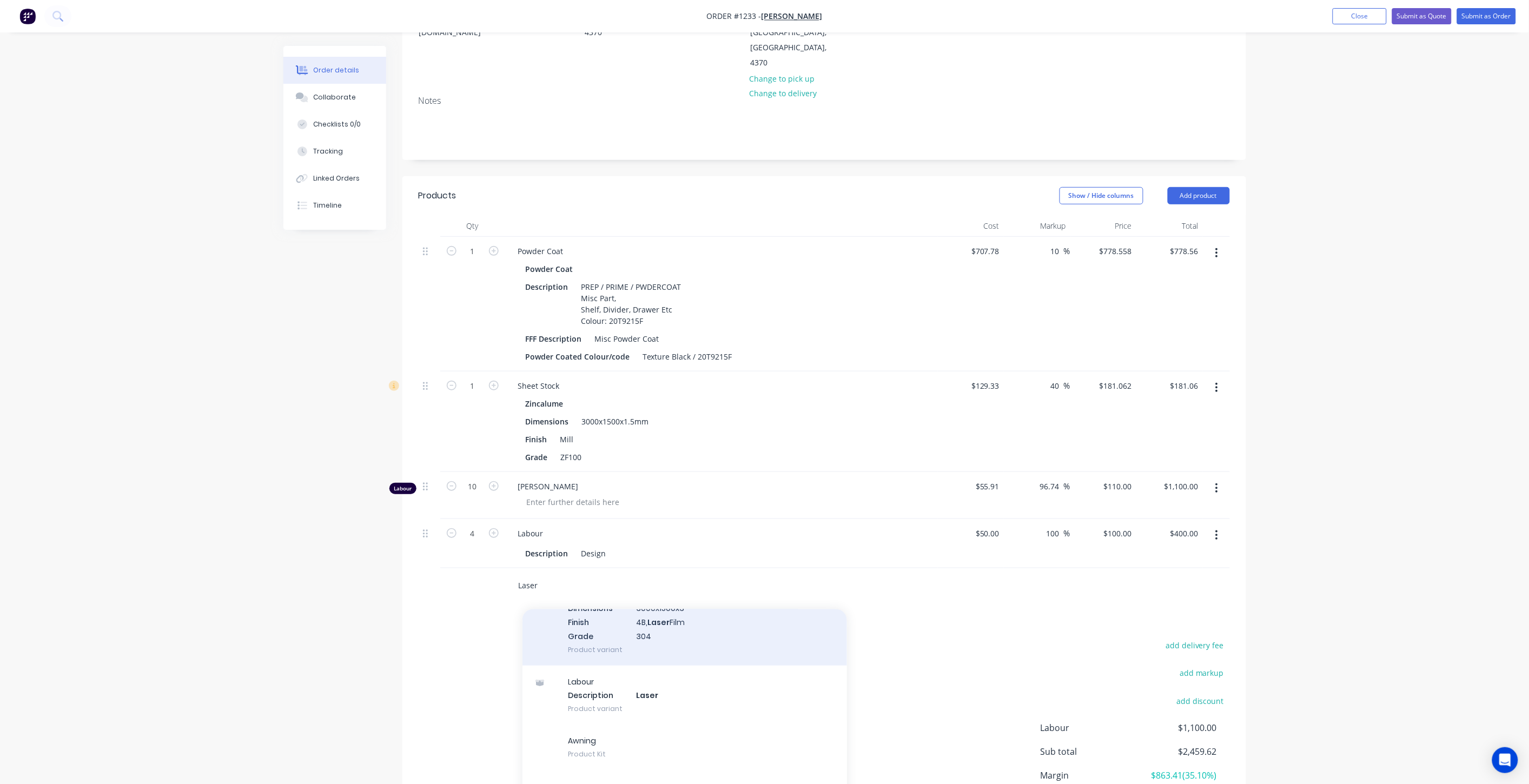
scroll to position [440, 0]
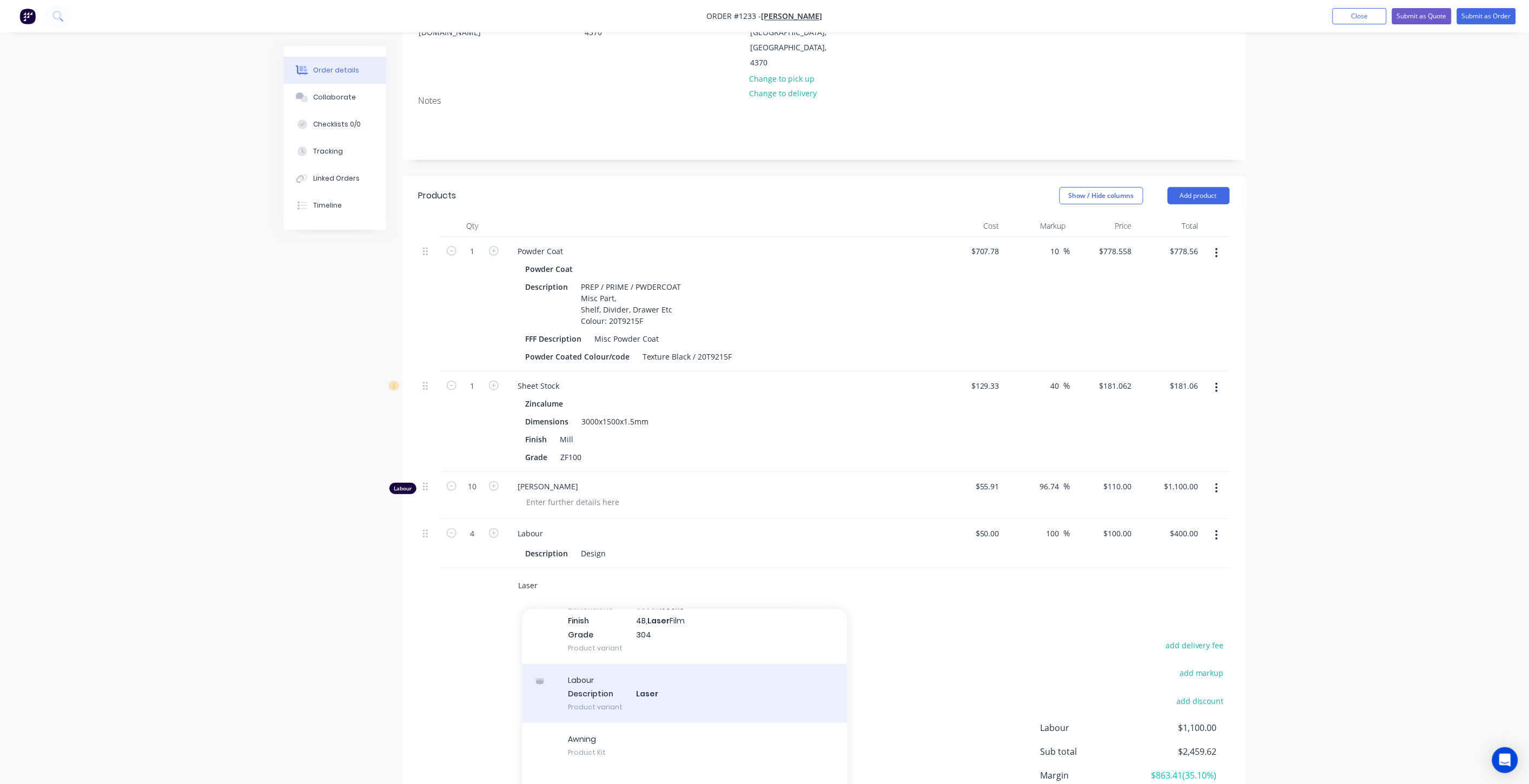
type input "Laser"
click at [629, 664] on div "Labour Description Laser Product variant" at bounding box center [685, 693] width 324 height 60
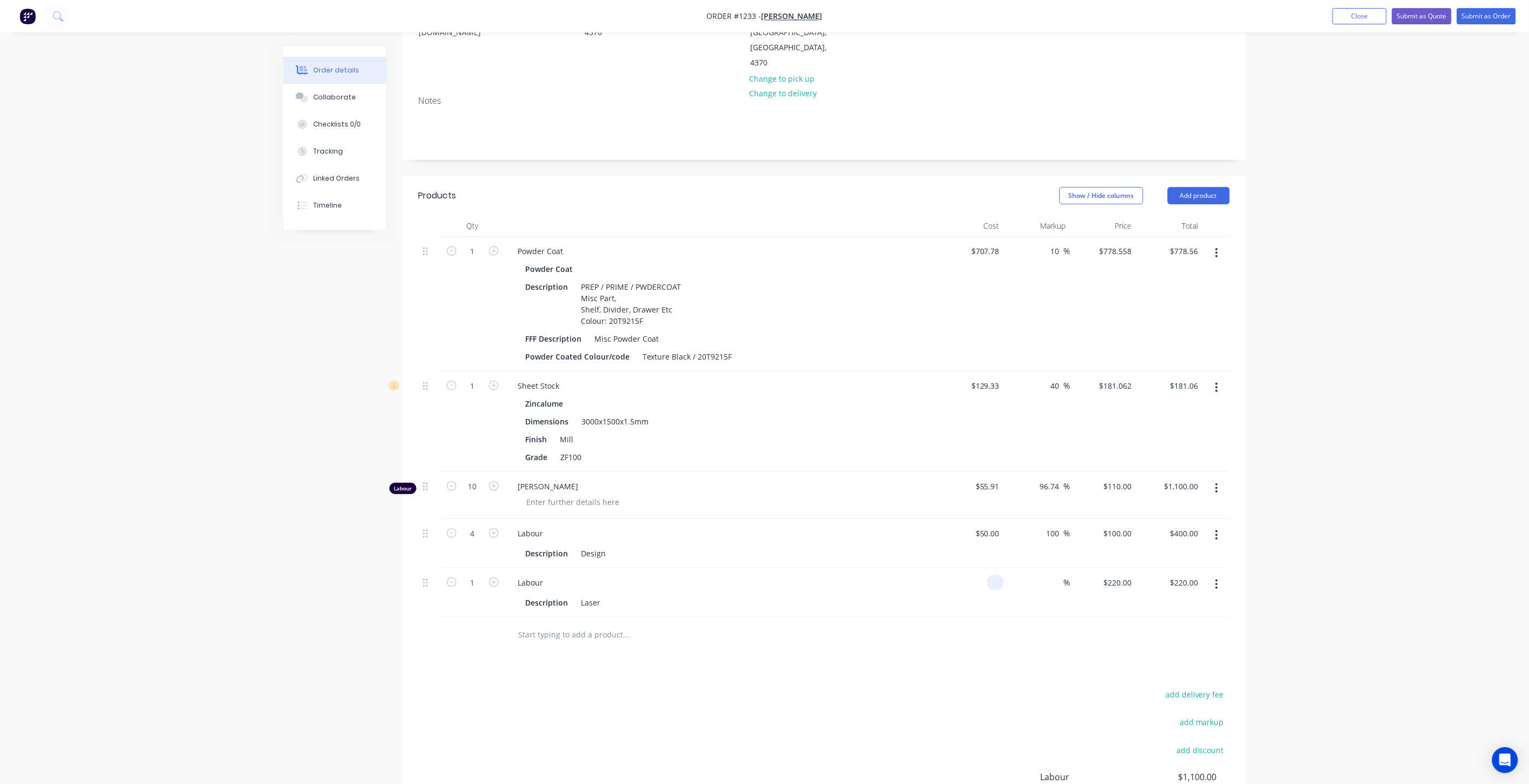
drag, startPoint x: 999, startPoint y: 536, endPoint x: 977, endPoint y: 535, distance: 22.0
click at [977, 568] on div at bounding box center [971, 593] width 67 height 49
type input "$100.00"
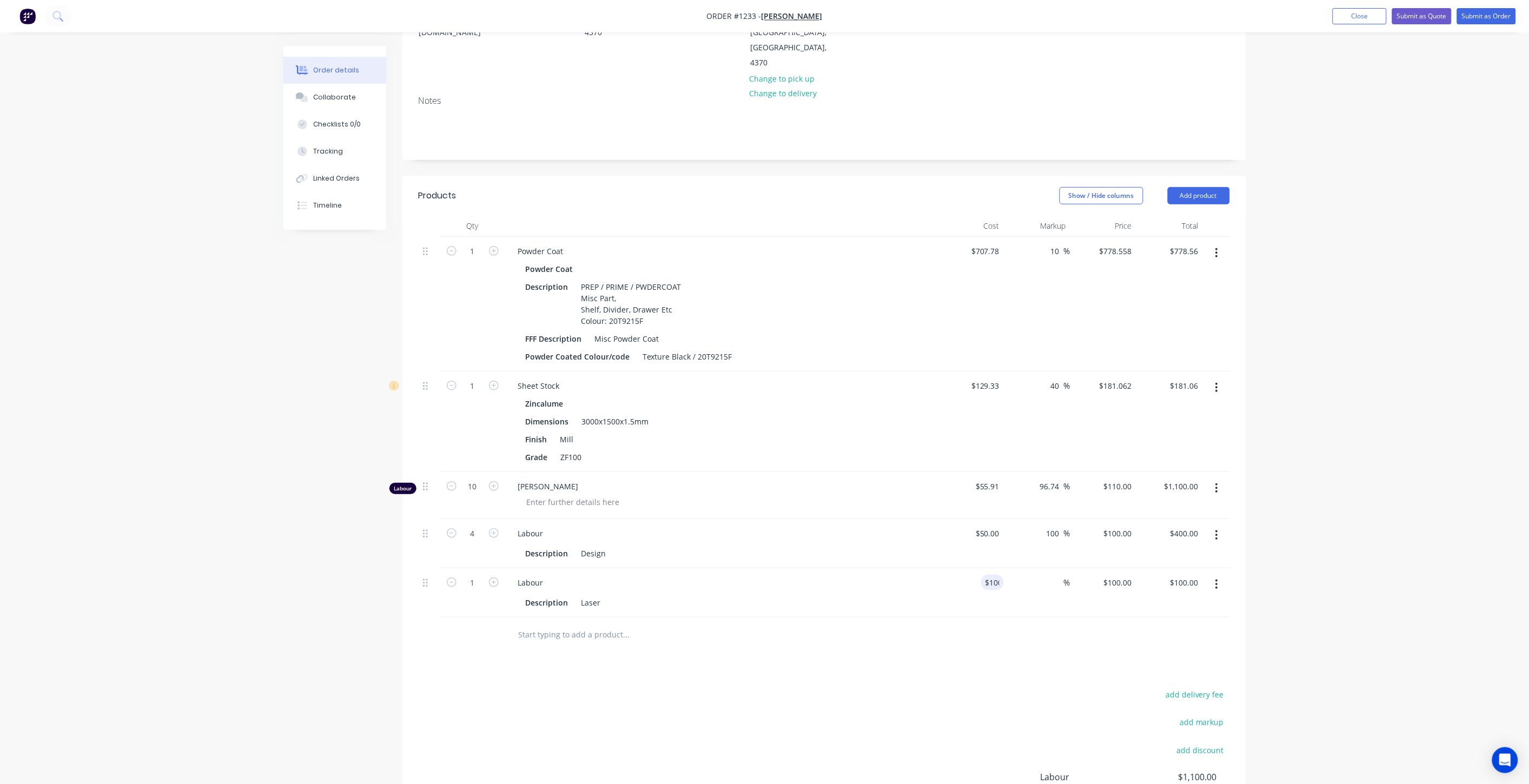
click at [1038, 613] on div "Products Show / Hide columns Add product Qty Cost Markup Price Total 1 Powder C…" at bounding box center [823, 543] width 843 height 735
click at [1047, 574] on div "%" at bounding box center [1058, 582] width 23 height 16
type input "100"
type input "$200.00"
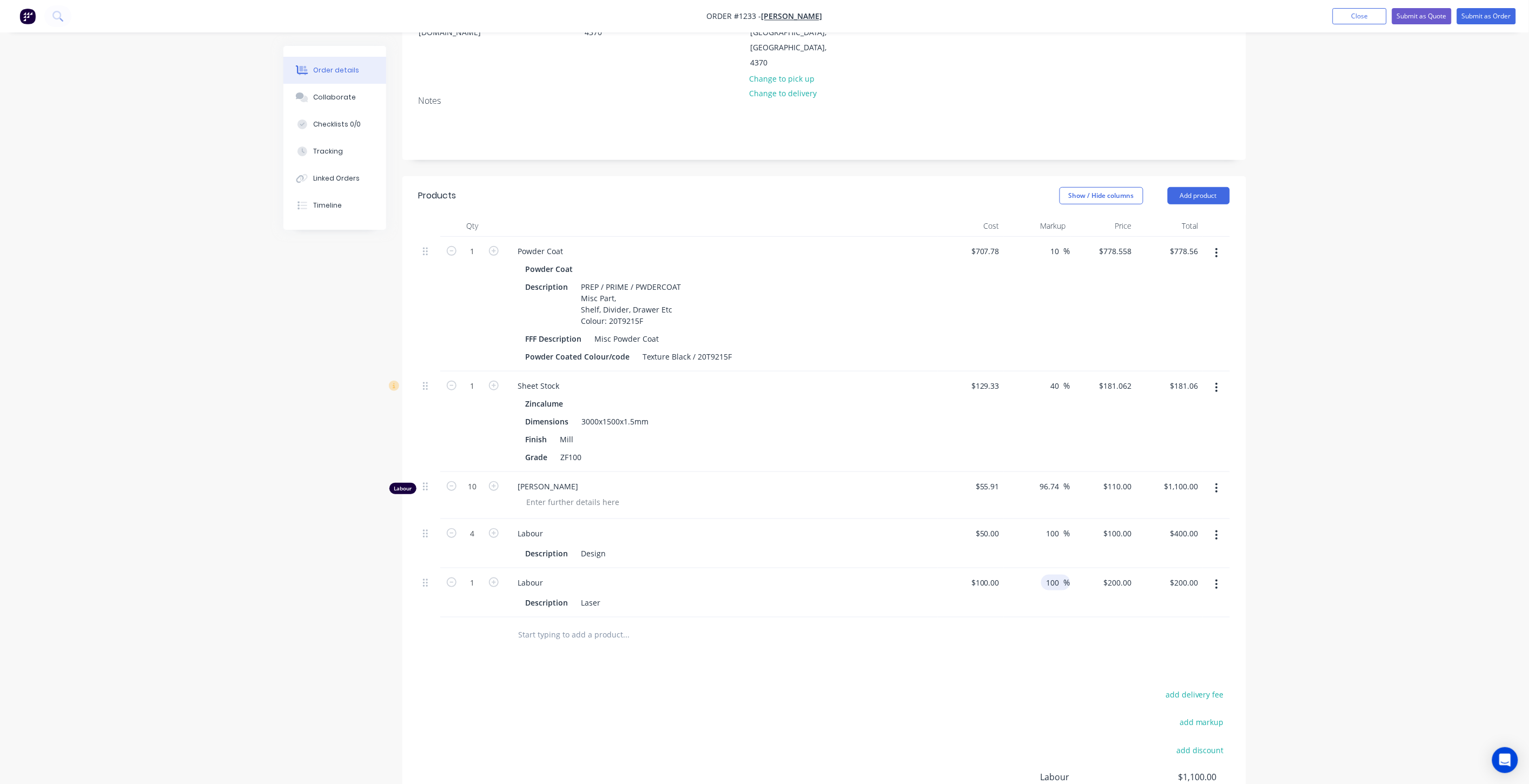
click at [1041, 617] on div at bounding box center [824, 634] width 811 height 36
click at [475, 259] on input "1" at bounding box center [472, 251] width 28 height 16
type input "0.25"
type input "$50.00"
click at [635, 625] on div "Products Show / Hide columns Add product Qty Cost Markup Price Total 1 Powder C…" at bounding box center [823, 543] width 843 height 735
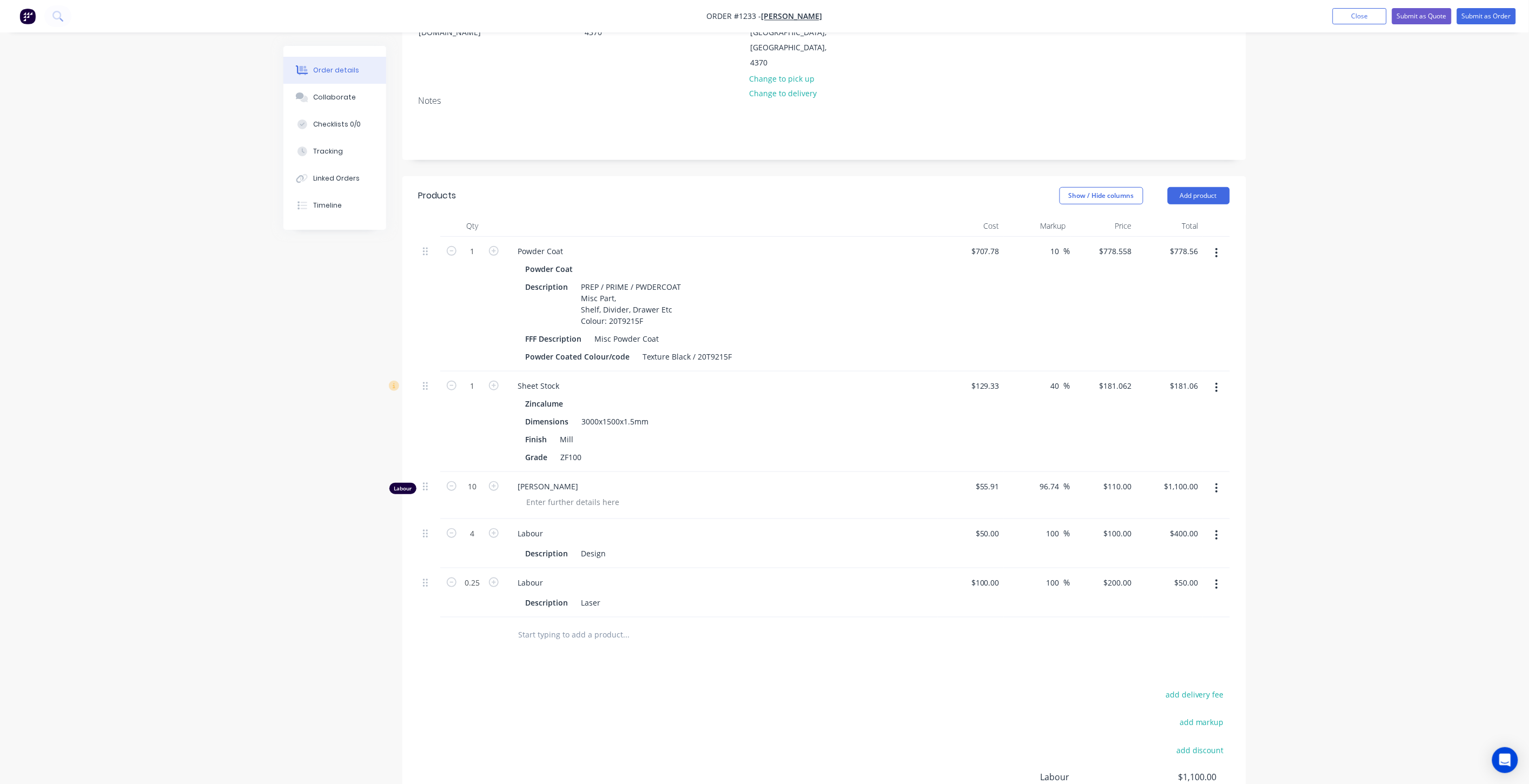
click at [579, 624] on input "text" at bounding box center [627, 634] width 217 height 22
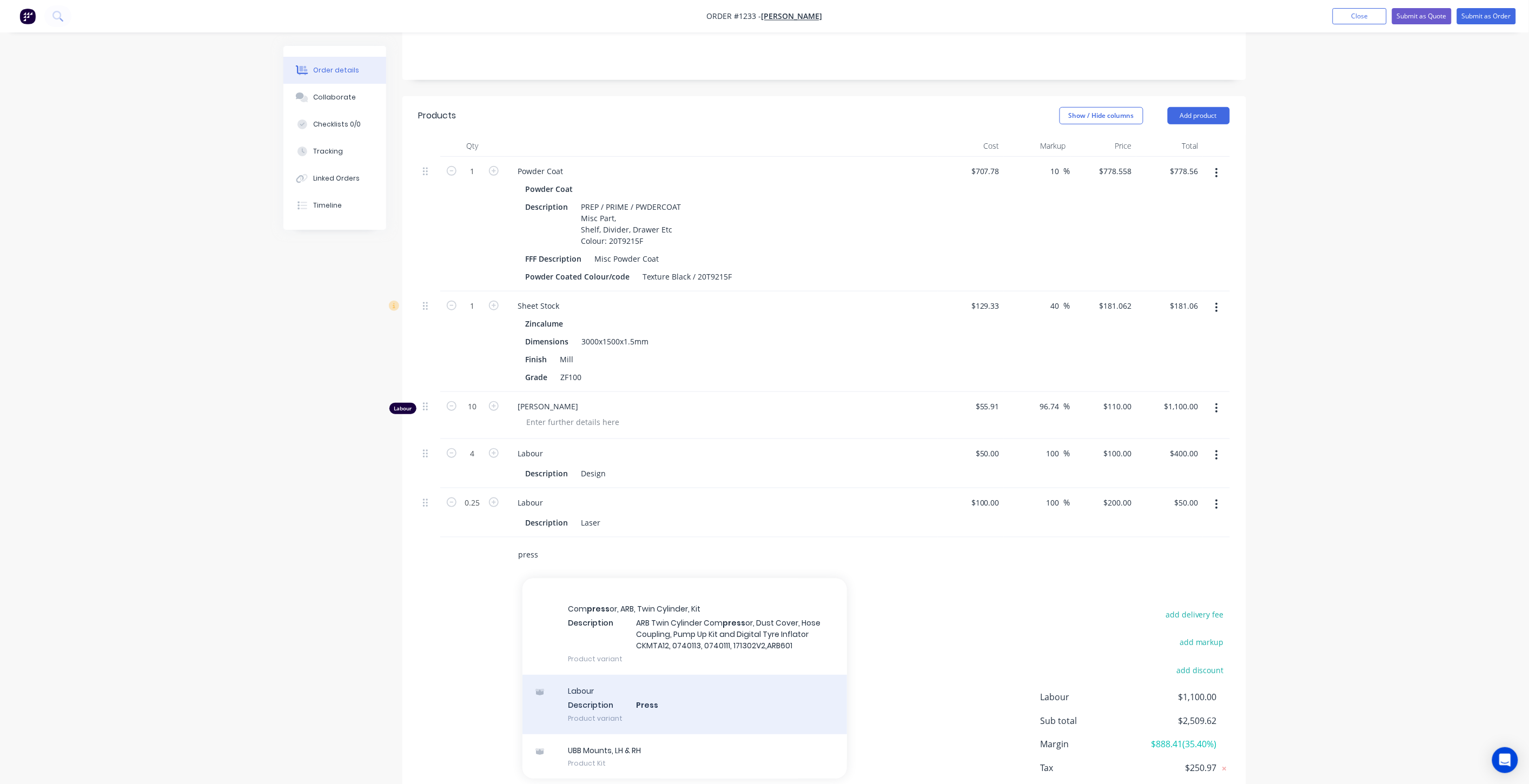
scroll to position [240, 0]
type input "press"
click at [634, 667] on div "Labour Description Press Product variant" at bounding box center [685, 697] width 324 height 60
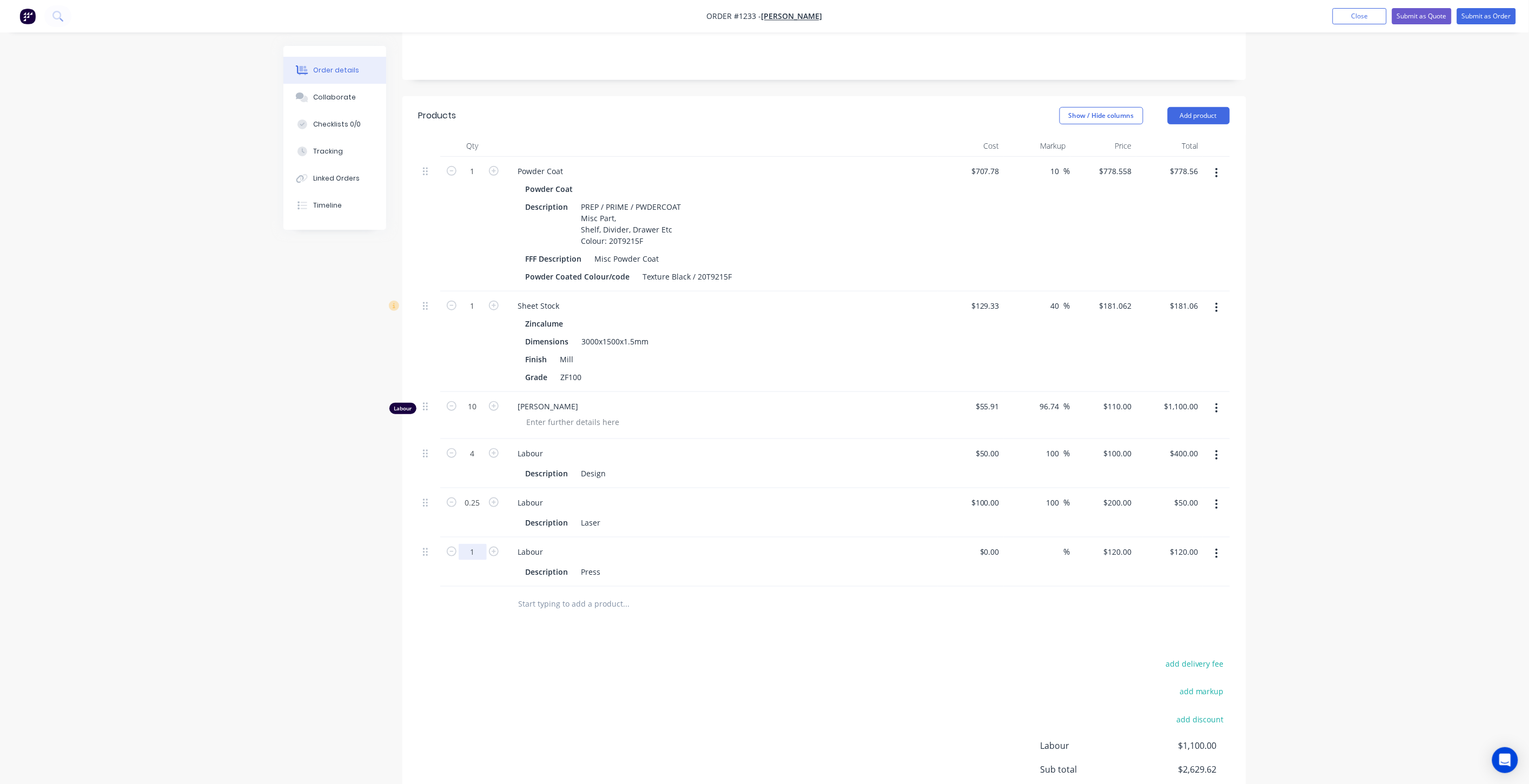
click at [482, 179] on input "1" at bounding box center [472, 171] width 28 height 16
type input "0.75"
type input "$90.00"
click at [543, 584] on div "Products Show / Hide columns Add product Qty Cost Markup Price Total 1 Powder C…" at bounding box center [823, 489] width 843 height 785
drag, startPoint x: 998, startPoint y: 503, endPoint x: 970, endPoint y: 503, distance: 28.0
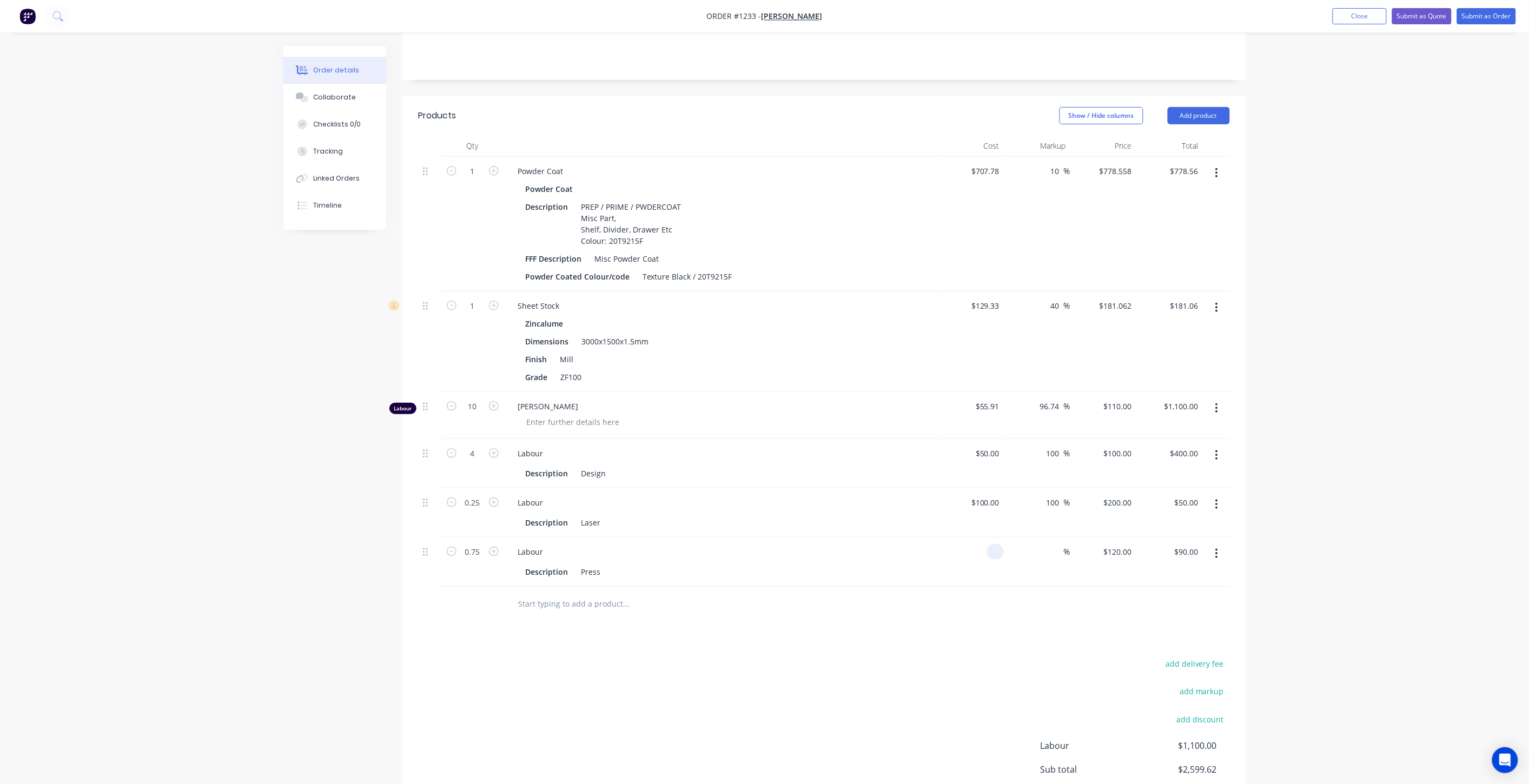
click at [970, 537] on div at bounding box center [971, 561] width 67 height 49
type input "$60.00"
type input "$45.00"
click at [1062, 656] on div "add delivery fee add markup add discount Labour $1,100.00 Sub total $2,599.62 M…" at bounding box center [824, 760] width 811 height 209
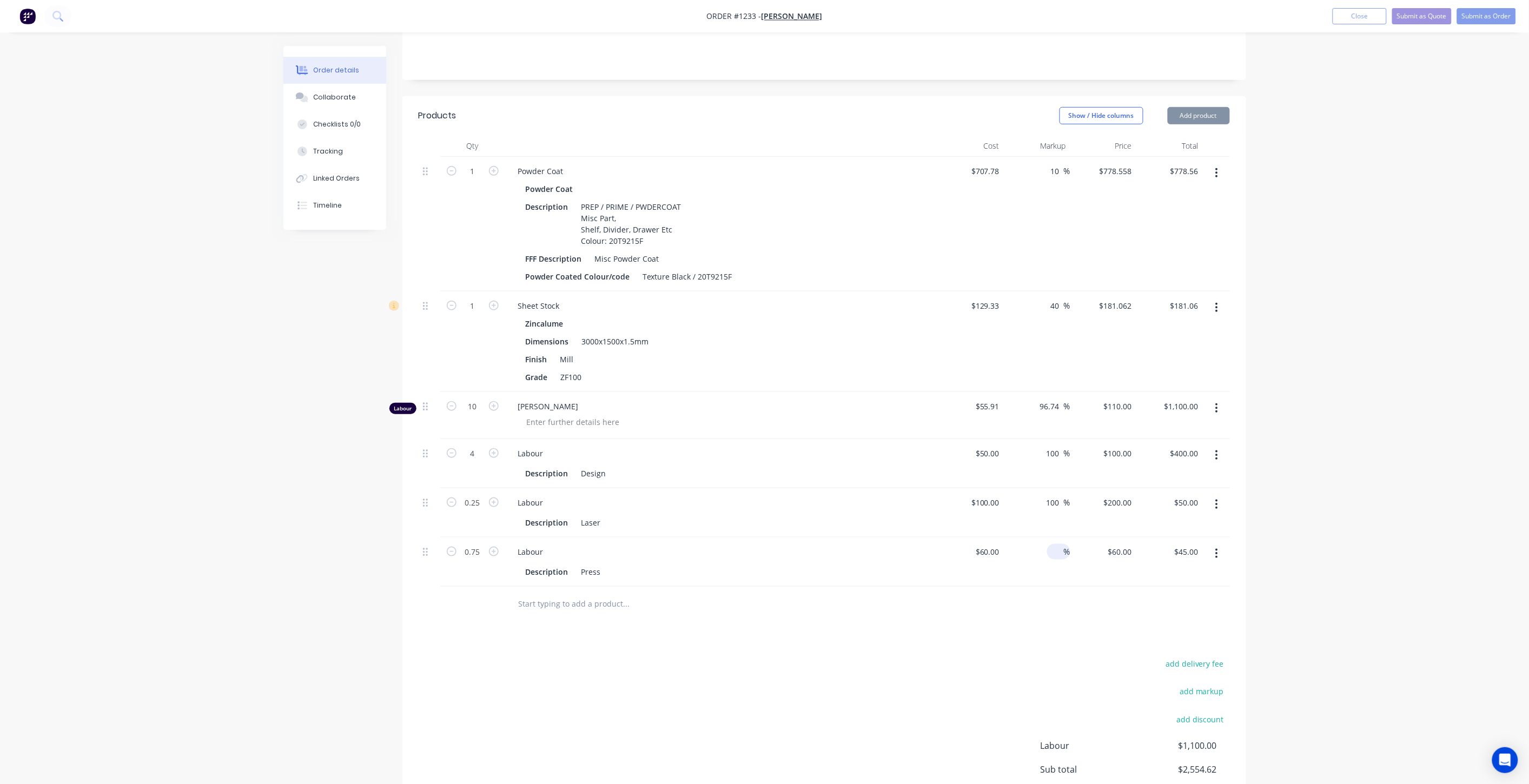
click at [1047, 544] on div "%" at bounding box center [1058, 552] width 23 height 16
type input "100"
type input "$120.00"
type input "$90.00"
click at [1089, 606] on div "Products Show / Hide columns Add product Qty Cost Markup Price Total 1 Powder C…" at bounding box center [823, 489] width 843 height 785
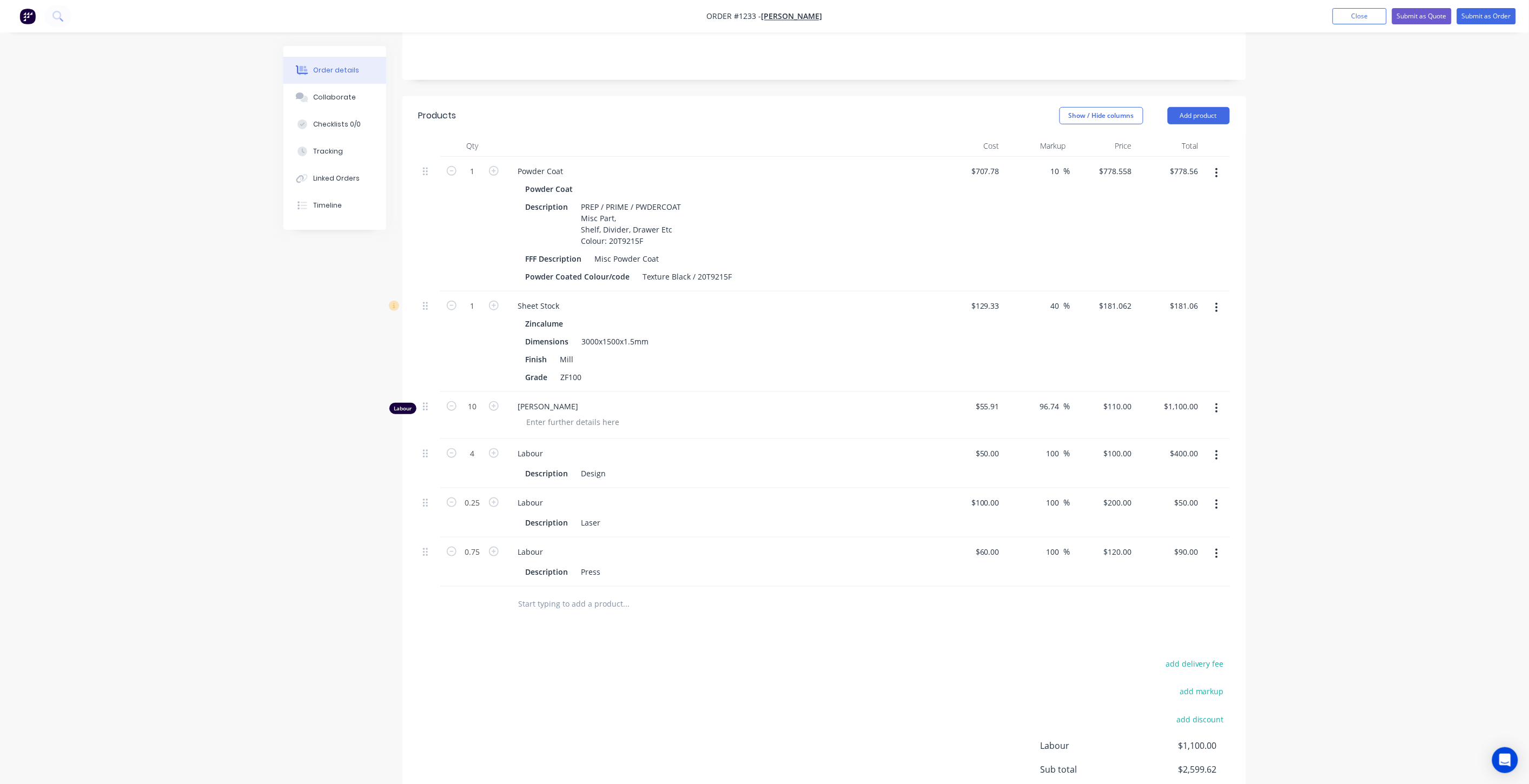
click at [603, 593] on input "text" at bounding box center [627, 603] width 217 height 22
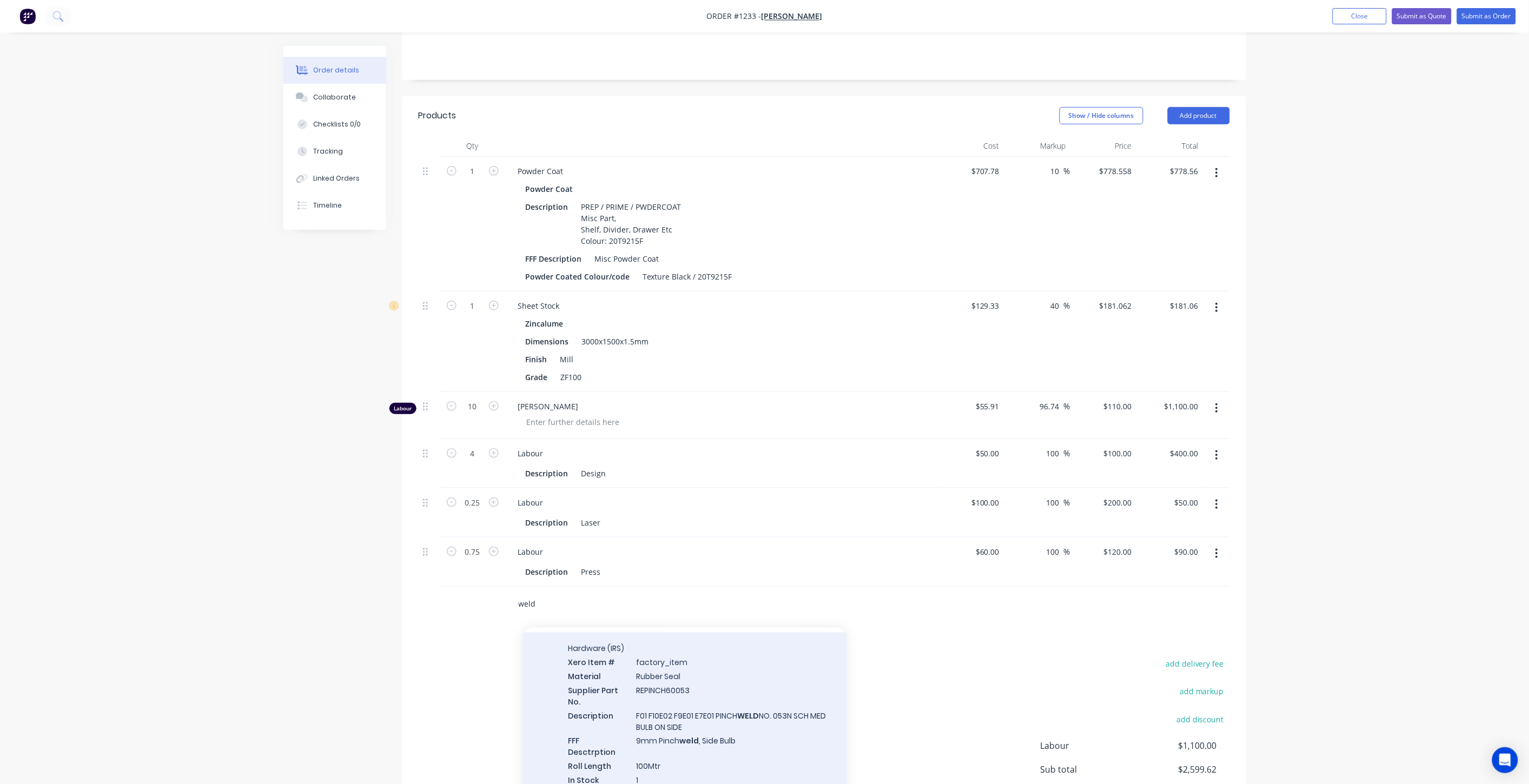
scroll to position [1081, 0]
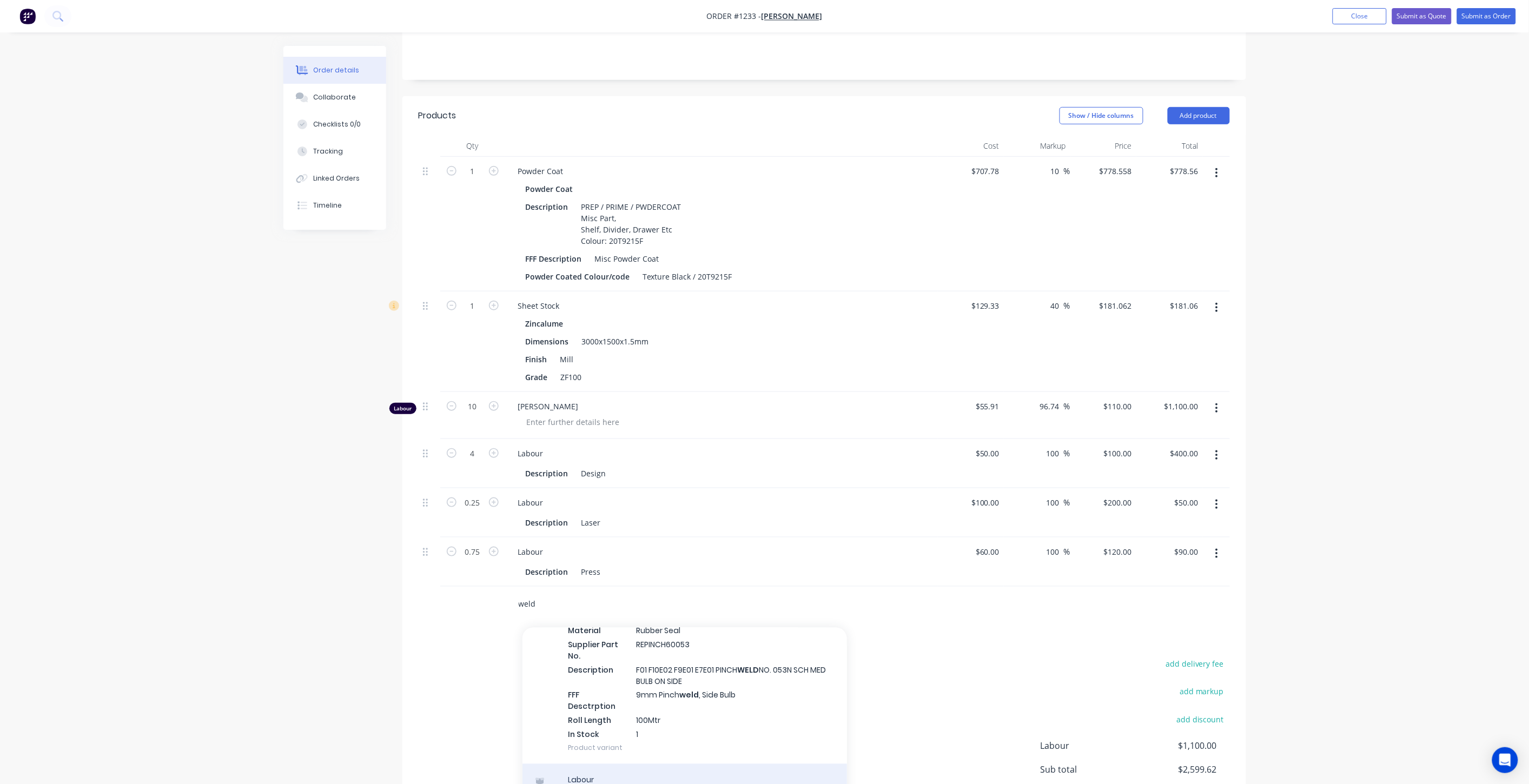
type input "weld"
click at [623, 764] on div "Labour Description Weld Product variant" at bounding box center [685, 794] width 324 height 60
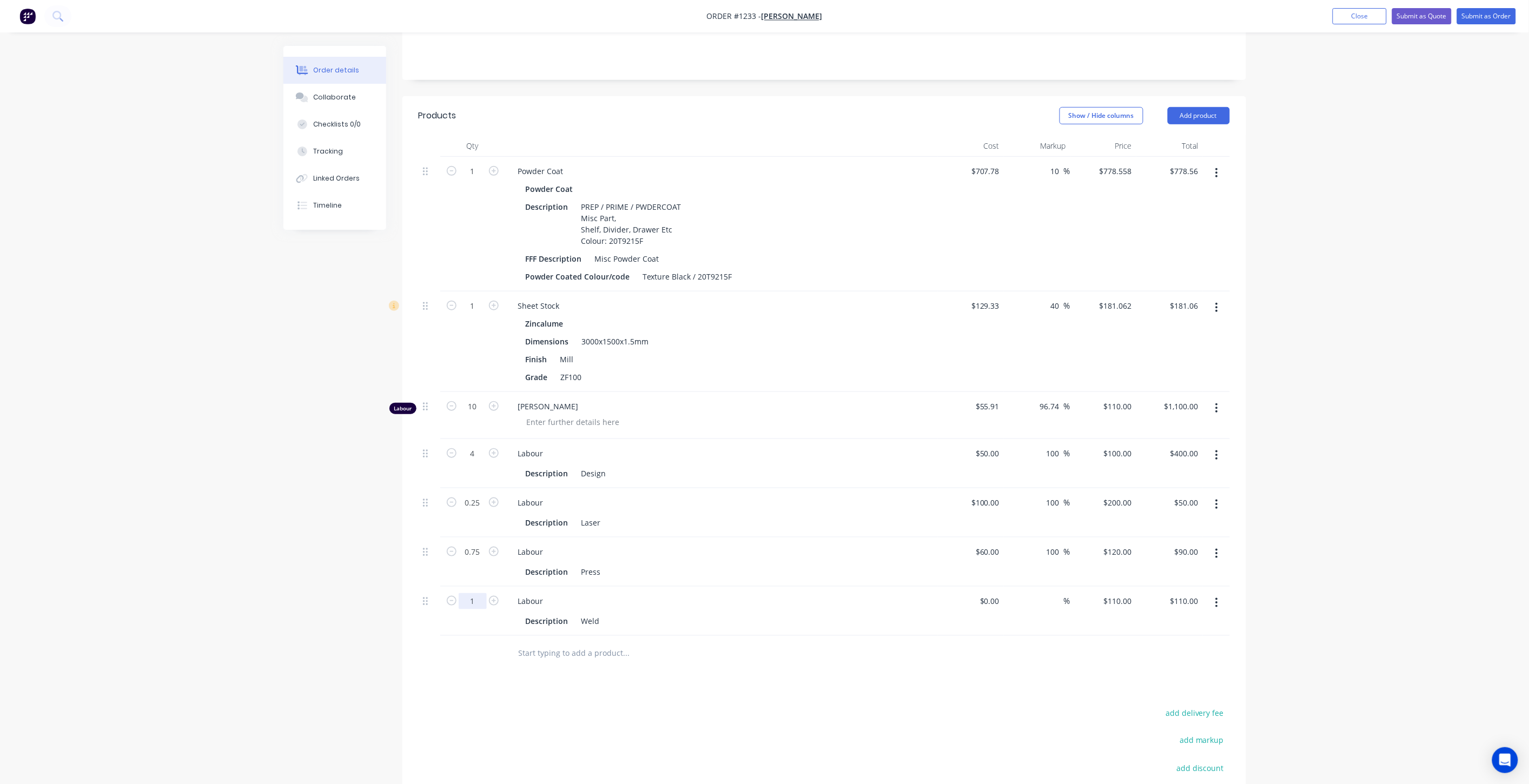
click at [478, 179] on input "1" at bounding box center [472, 171] width 28 height 16
type input "0.5"
type input "$55.00"
click at [638, 641] on div "Products Show / Hide columns Add product Qty Cost Markup Price Total 1 Powder C…" at bounding box center [823, 513] width 843 height 834
drag, startPoint x: 1000, startPoint y: 554, endPoint x: 973, endPoint y: 558, distance: 27.3
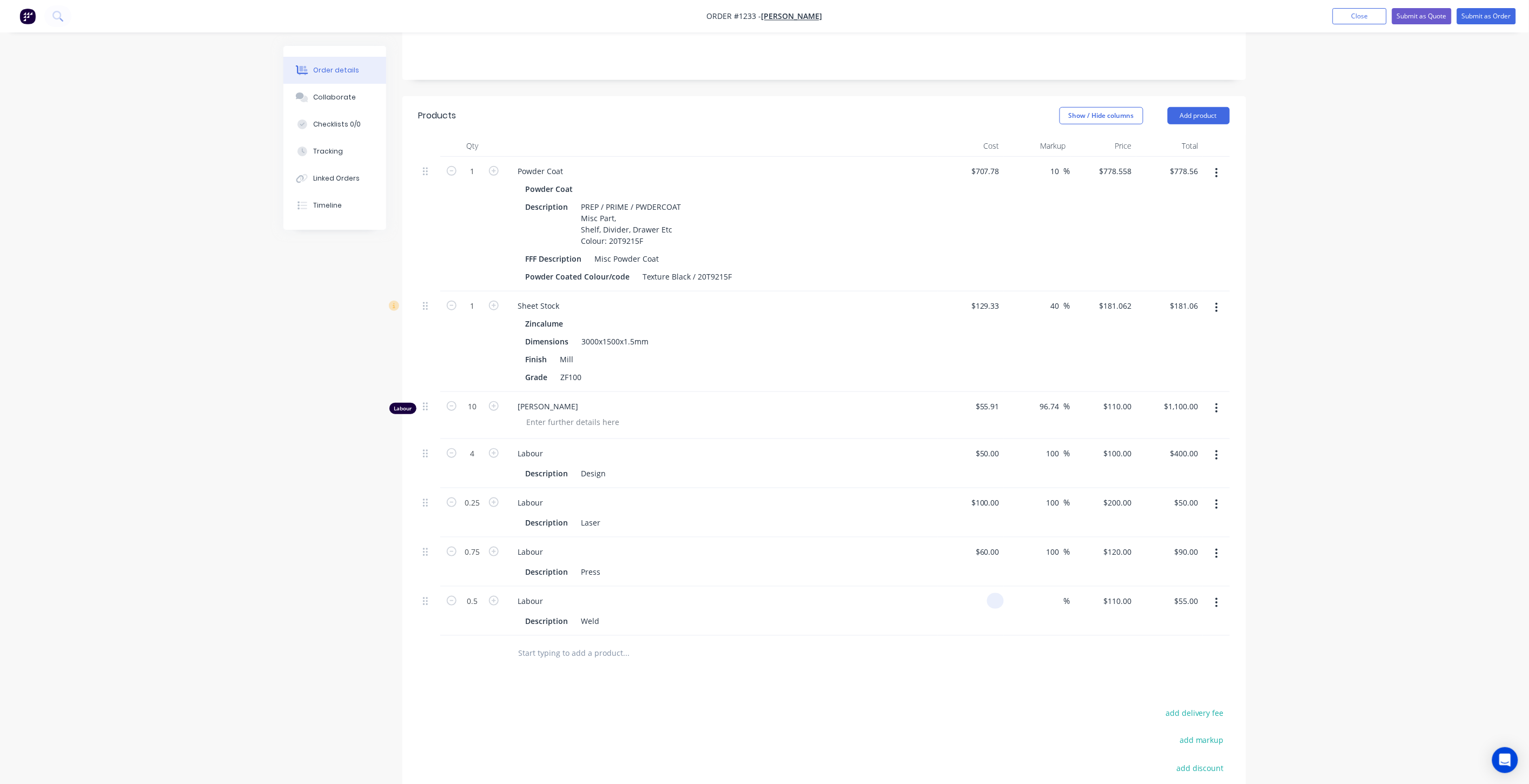
click at [973, 586] on div at bounding box center [971, 611] width 67 height 49
type input "$50.00"
type input "$25.00"
click at [1074, 634] on div "Products Show / Hide columns Add product Qty Cost Markup Price Total 1 Powder C…" at bounding box center [823, 513] width 843 height 834
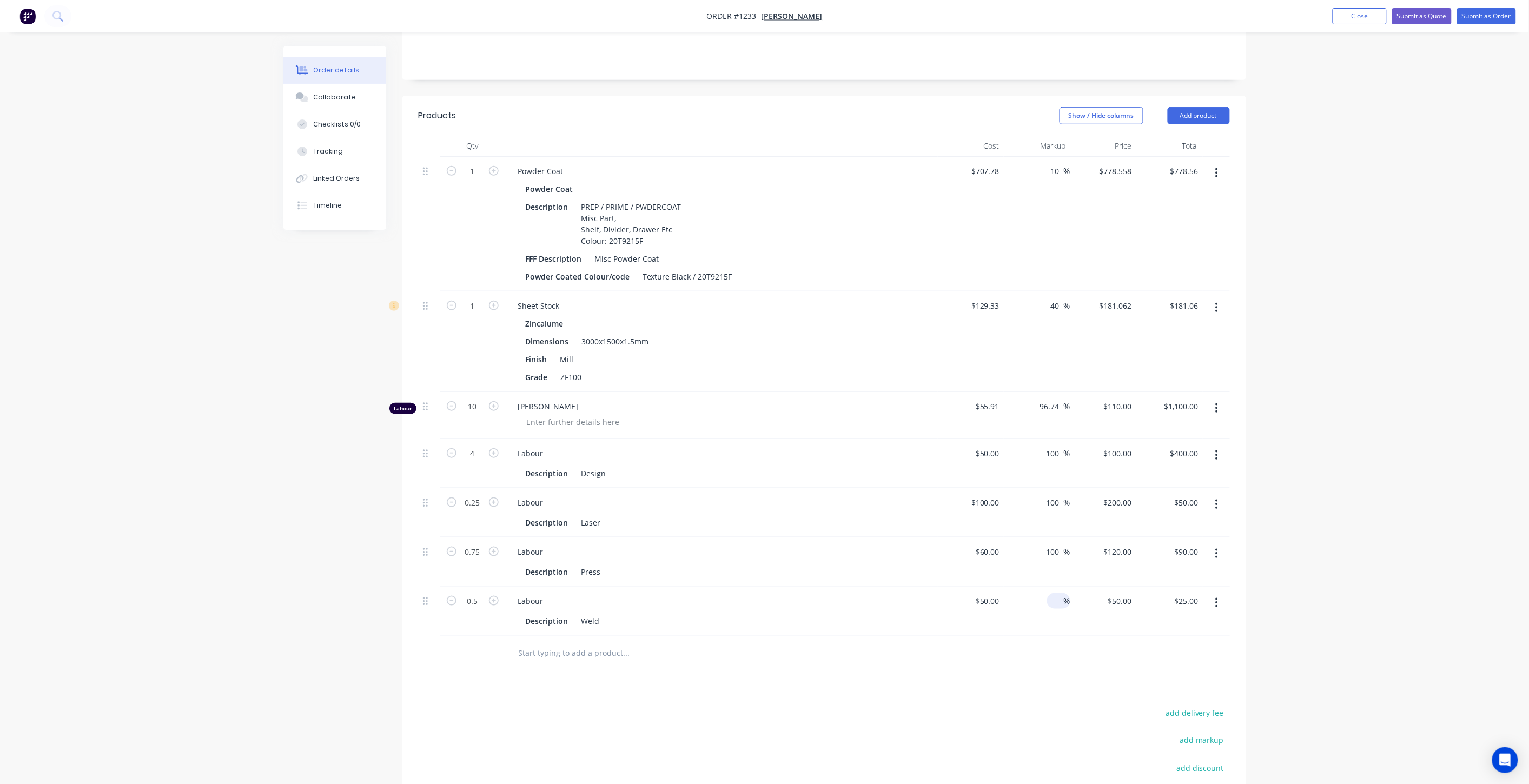
click at [1051, 593] on input at bounding box center [1057, 600] width 12 height 16
type input "100"
type input "$100.00"
type input "$50.00"
click at [1026, 627] on div "Products Show / Hide columns Add product Qty Cost Markup Price Total 1 Powder C…" at bounding box center [823, 513] width 843 height 834
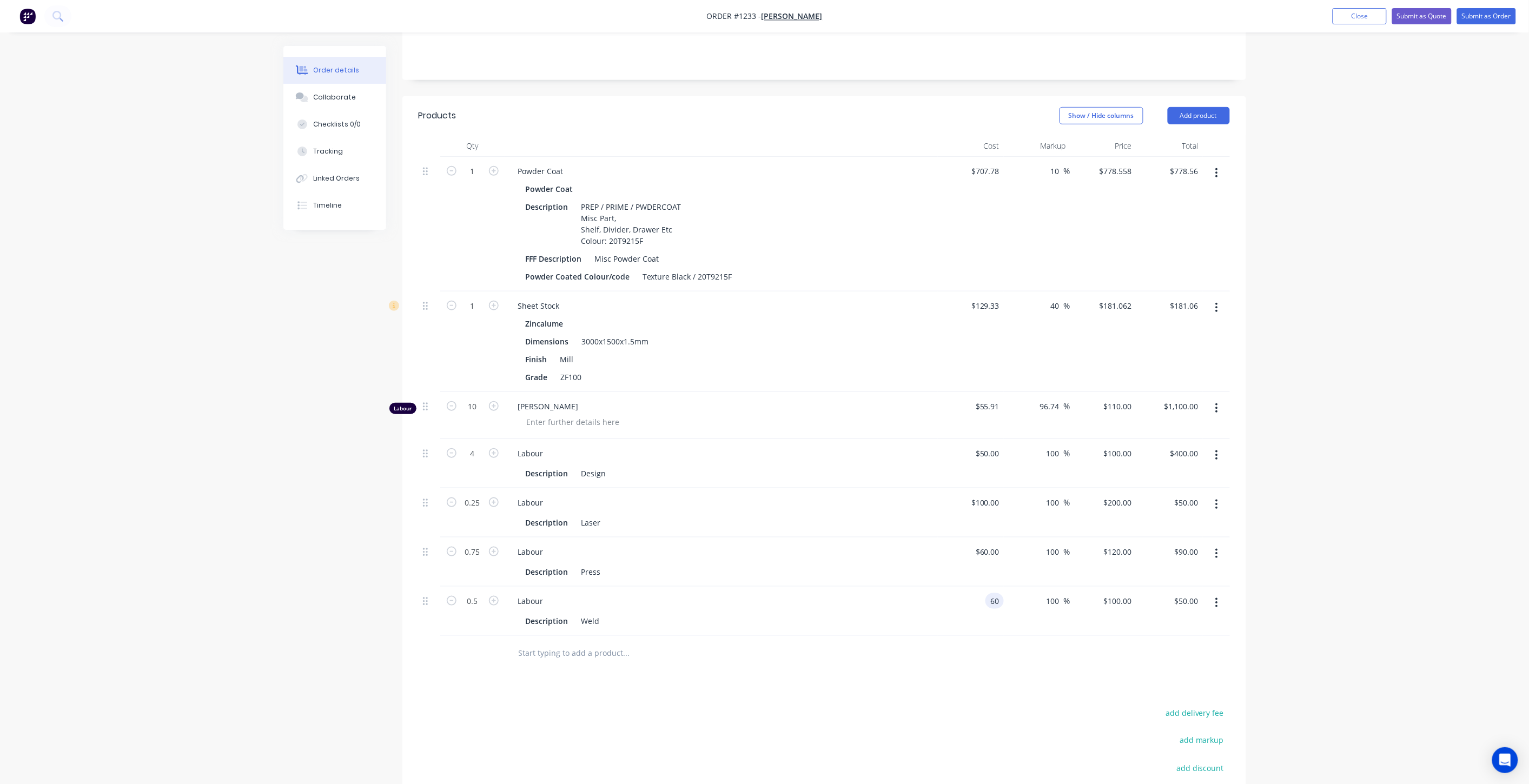
type input "$60.00"
type input "$120.00"
type input "$60.00"
click at [1017, 638] on div "Products Show / Hide columns Add product Qty Cost Markup Price Total 1 Powder C…" at bounding box center [823, 513] width 843 height 834
click at [562, 642] on input "text" at bounding box center [627, 652] width 217 height 22
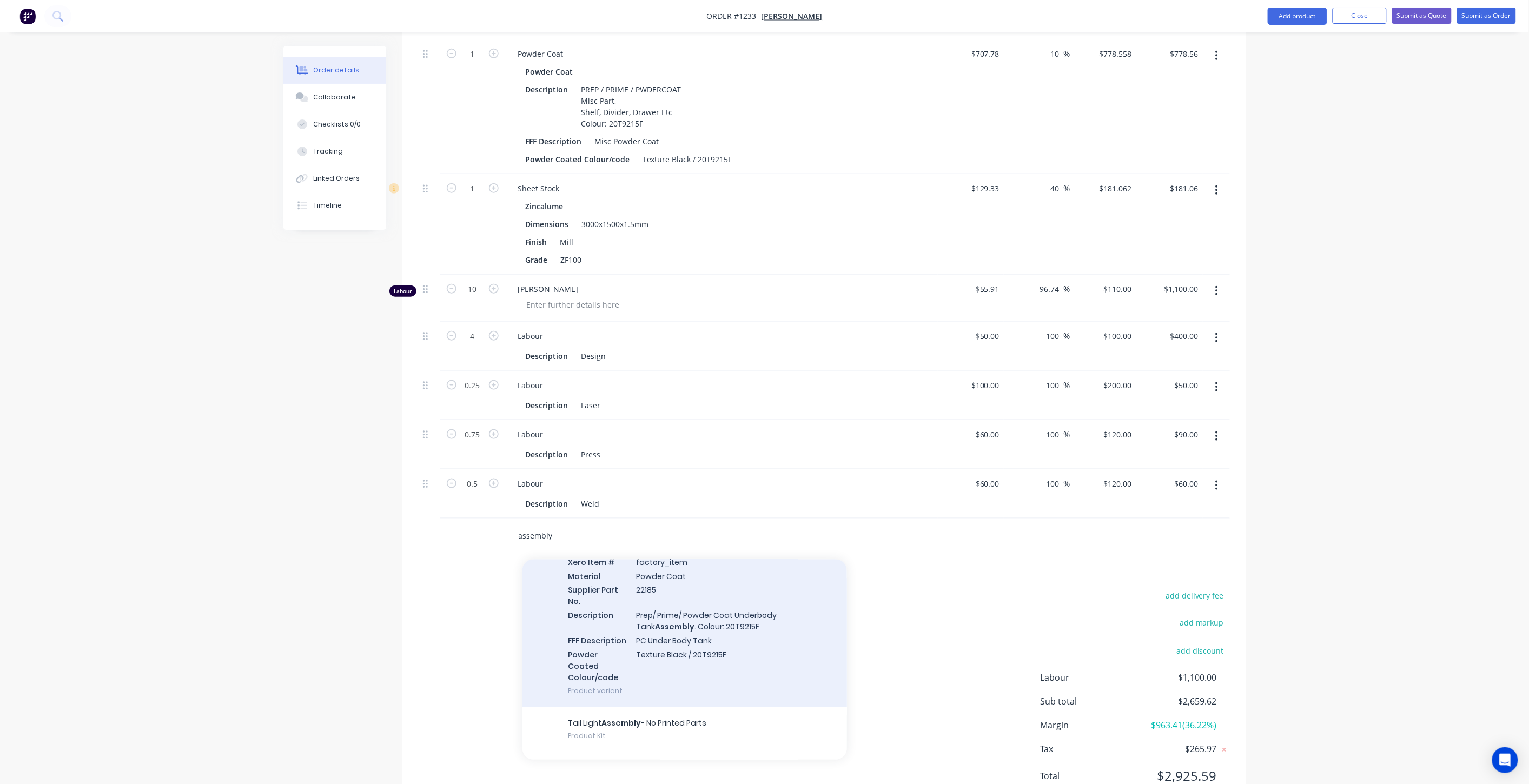
scroll to position [1439, 0]
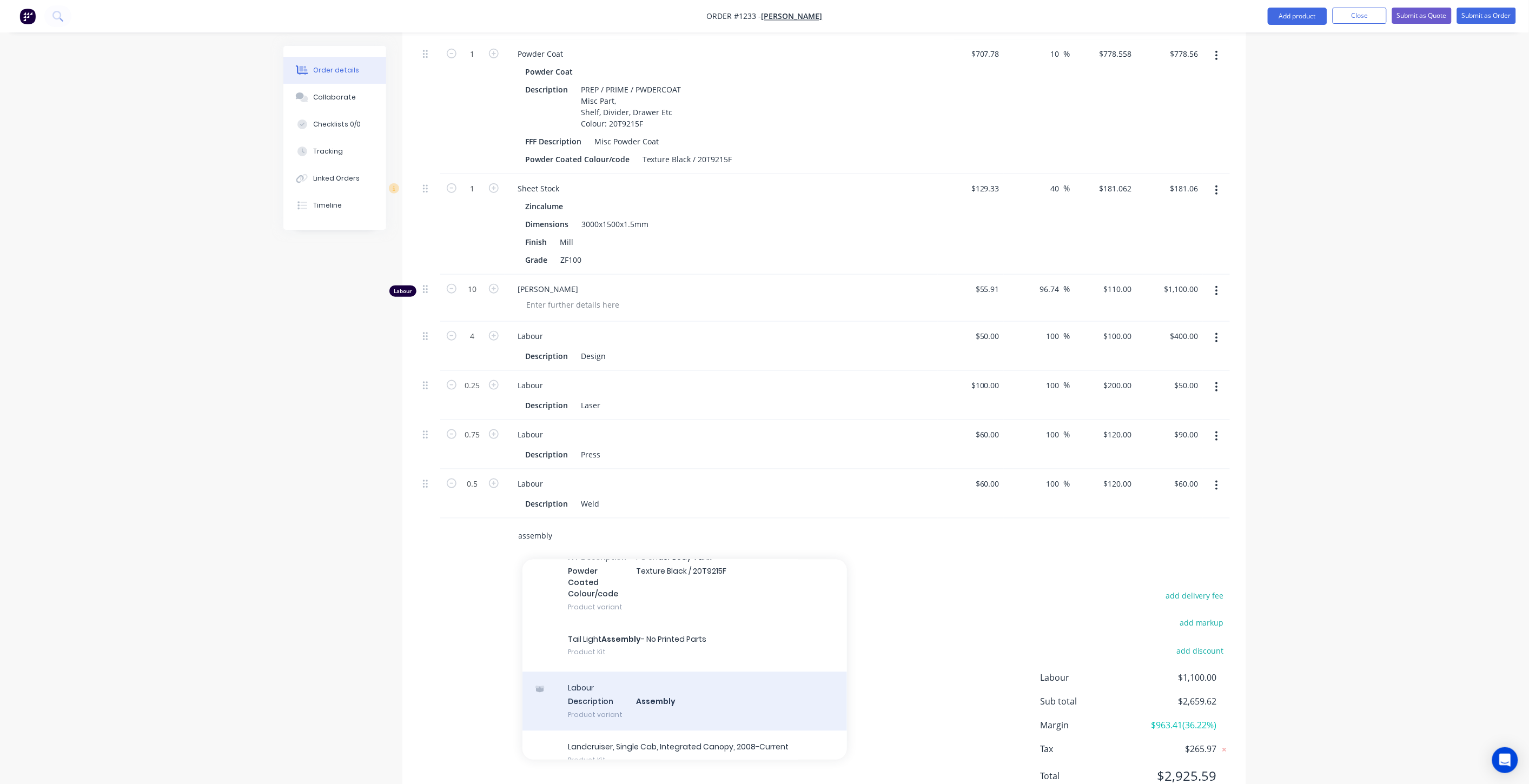
type input "assembly"
click at [654, 671] on div "Labour Description Assembly Product variant" at bounding box center [685, 701] width 324 height 60
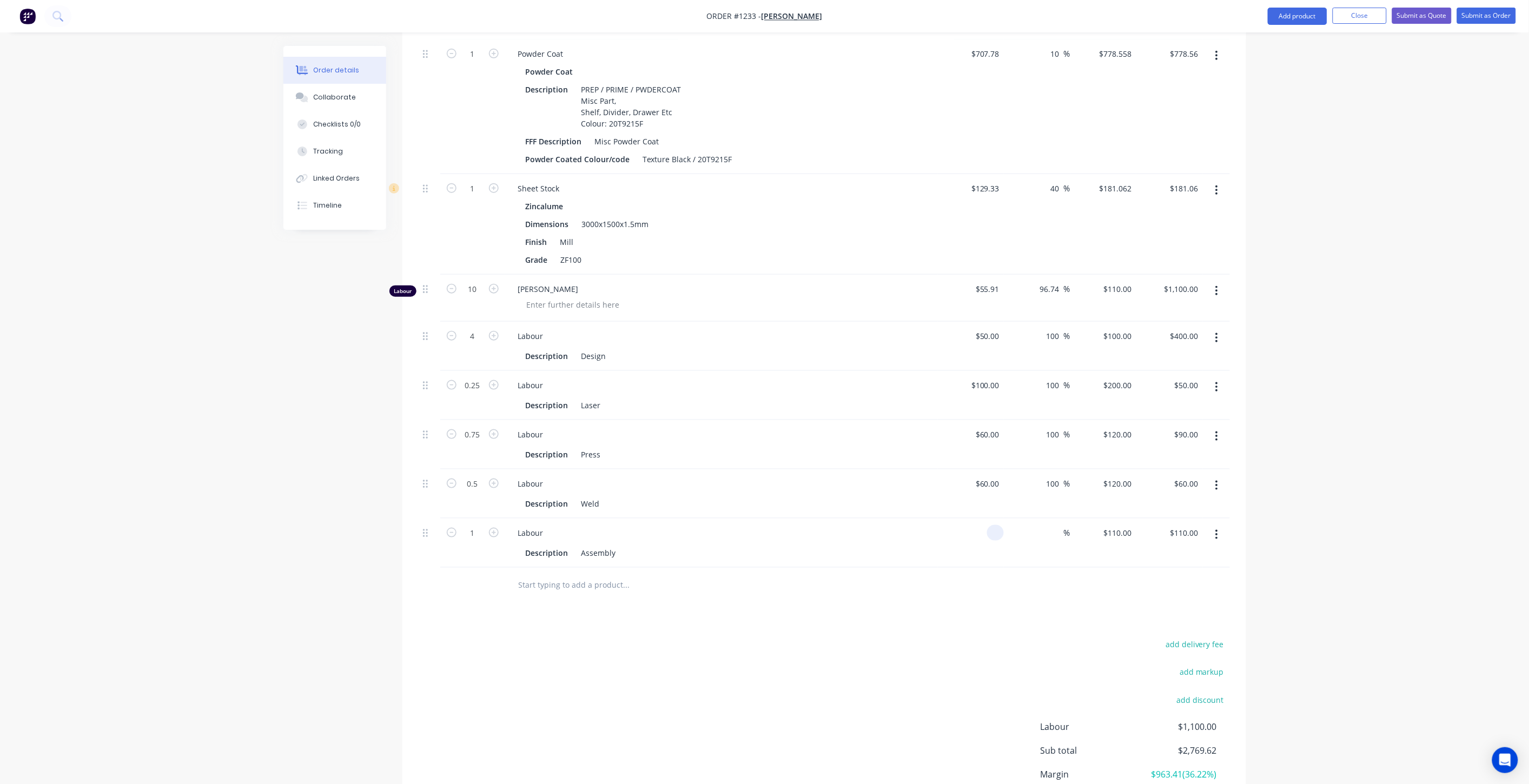
drag, startPoint x: 999, startPoint y: 485, endPoint x: 977, endPoint y: 485, distance: 22.0
click at [977, 518] on div at bounding box center [971, 542] width 67 height 49
type input "$60.00"
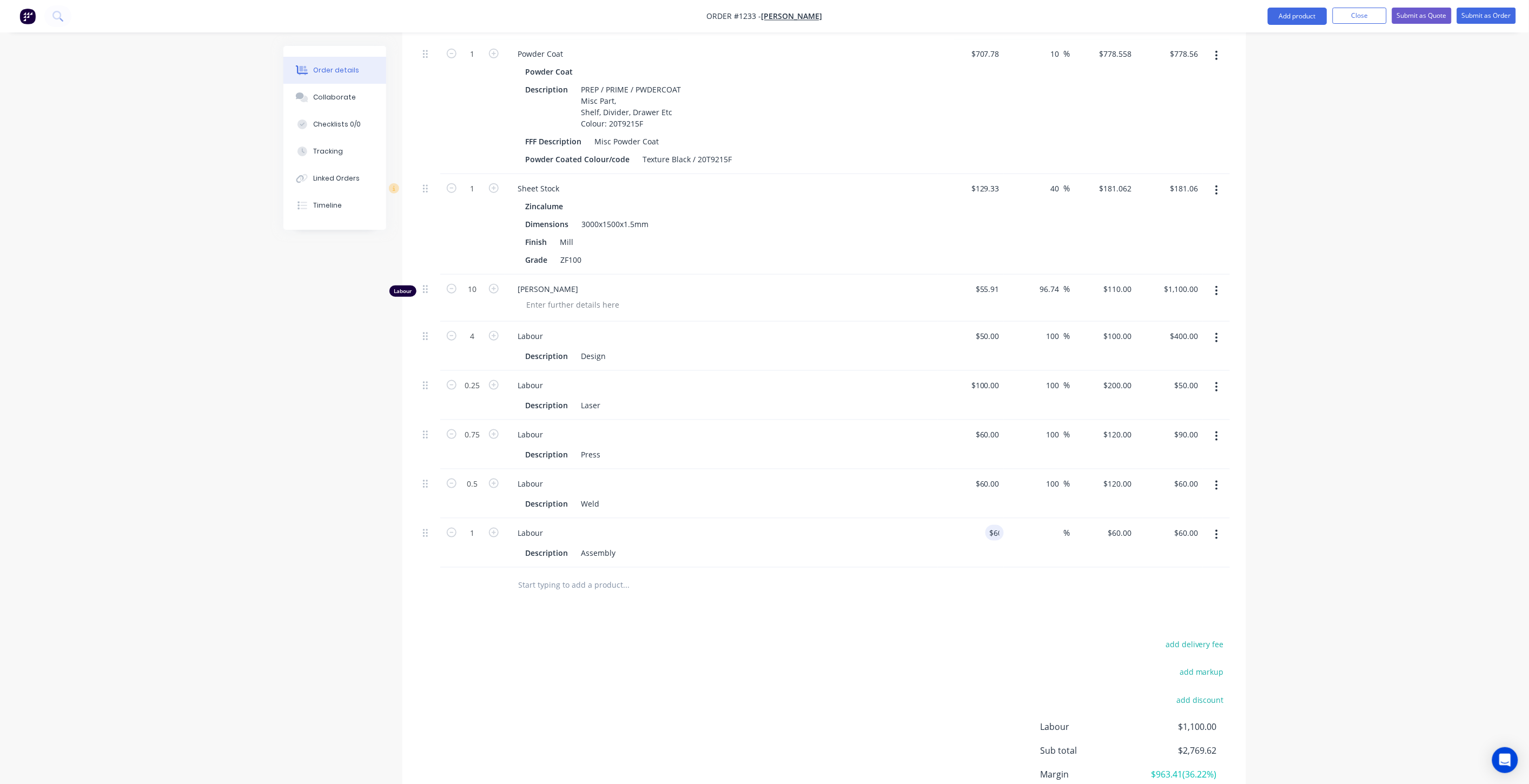
click at [1030, 638] on div "add delivery fee add markup add discount Labour $1,100.00 Sub total $2,769.62 M…" at bounding box center [824, 742] width 811 height 209
click at [1055, 525] on input at bounding box center [1057, 533] width 12 height 16
type input "100"
type input "$120.00"
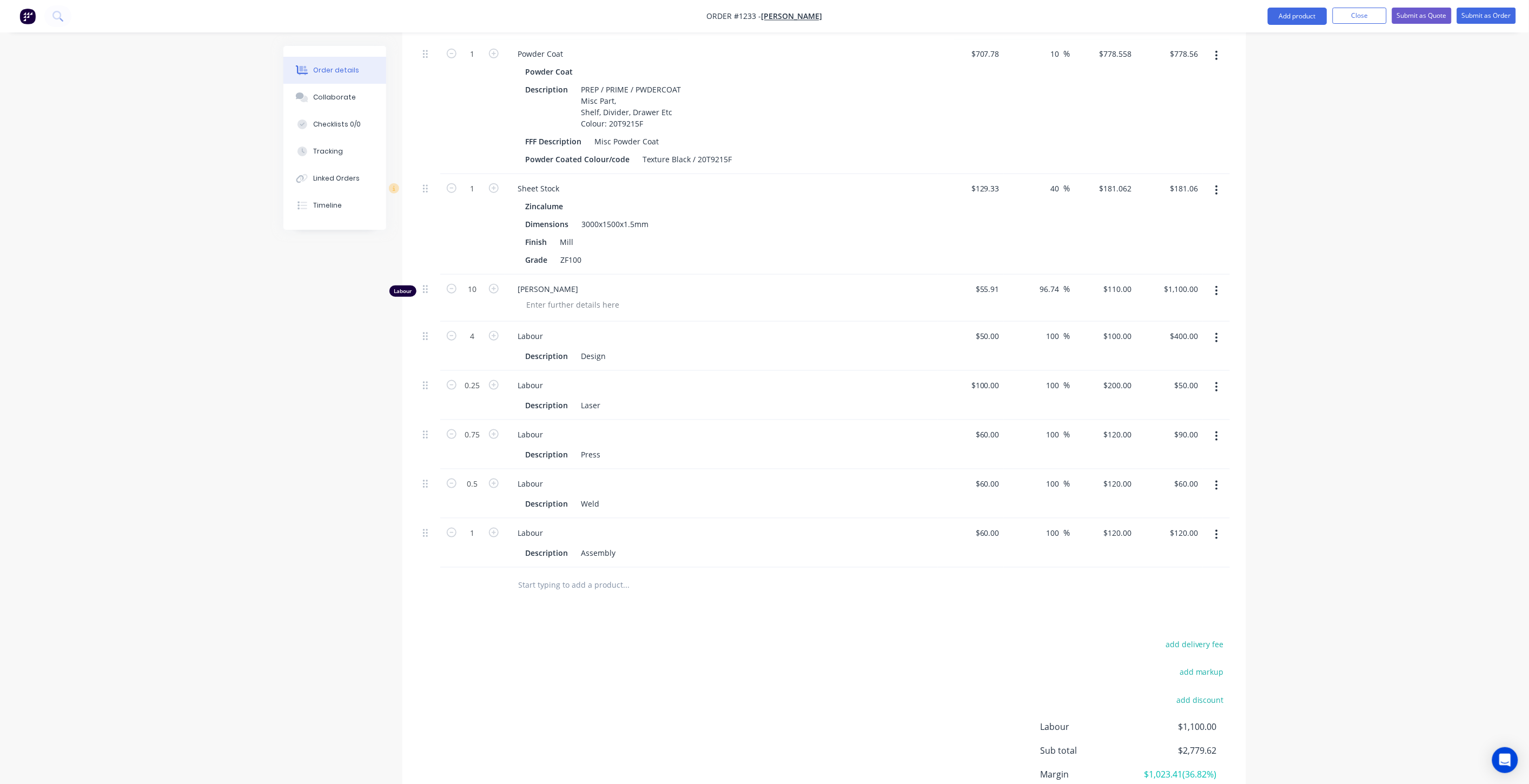
click at [1029, 561] on div "Products Show / Hide columns Add product Qty Cost Markup Price Total 1 Powder C…" at bounding box center [823, 420] width 843 height 883
click at [482, 62] on input "1" at bounding box center [472, 54] width 28 height 16
type input "8"
type input "$960.00"
click at [536, 567] on div "Products Show / Hide columns Add product Qty Cost Markup Price Total 1 Powder C…" at bounding box center [823, 420] width 843 height 883
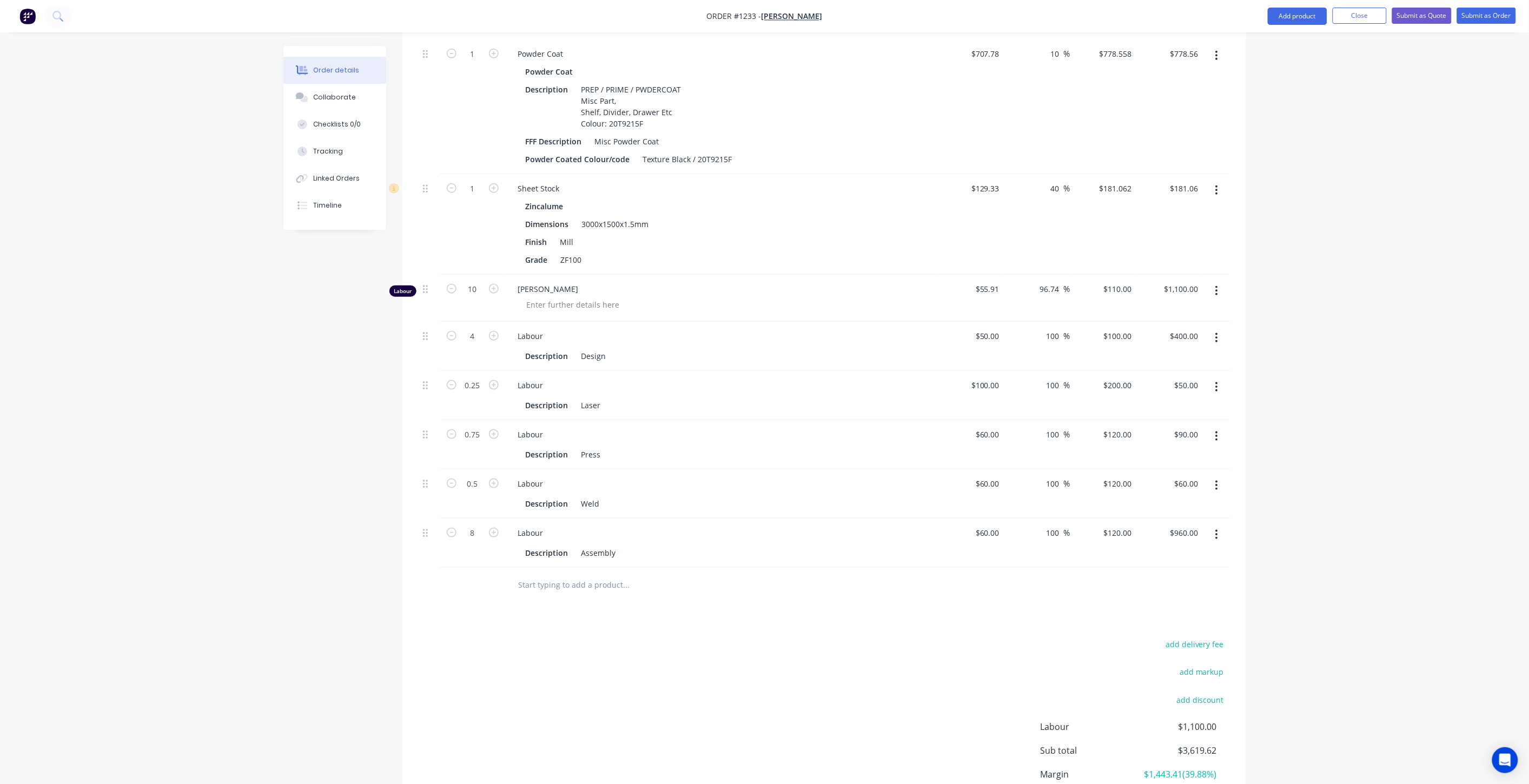
click at [1220, 281] on button "button" at bounding box center [1216, 290] width 25 height 19
click at [1175, 376] on div "Delete" at bounding box center [1178, 384] width 83 height 16
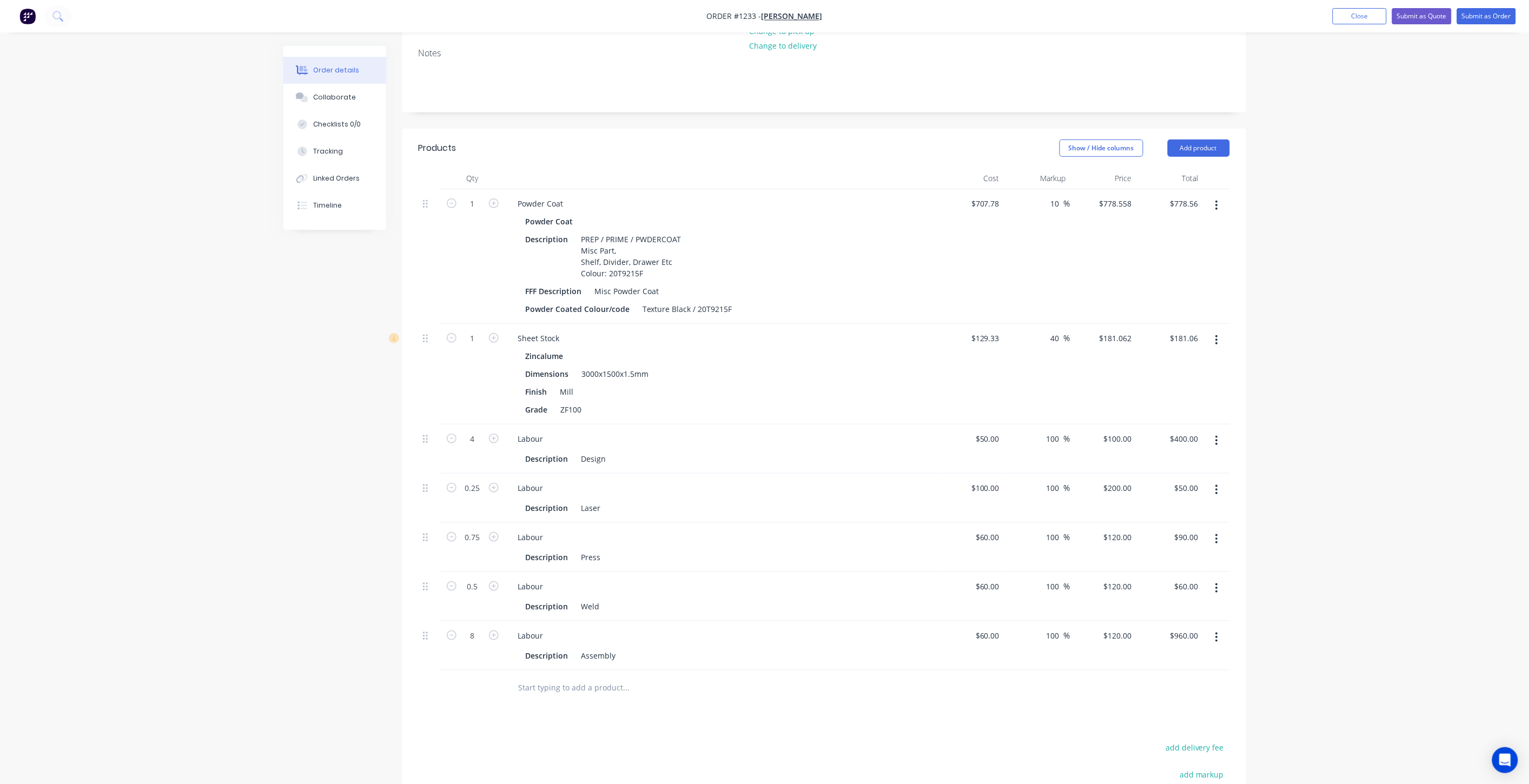
scroll to position [209, 0]
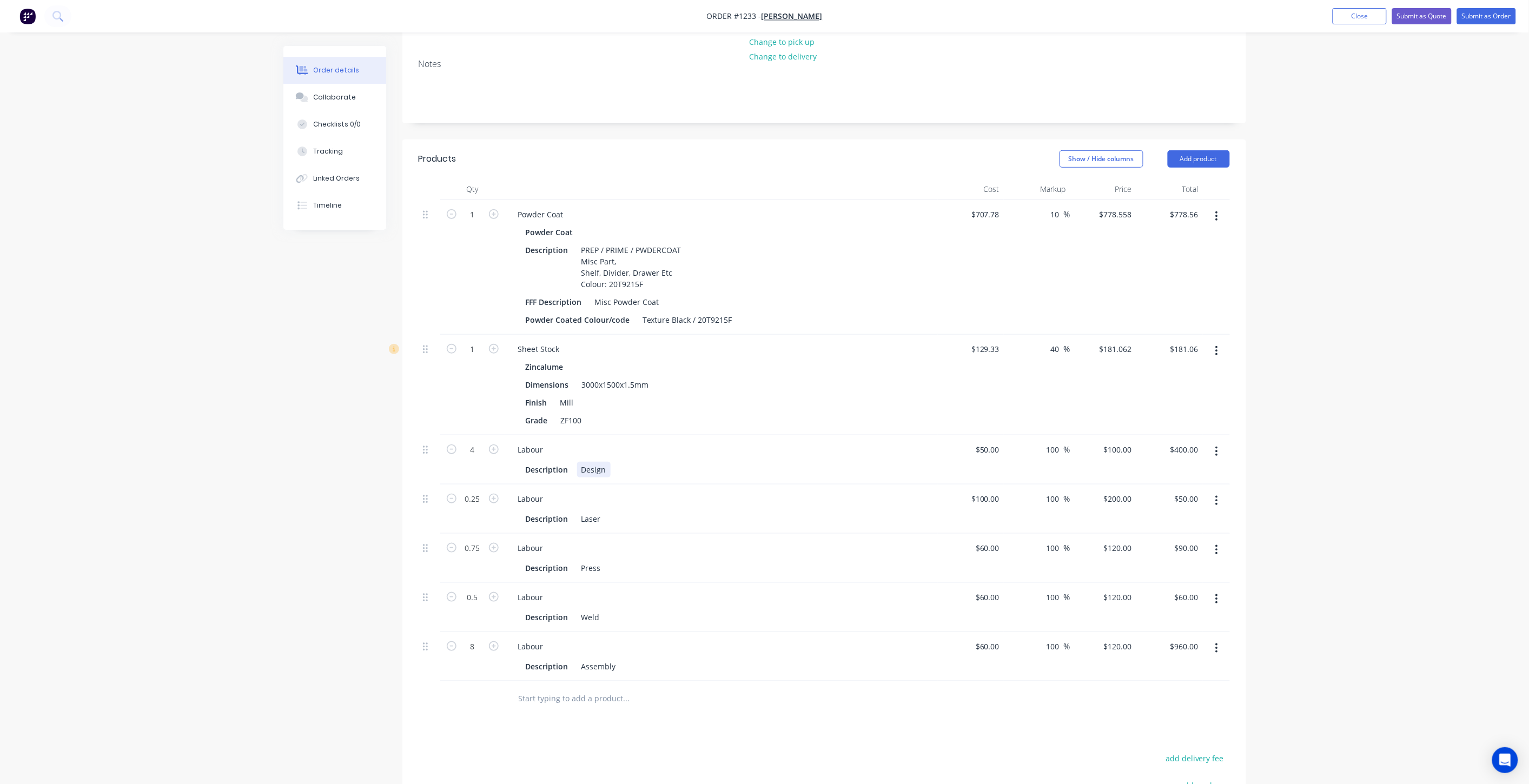
click at [612, 462] on div "Description Design" at bounding box center [719, 470] width 396 height 16
click at [688, 462] on div "Design Wide Load Sign, suit build No." at bounding box center [635, 475] width 117 height 27
click at [641, 522] on div "Description Laser" at bounding box center [719, 530] width 396 height 16
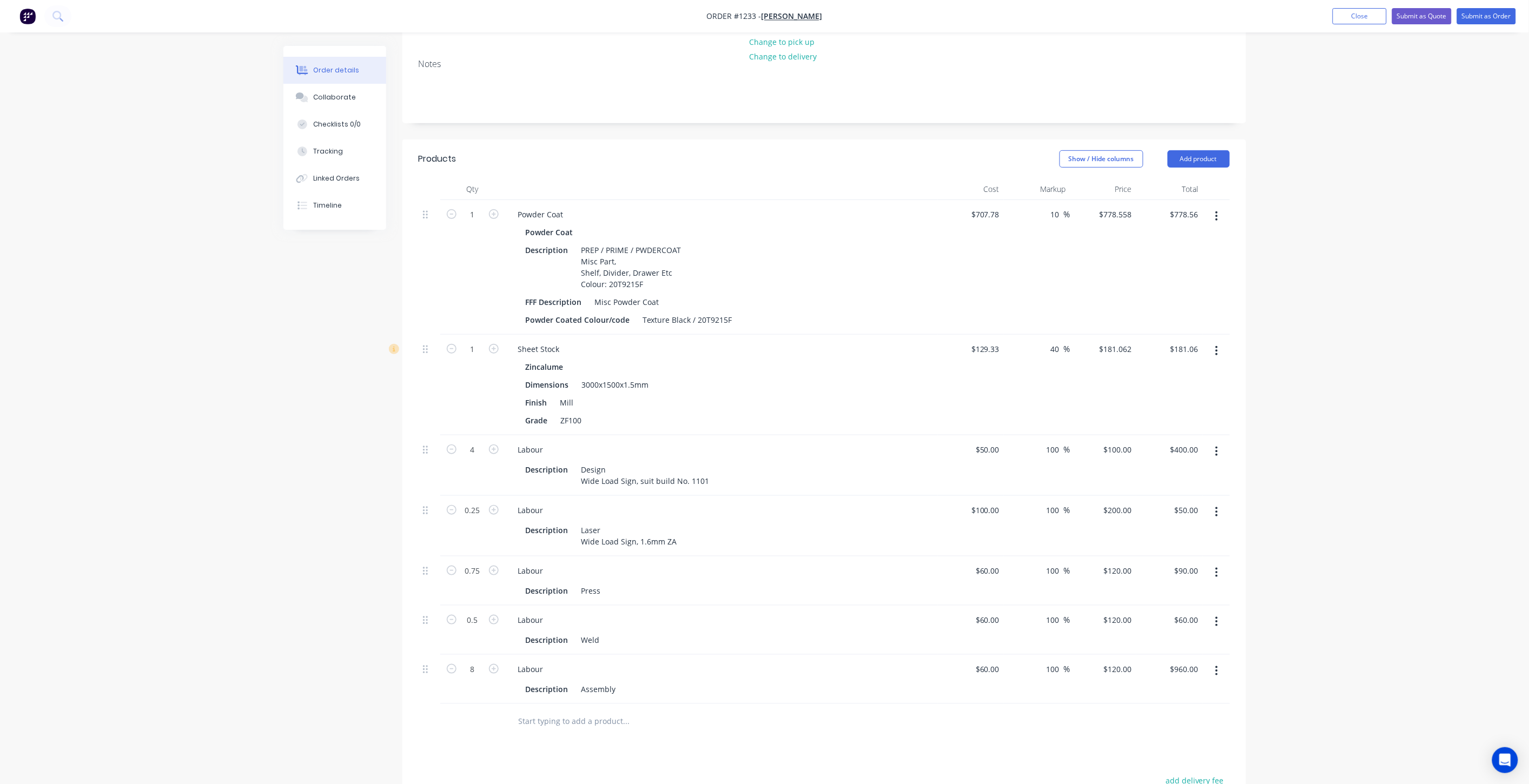
click at [634, 562] on div "Labour" at bounding box center [721, 570] width 424 height 16
click at [600, 583] on div "Press" at bounding box center [591, 591] width 28 height 16
click at [667, 643] on div "Description Weld" at bounding box center [719, 651] width 396 height 16
drag, startPoint x: 638, startPoint y: 656, endPoint x: 633, endPoint y: 663, distance: 8.6
click at [635, 702] on div "Description Assembly" at bounding box center [721, 710] width 424 height 18
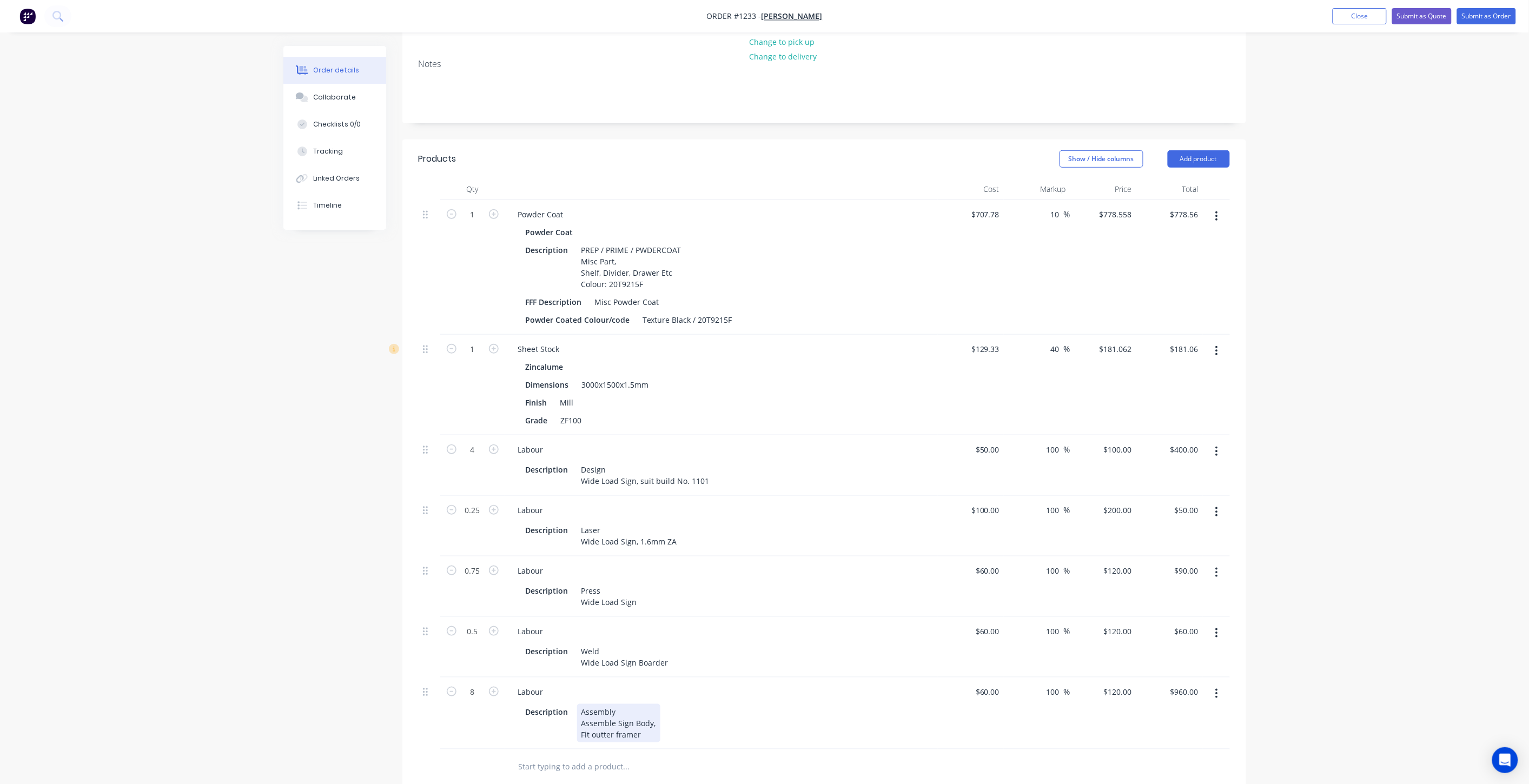
drag, startPoint x: 604, startPoint y: 688, endPoint x: 612, endPoint y: 684, distance: 8.9
click at [604, 703] on div "Assembly Assemble Sign Body, Fit outter framer" at bounding box center [619, 722] width 83 height 38
click at [634, 703] on div "Assembly Assemble Sign Body, Fit outer framer" at bounding box center [619, 722] width 83 height 38
click at [642, 703] on div "Assembly Assemble Sign Body, Fit outer framer" at bounding box center [619, 722] width 83 height 38
click at [586, 767] on input "text" at bounding box center [627, 777] width 217 height 22
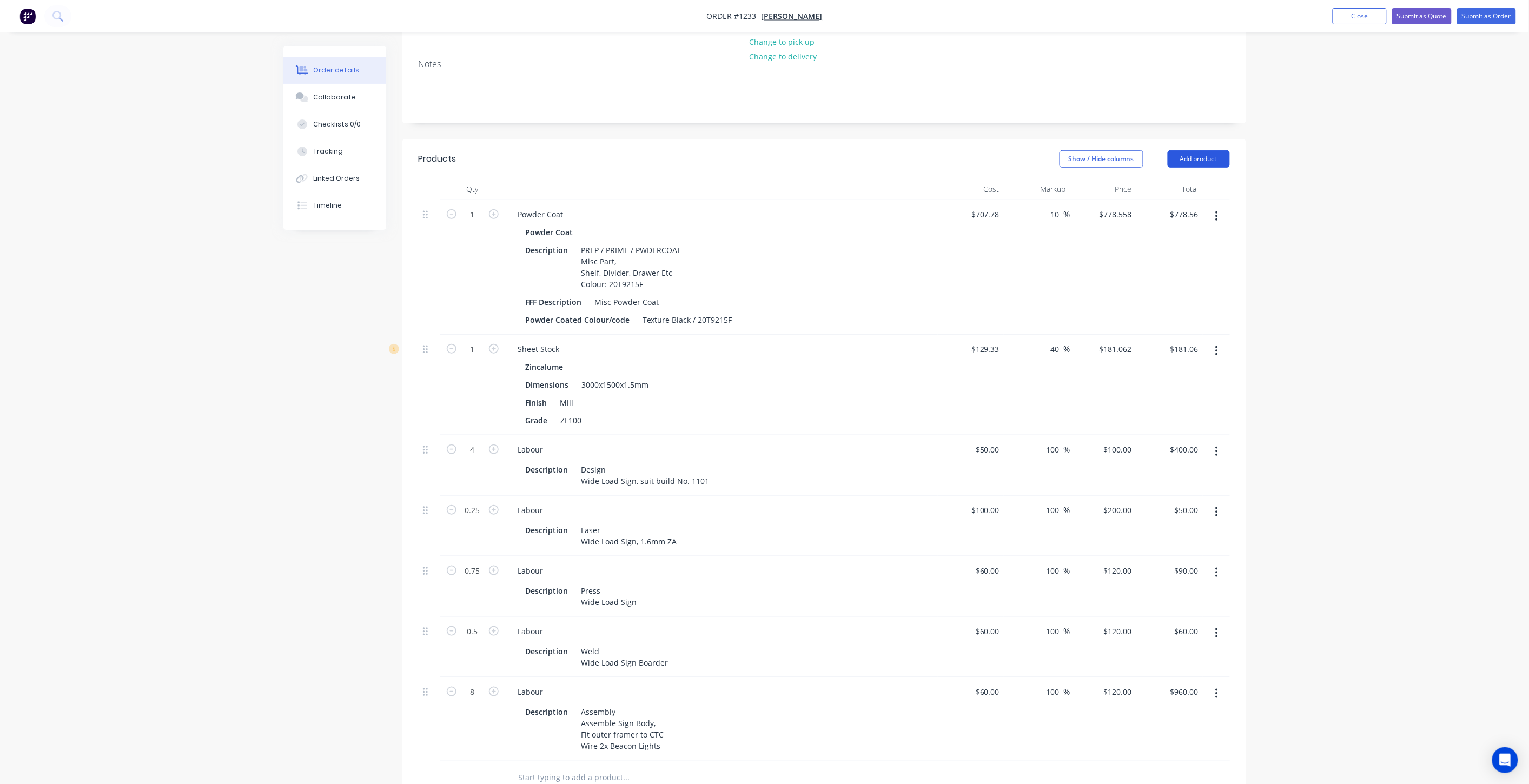
click at [1180, 150] on button "Add product" at bounding box center [1199, 159] width 62 height 17
click at [1168, 178] on div "Product catalogue" at bounding box center [1178, 186] width 83 height 16
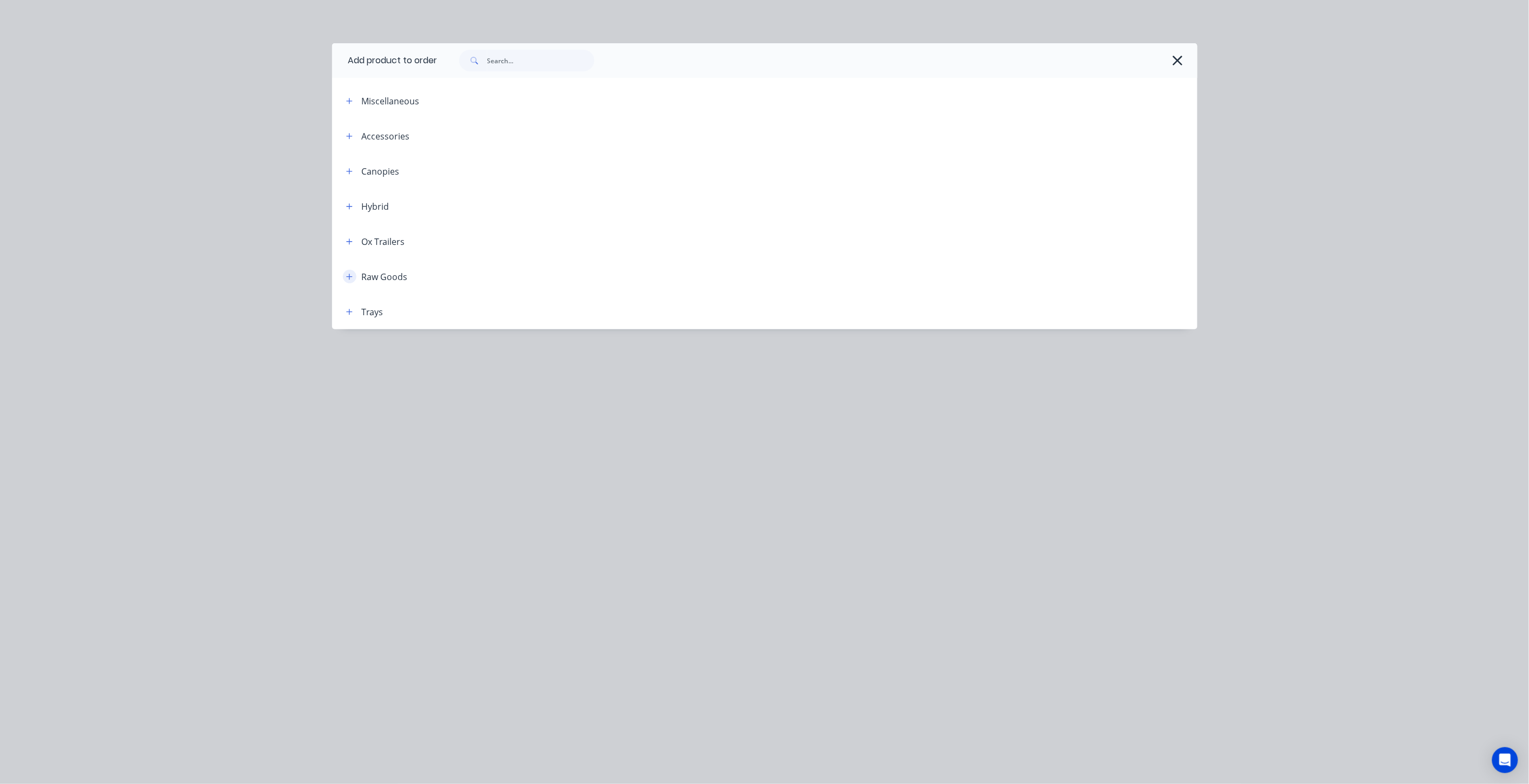
click at [350, 274] on icon "button" at bounding box center [348, 276] width 6 height 8
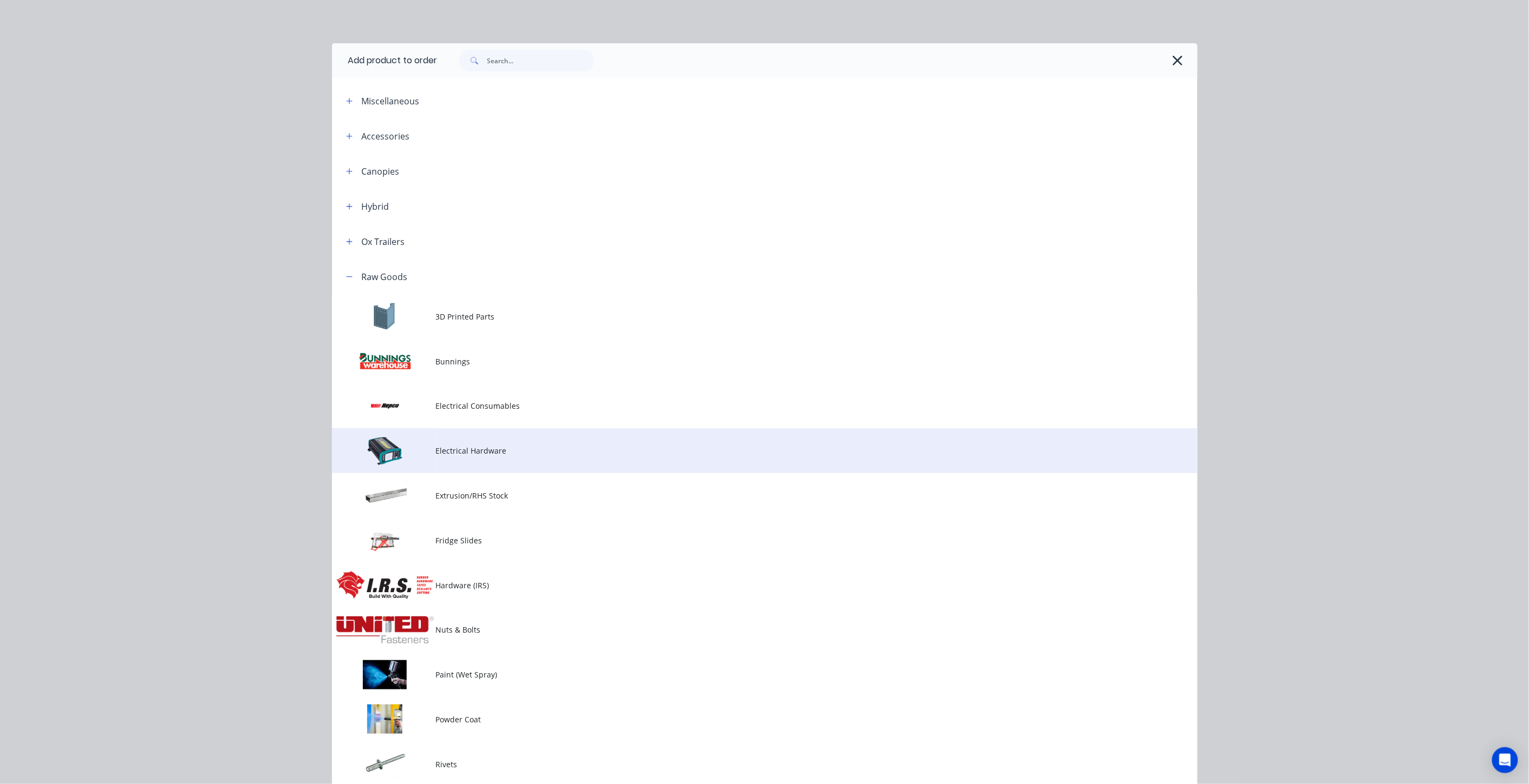
click at [470, 451] on span "Electrical Hardware" at bounding box center [740, 450] width 608 height 11
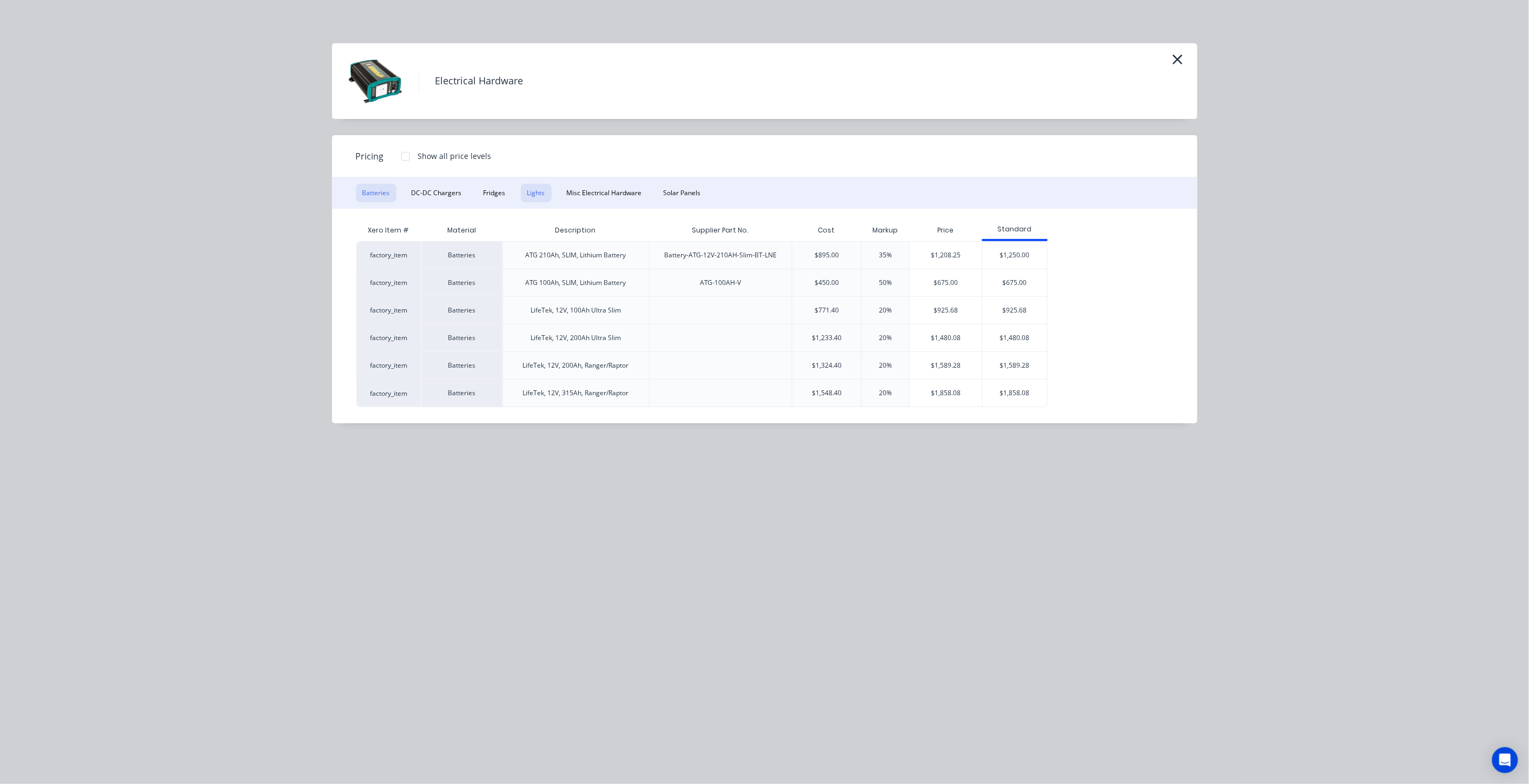
click at [543, 192] on button "Lights" at bounding box center [537, 192] width 31 height 18
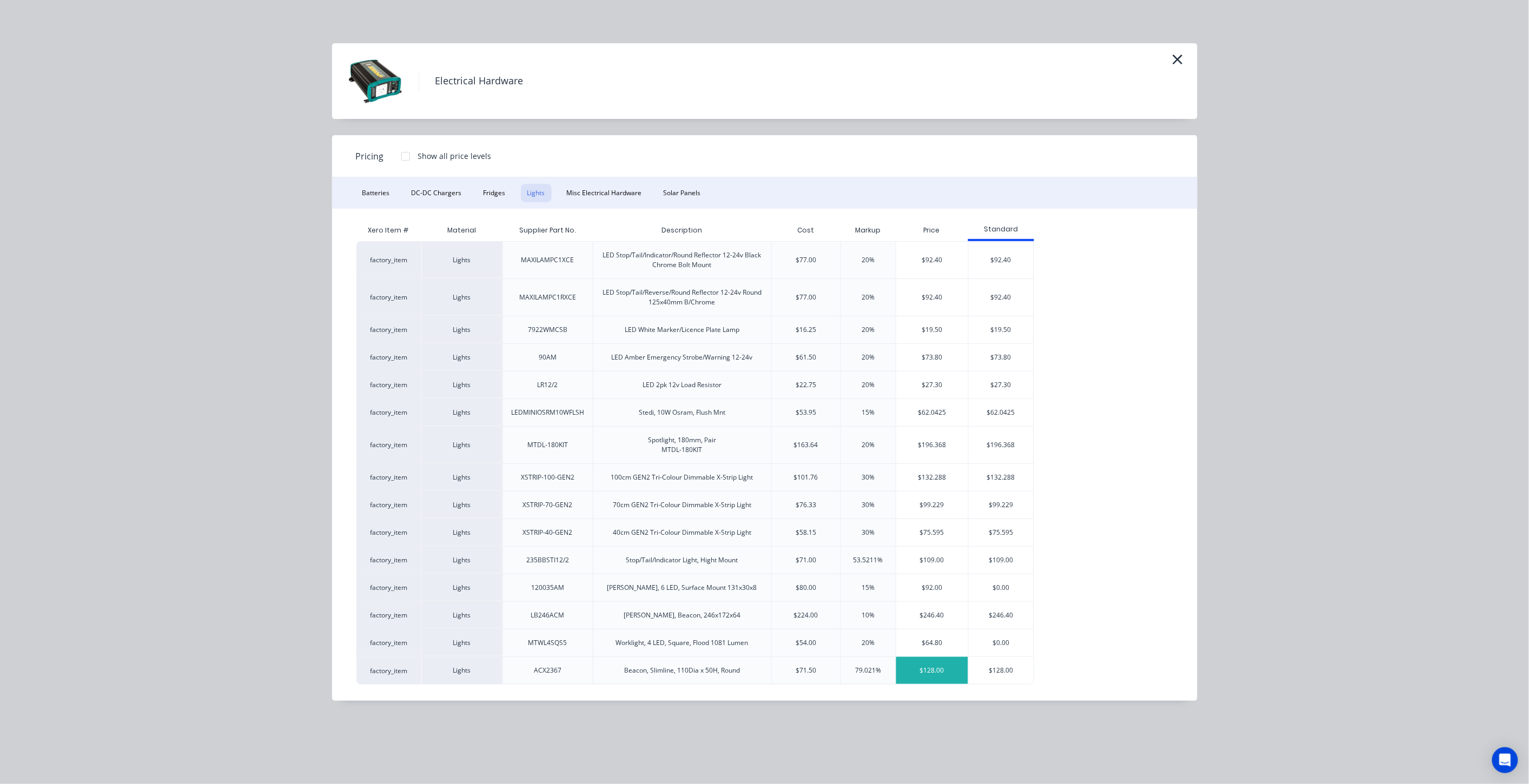
click at [942, 669] on div "$128.00" at bounding box center [933, 670] width 73 height 27
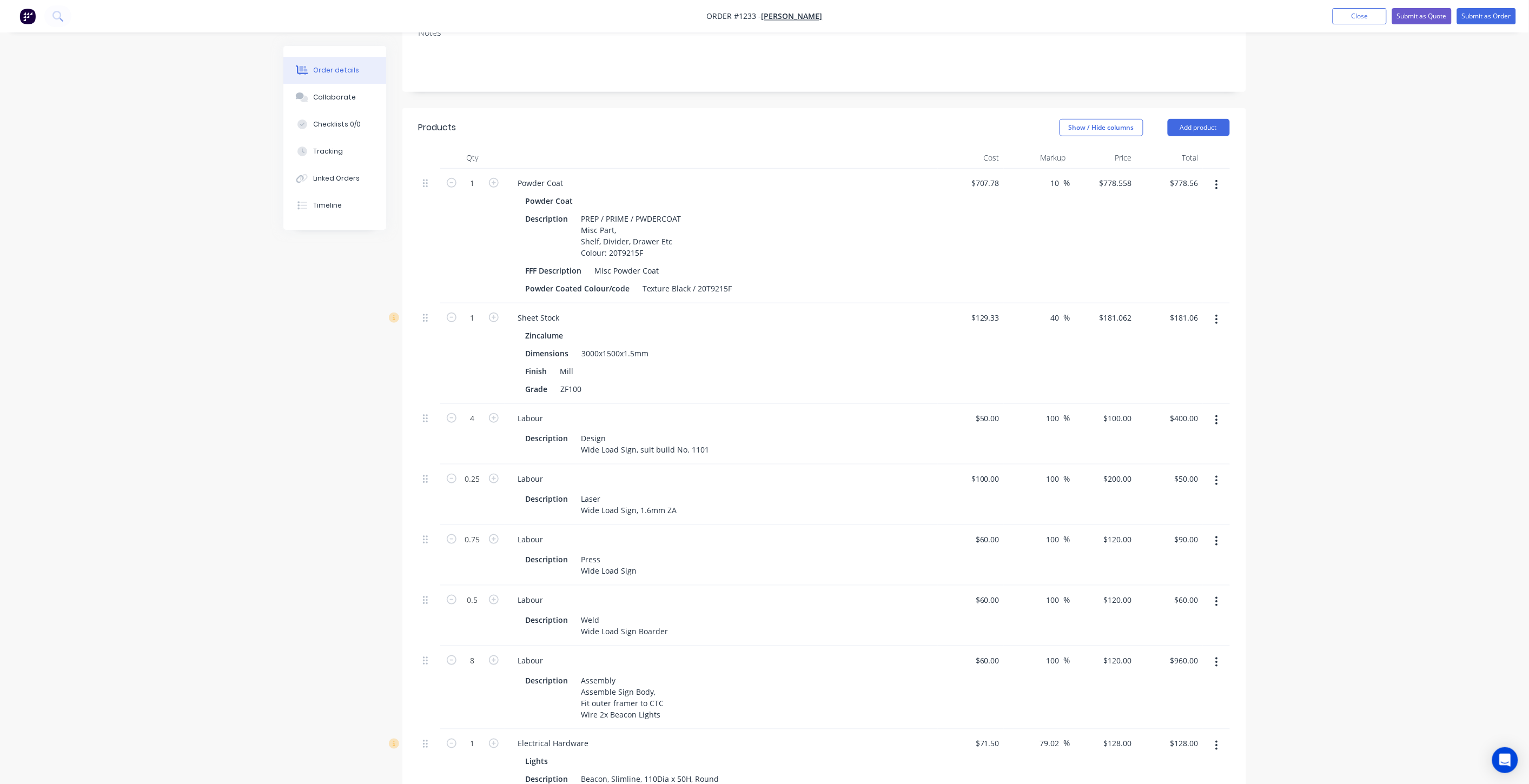
scroll to position [409, 0]
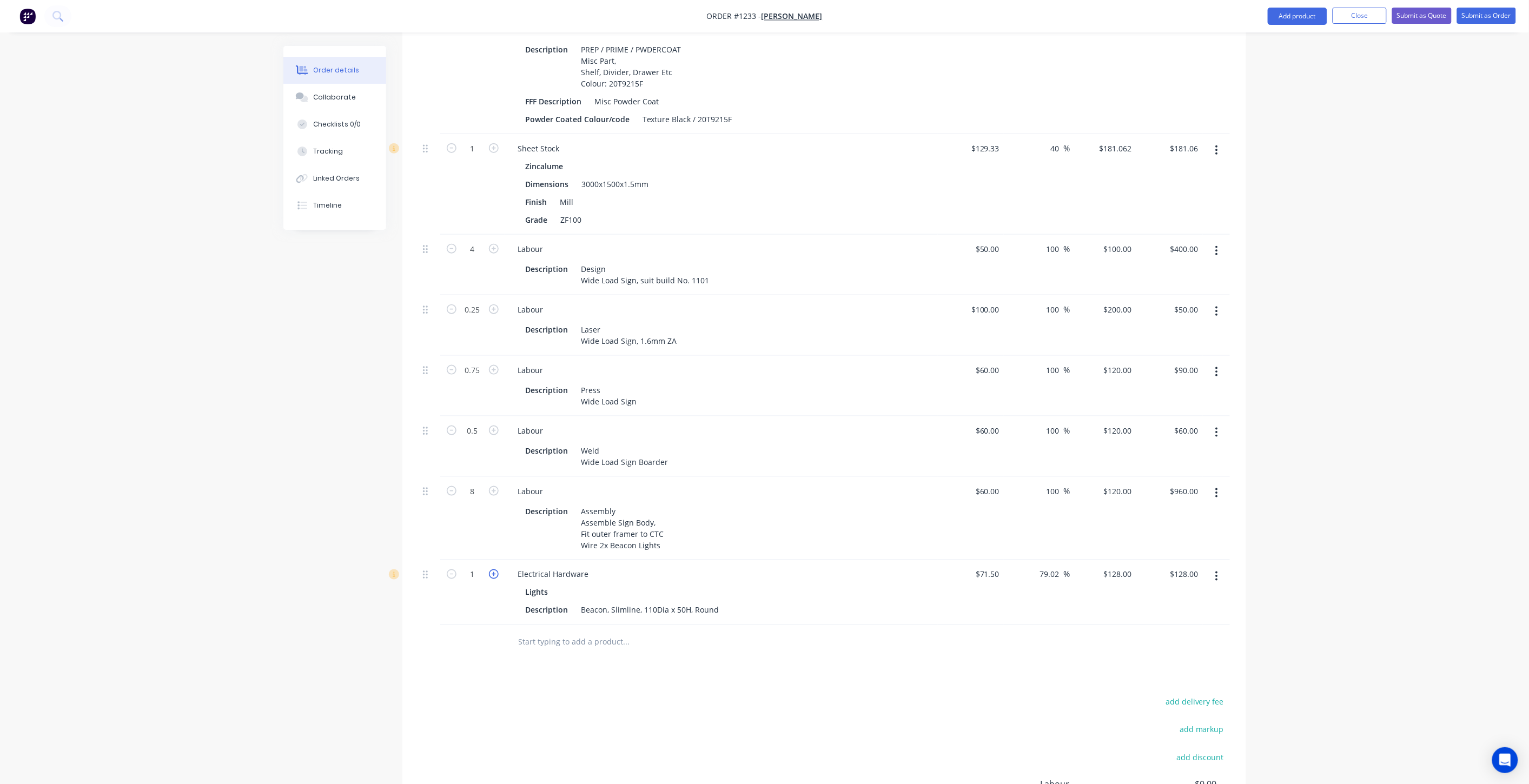
click at [491, 569] on icon "button" at bounding box center [493, 573] width 10 height 10
type input "2"
type input "$256.00"
click at [561, 632] on input "text" at bounding box center [627, 642] width 217 height 22
type input "consumab"
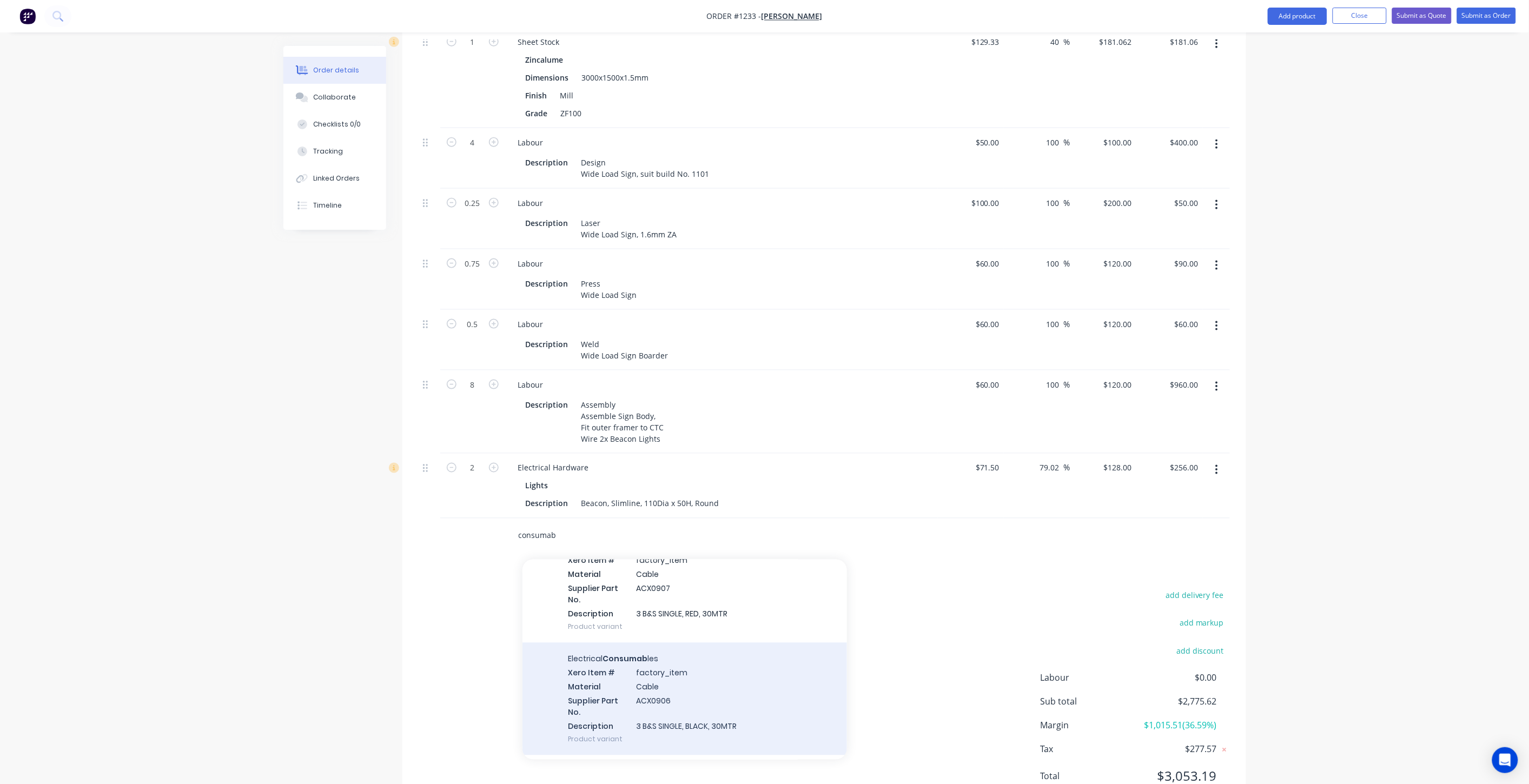
scroll to position [1401, 0]
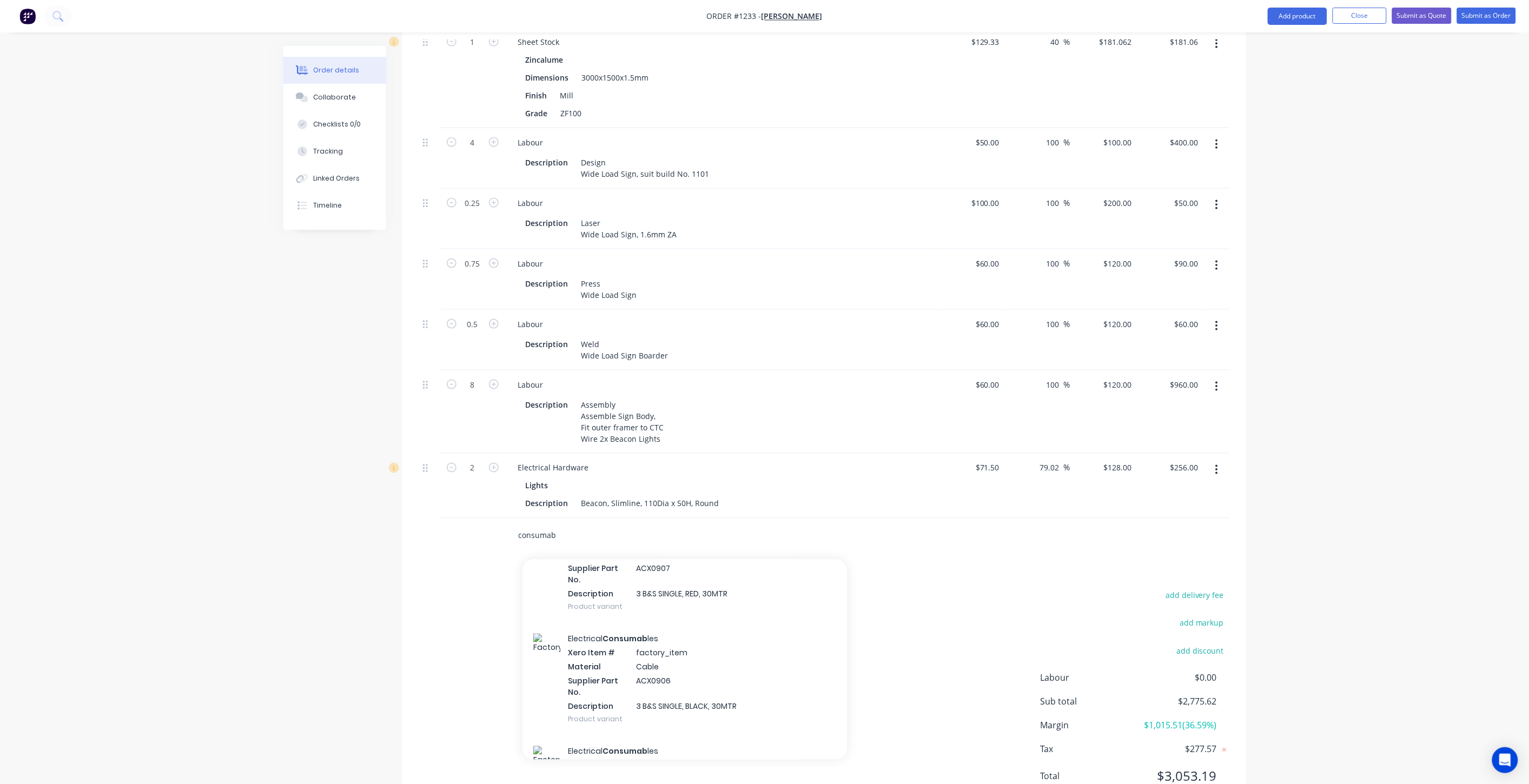
drag, startPoint x: 550, startPoint y: 492, endPoint x: 509, endPoint y: 496, distance: 41.2
click at [510, 525] on div "consumab Add consumab to order Electrical Consumab les Xero Item # factory_item…" at bounding box center [672, 535] width 324 height 22
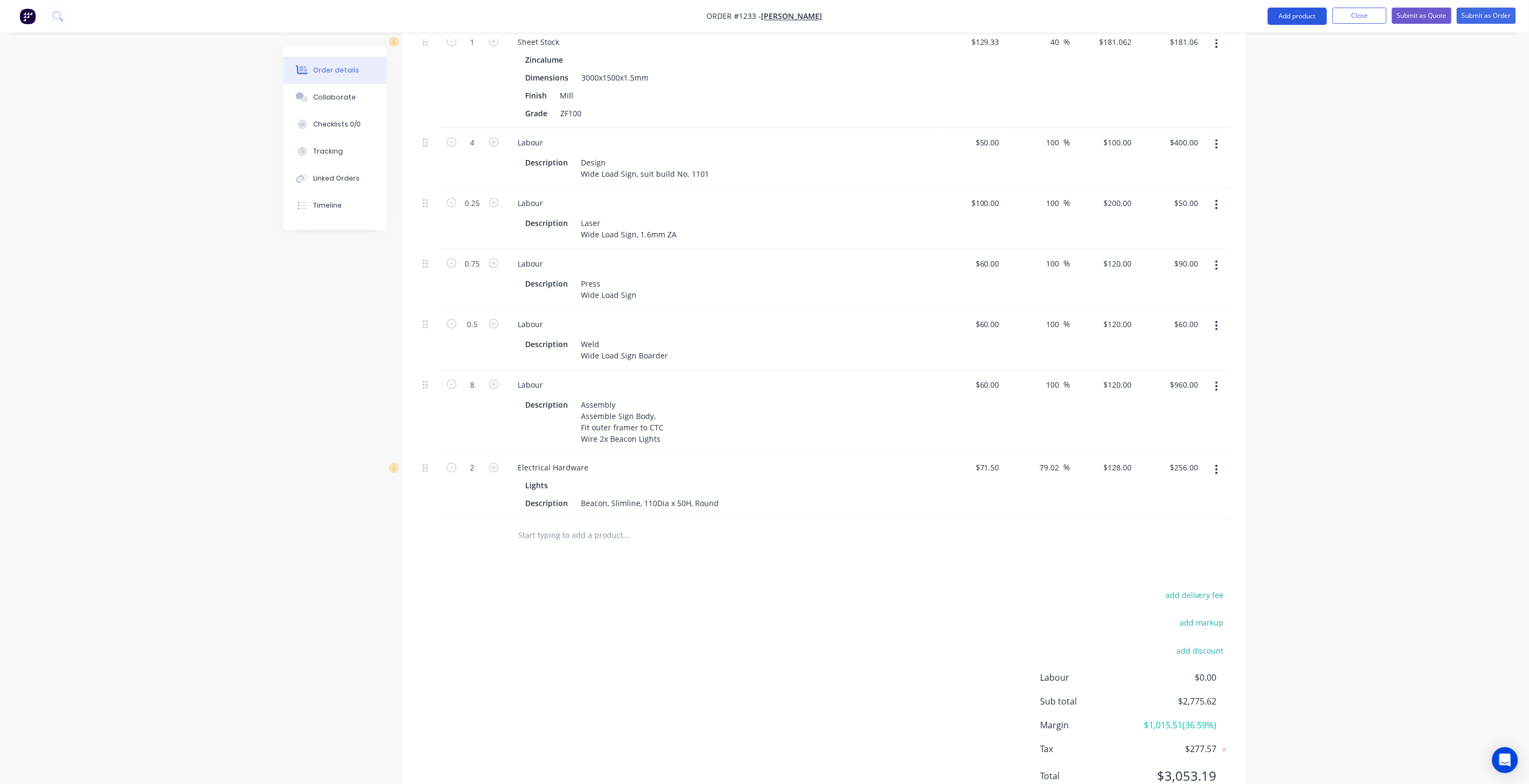
click at [1311, 12] on button "Add product" at bounding box center [1297, 16] width 60 height 17
click at [1287, 40] on div "Product catalogue" at bounding box center [1276, 44] width 83 height 16
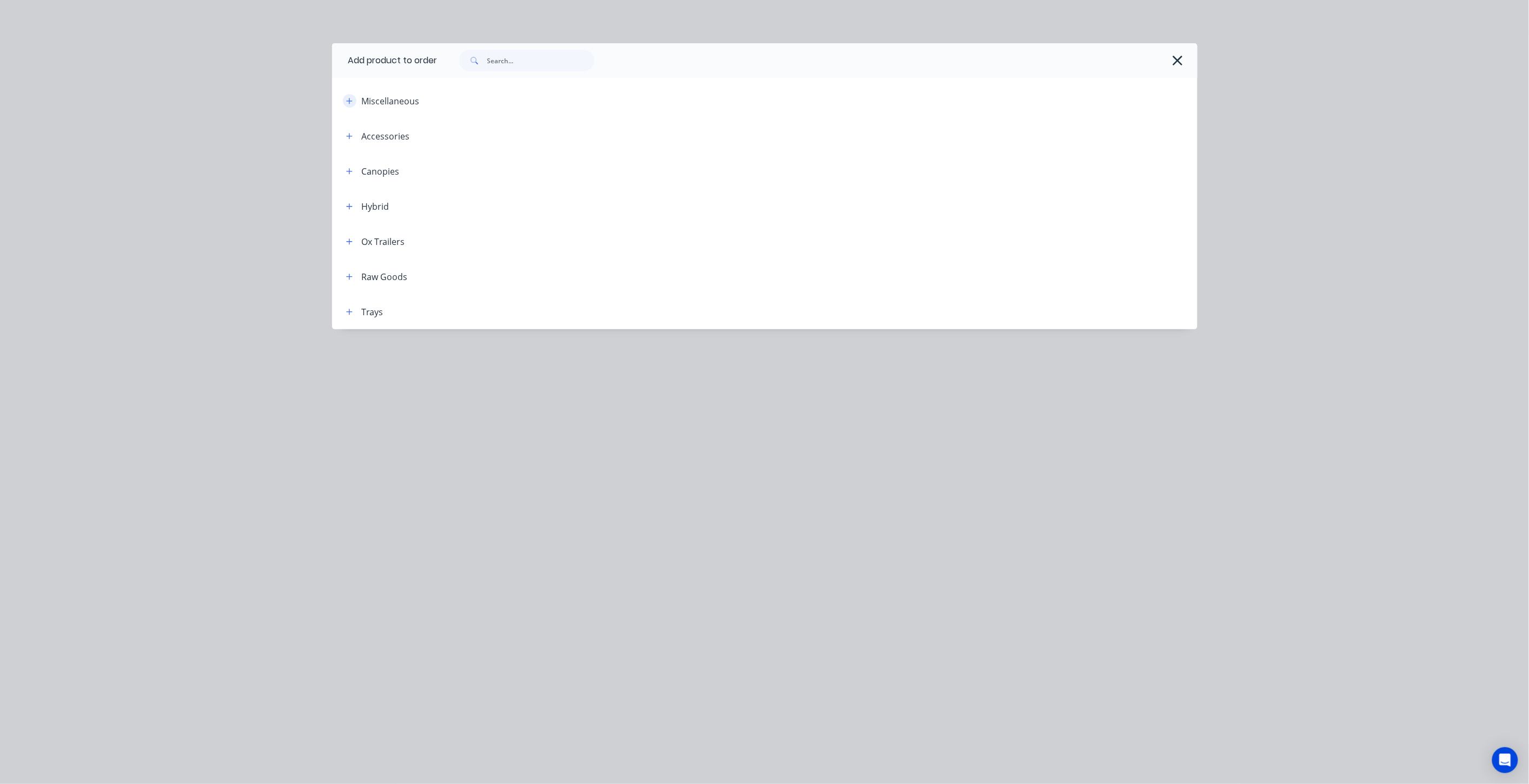
click at [344, 100] on button "button" at bounding box center [350, 101] width 14 height 14
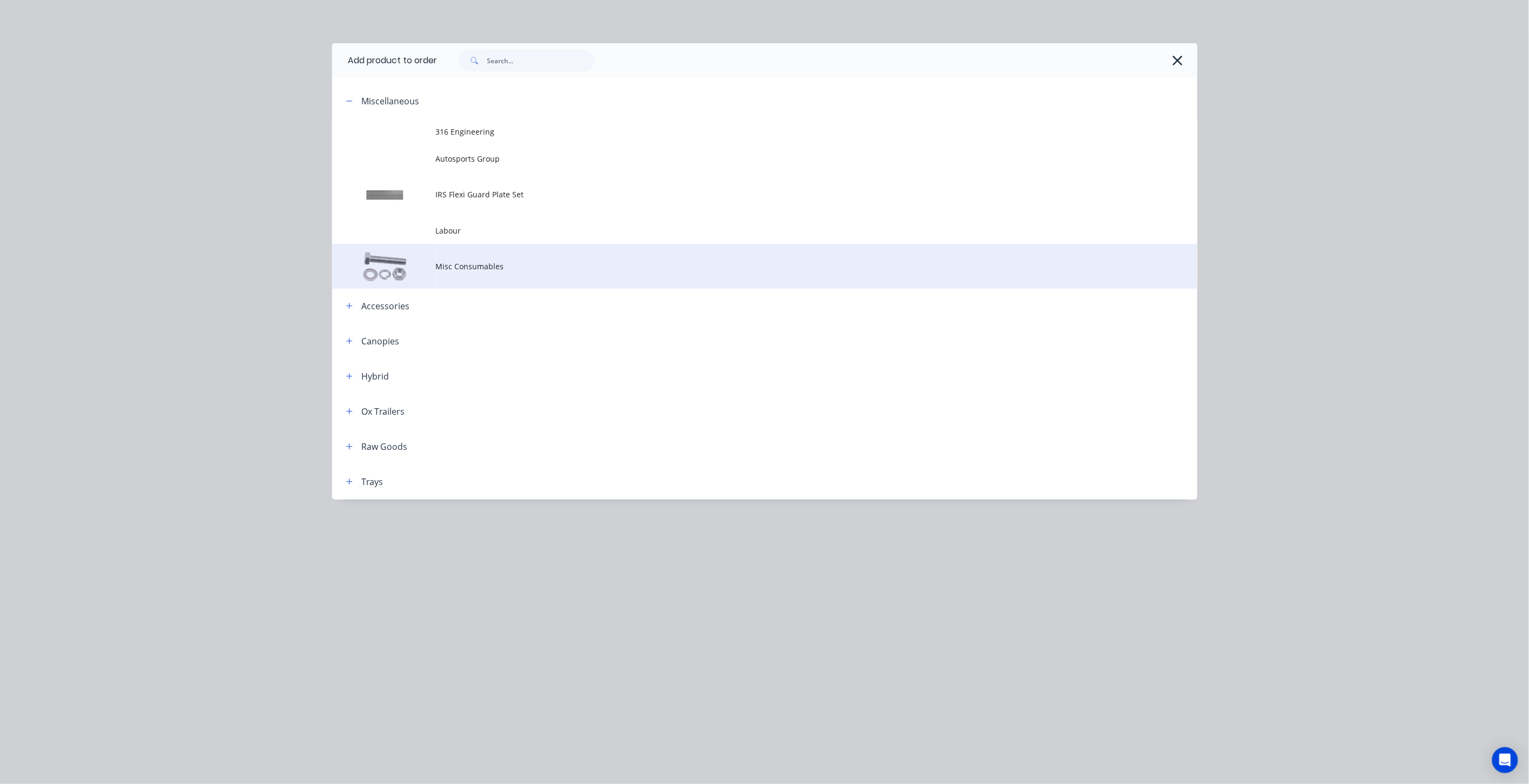
click at [454, 263] on span "Misc Consumables" at bounding box center [740, 266] width 608 height 11
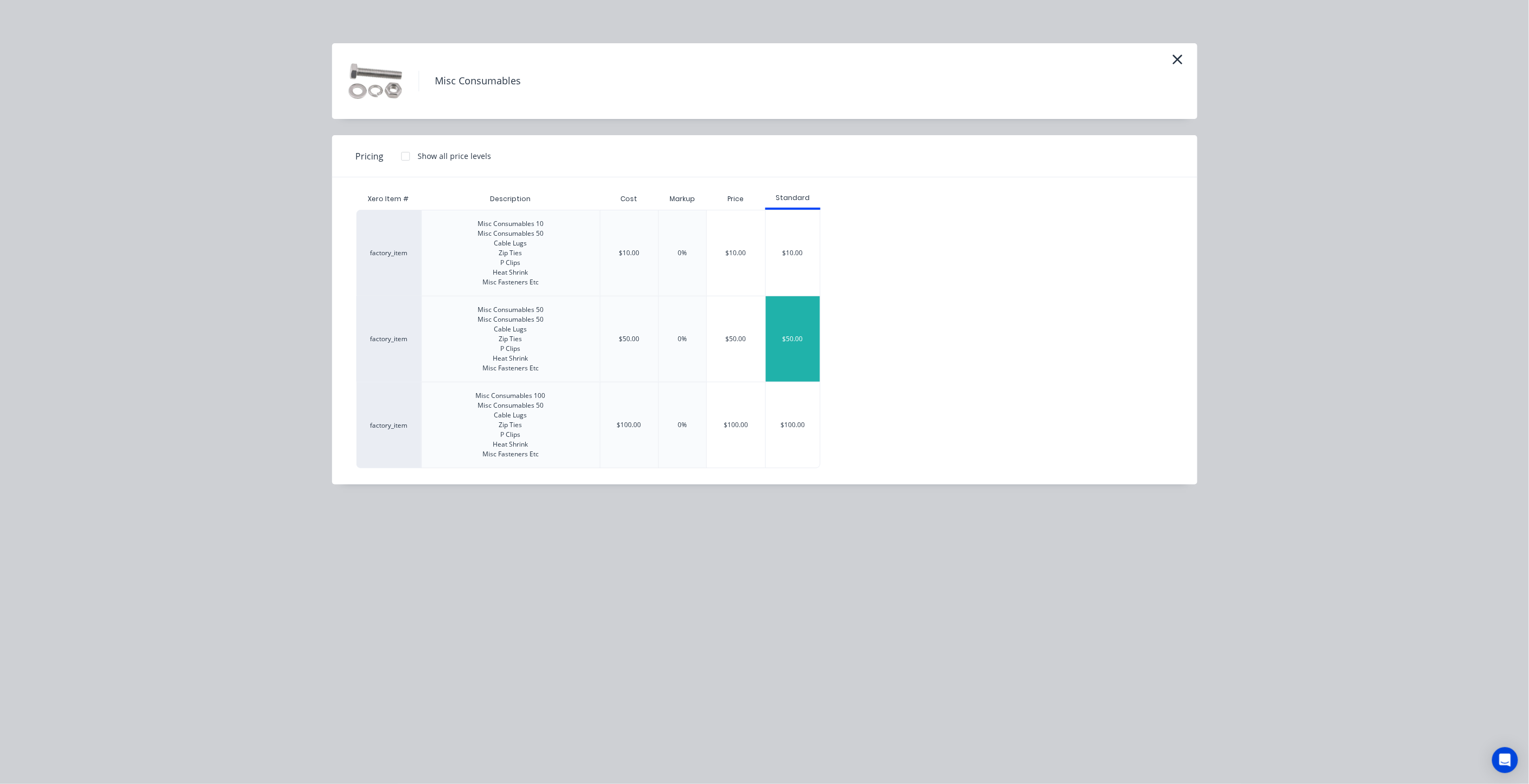
click at [804, 338] on div "$50.00" at bounding box center [792, 339] width 54 height 86
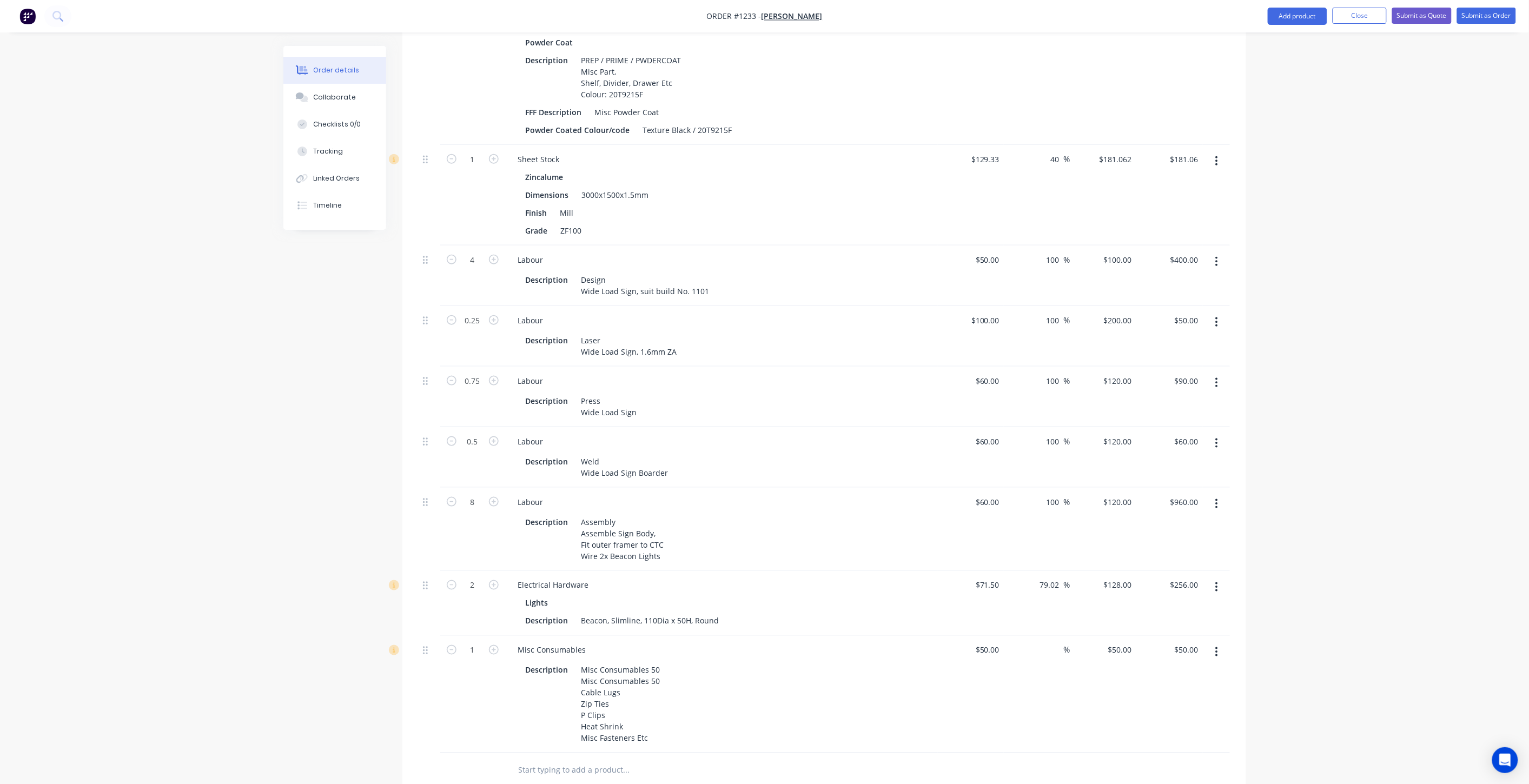
scroll to position [396, 0]
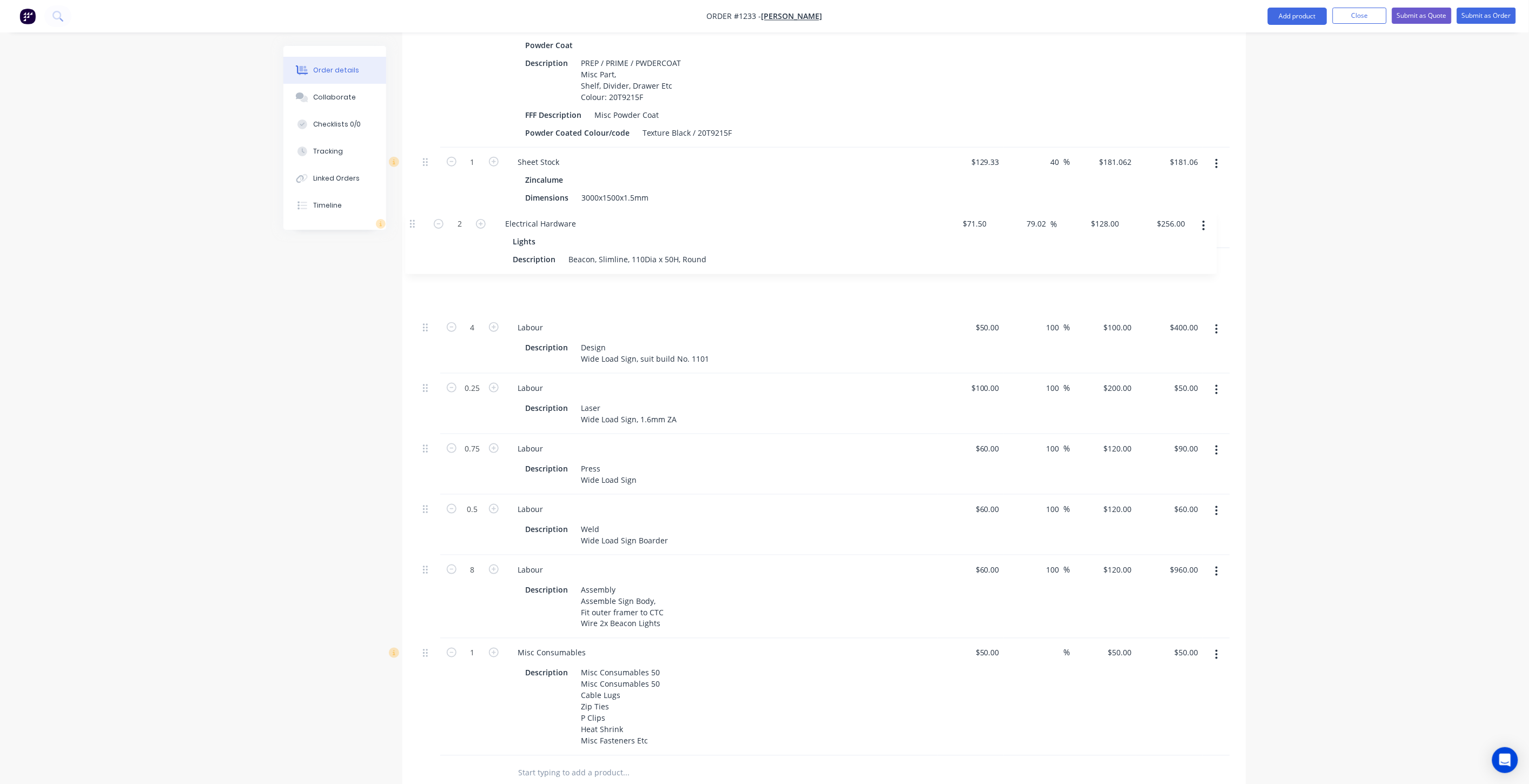
drag, startPoint x: 430, startPoint y: 544, endPoint x: 418, endPoint y: 223, distance: 321.2
click at [419, 223] on div "1 Powder Coat Powder Coat Description PREP / PRIME / PWDERCOAT Misc Part, Shelf…" at bounding box center [824, 384] width 811 height 742
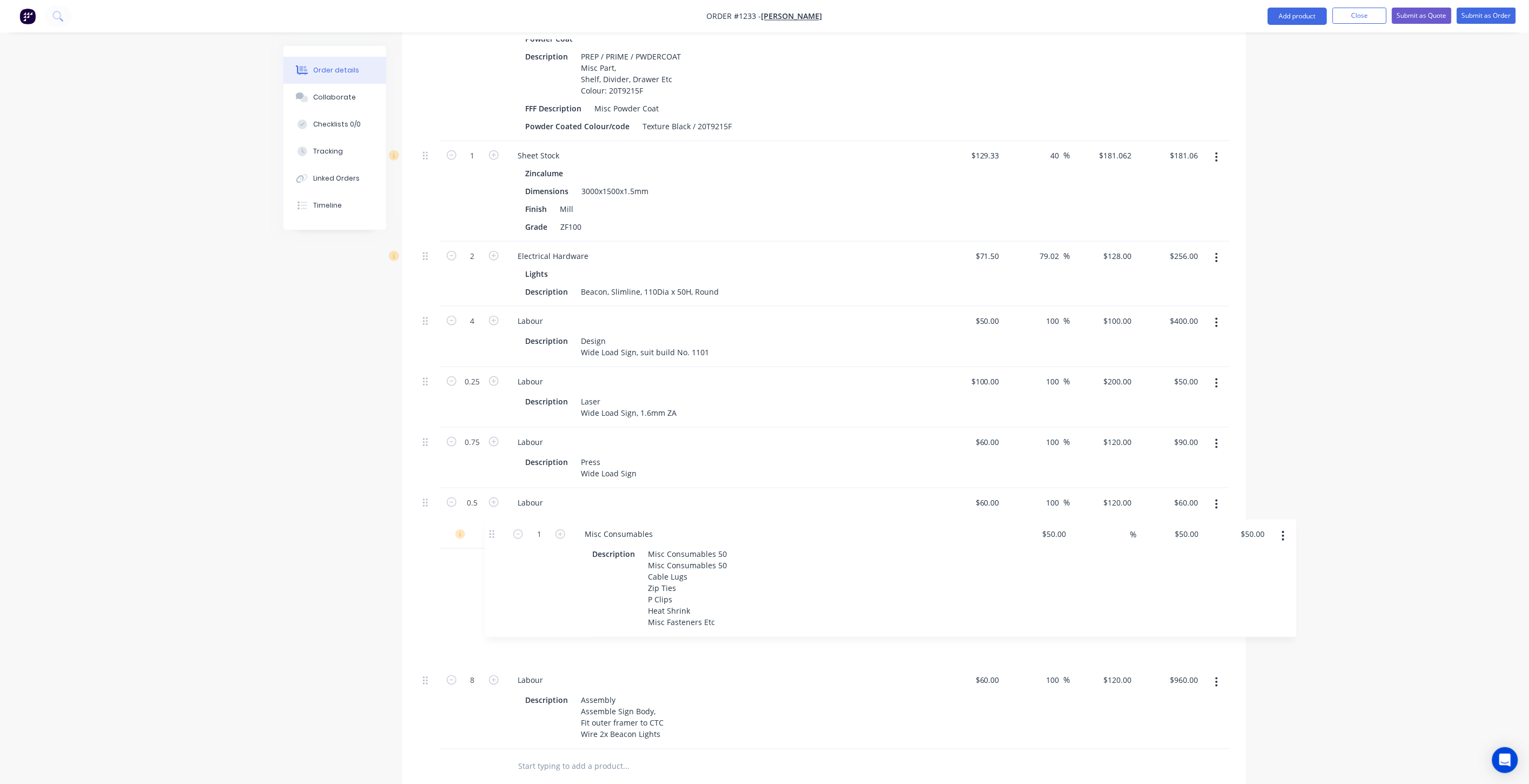
scroll to position [403, 0]
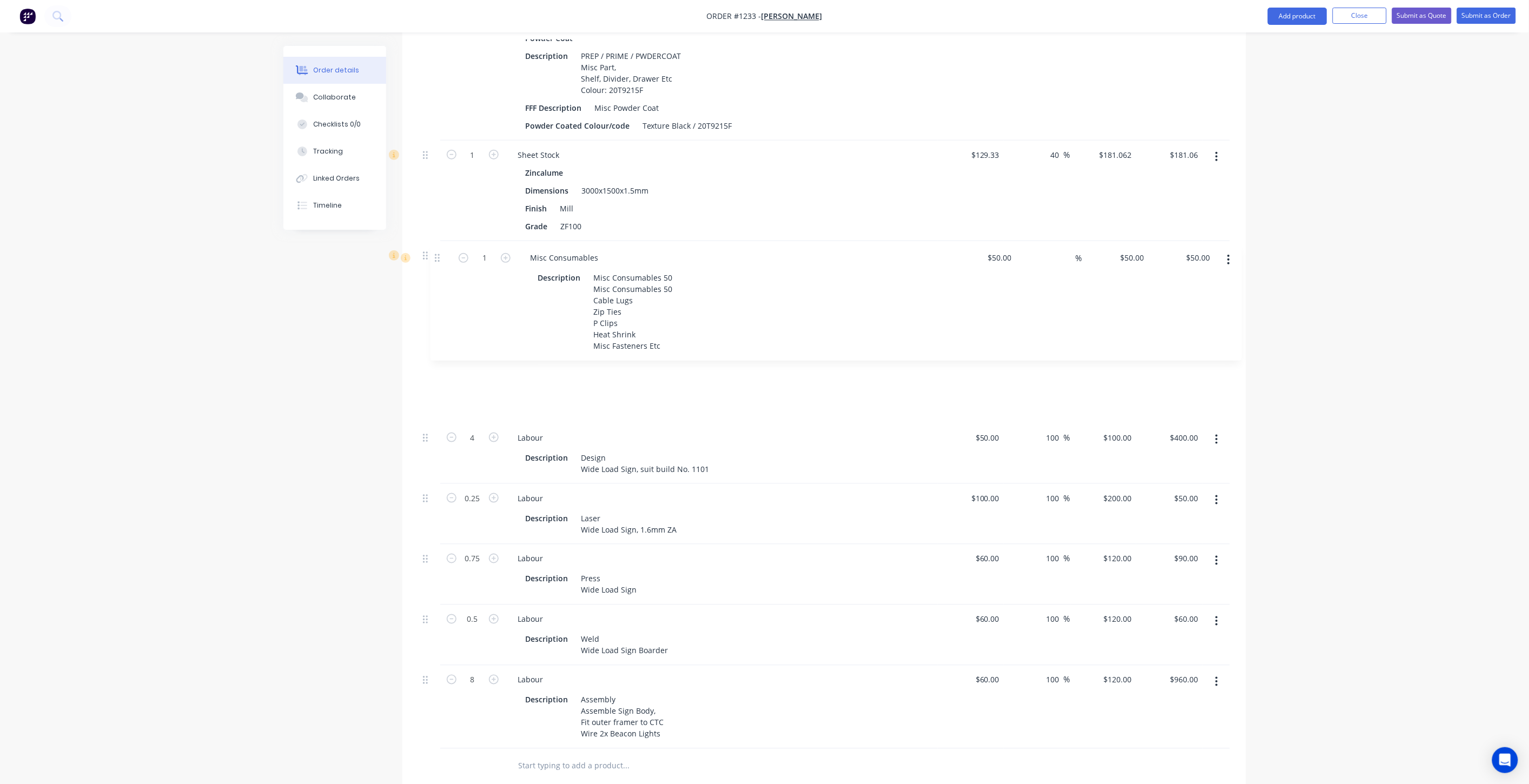
drag, startPoint x: 423, startPoint y: 610, endPoint x: 436, endPoint y: 256, distance: 354.2
click at [436, 256] on div "1 Powder Coat Powder Coat Description PREP / PRIME / PWDERCOAT Misc Part, Shelf…" at bounding box center [824, 377] width 811 height 742
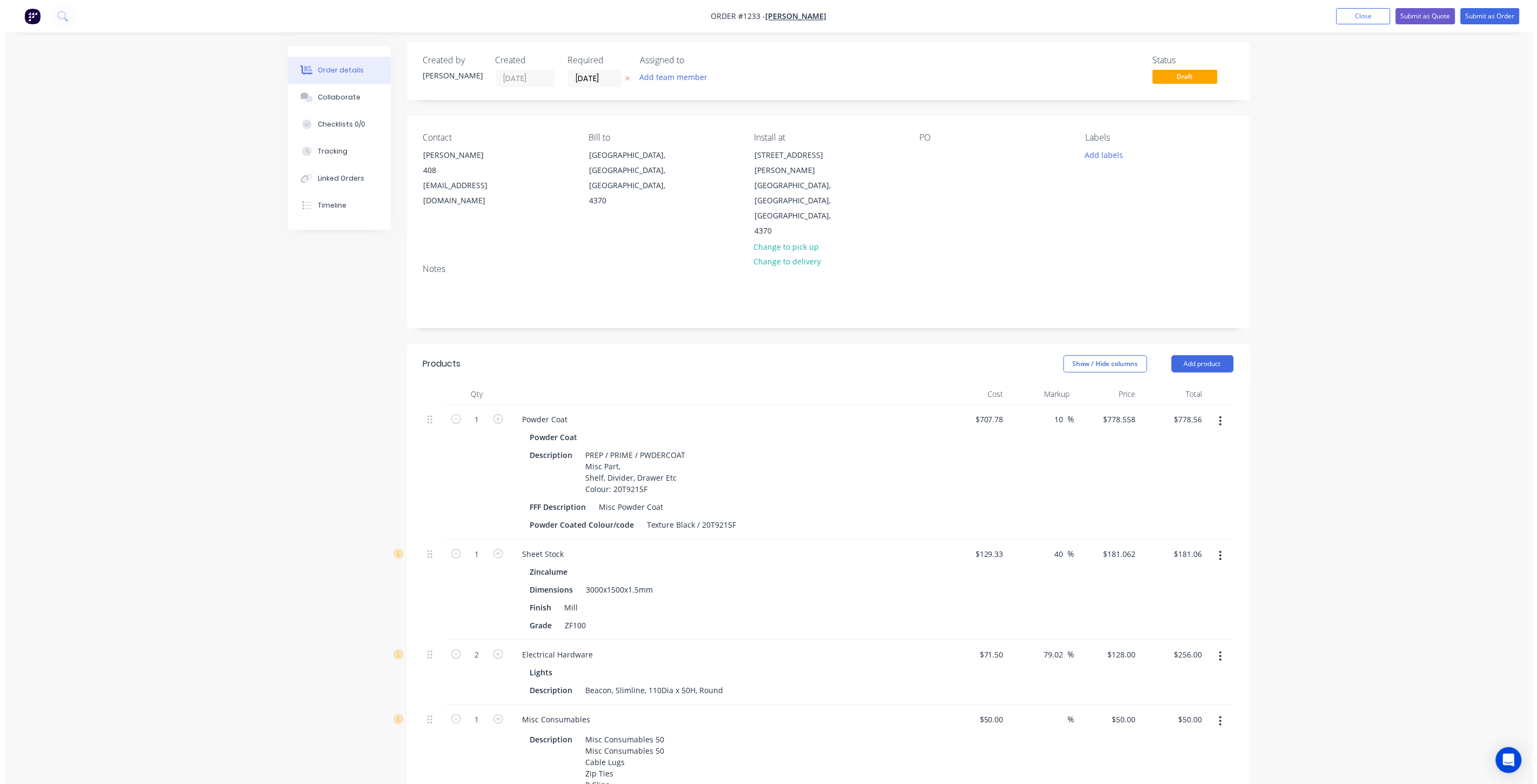
scroll to position [0, 0]
click at [1462, 18] on button "Submit as Order" at bounding box center [1486, 16] width 59 height 16
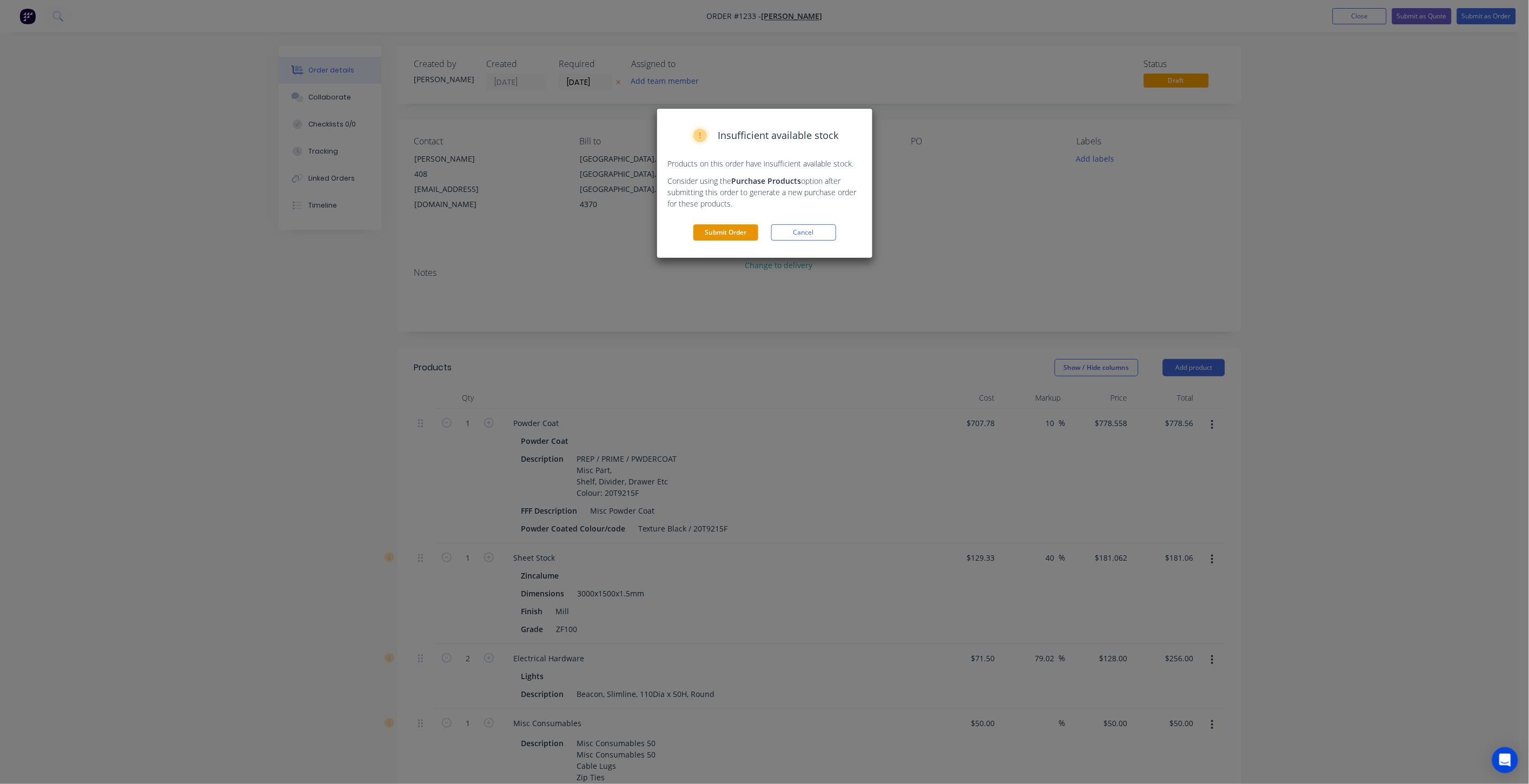
click at [715, 234] on button "Submit Order" at bounding box center [725, 232] width 65 height 16
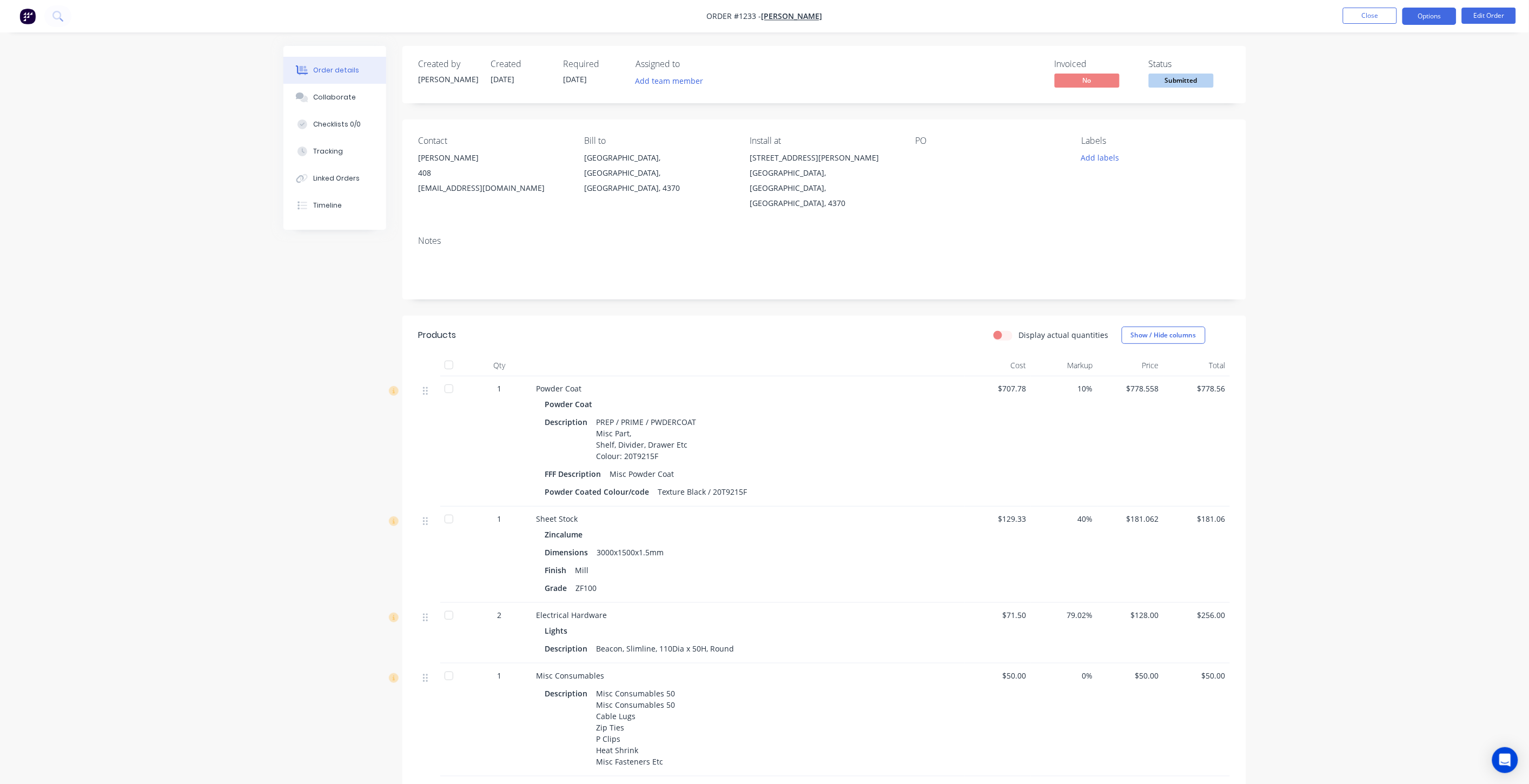
click at [1425, 16] on button "Options" at bounding box center [1429, 16] width 54 height 17
click at [1403, 62] on div "Invoice" at bounding box center [1396, 66] width 100 height 16
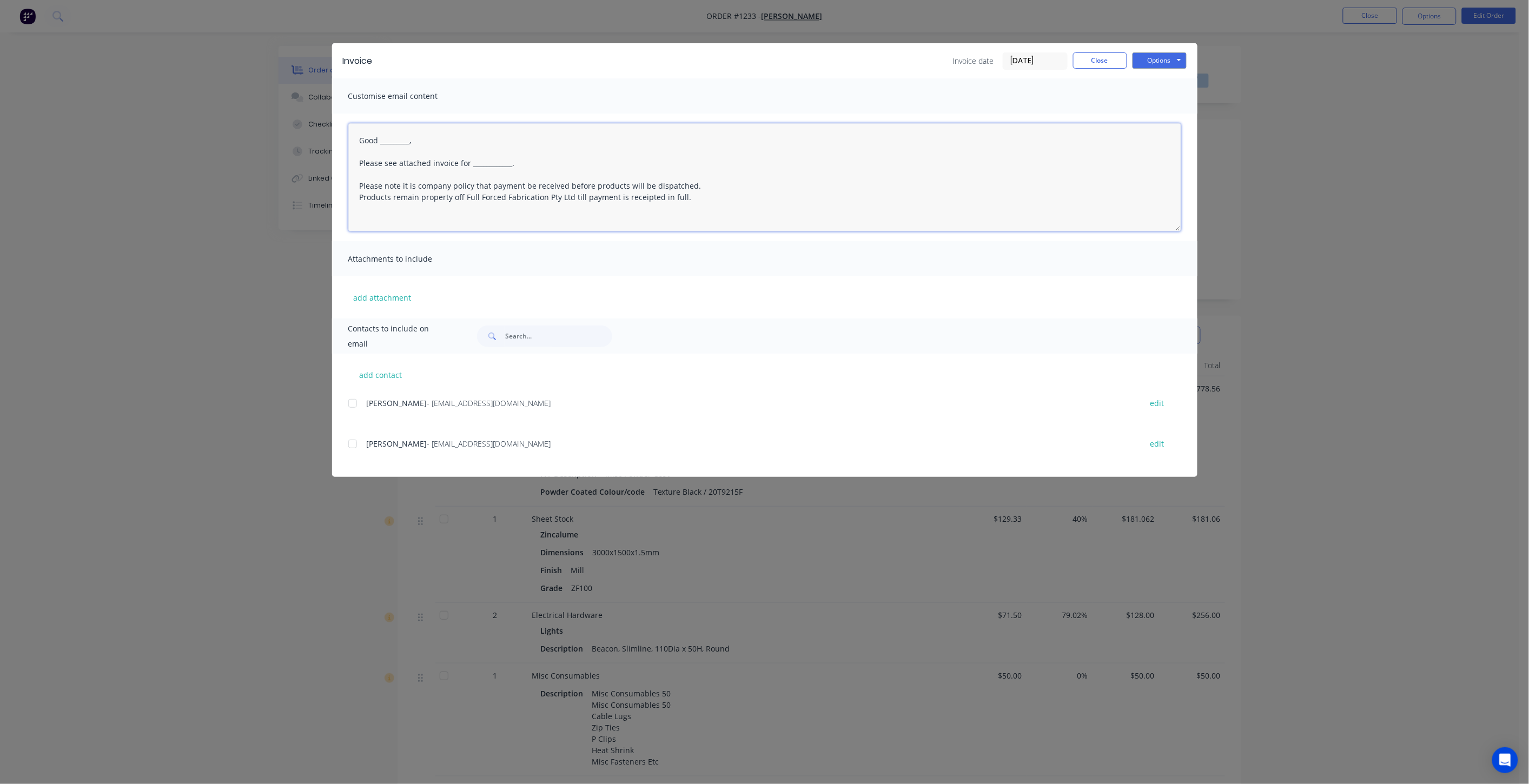
drag, startPoint x: 417, startPoint y: 138, endPoint x: 382, endPoint y: 142, distance: 35.2
click at [382, 142] on textarea "Good _________, Please see attached invoice for ____________. Please note it is…" at bounding box center [764, 177] width 833 height 108
drag, startPoint x: 518, startPoint y: 163, endPoint x: 471, endPoint y: 163, distance: 47.0
click at [471, 163] on textarea "Good Morning Ben, Please see attached invoice for ____________. Please note it …" at bounding box center [764, 177] width 833 height 108
click at [352, 403] on div at bounding box center [352, 403] width 22 height 22
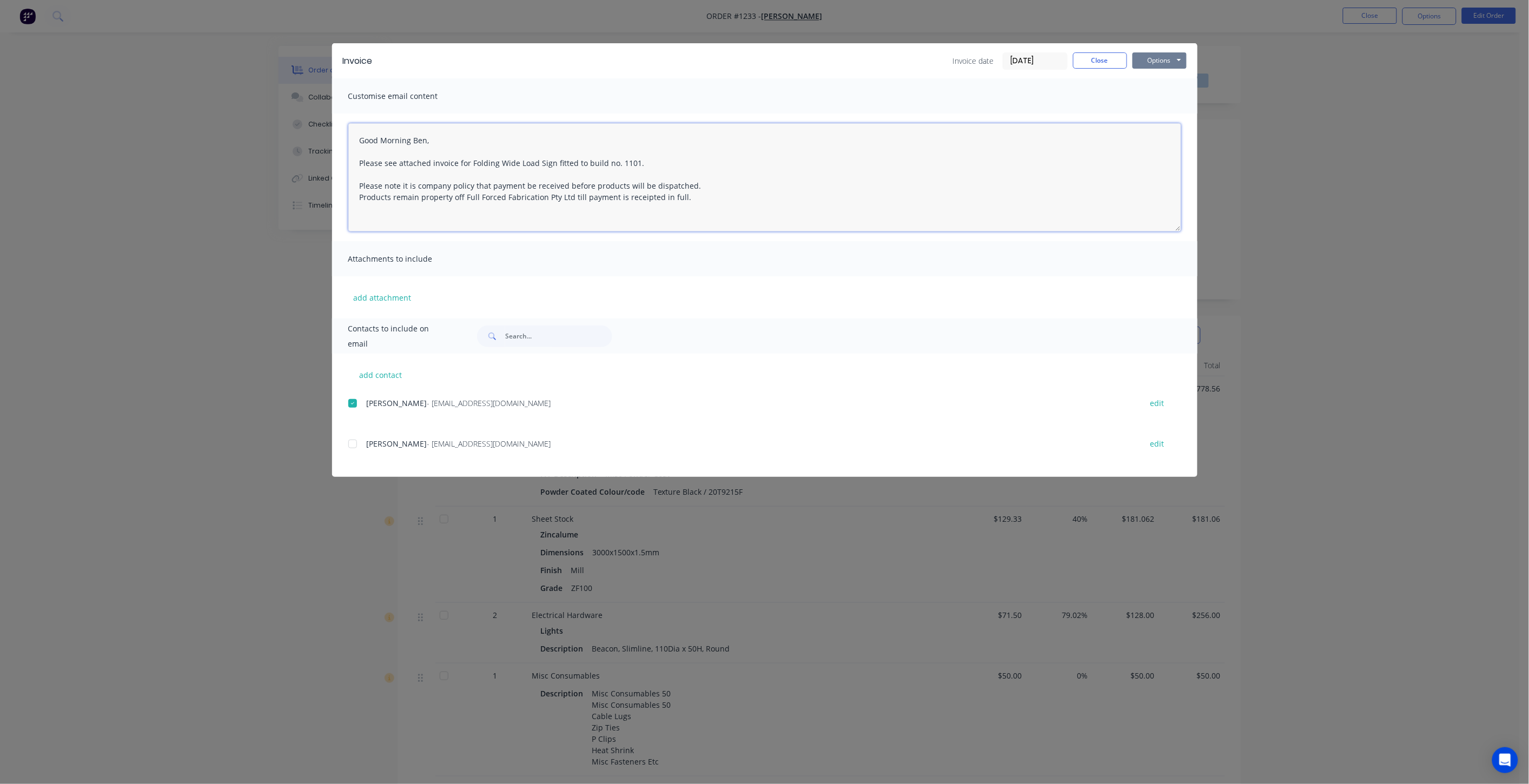
type textarea "Good Morning Ben, Please see attached invoice for Folding Wide Load Sign fitted…"
click at [1148, 62] on button "Options" at bounding box center [1159, 61] width 54 height 16
click at [1171, 110] on button "Email" at bounding box center [1167, 115] width 69 height 18
click at [1102, 58] on button "Close" at bounding box center [1100, 61] width 54 height 16
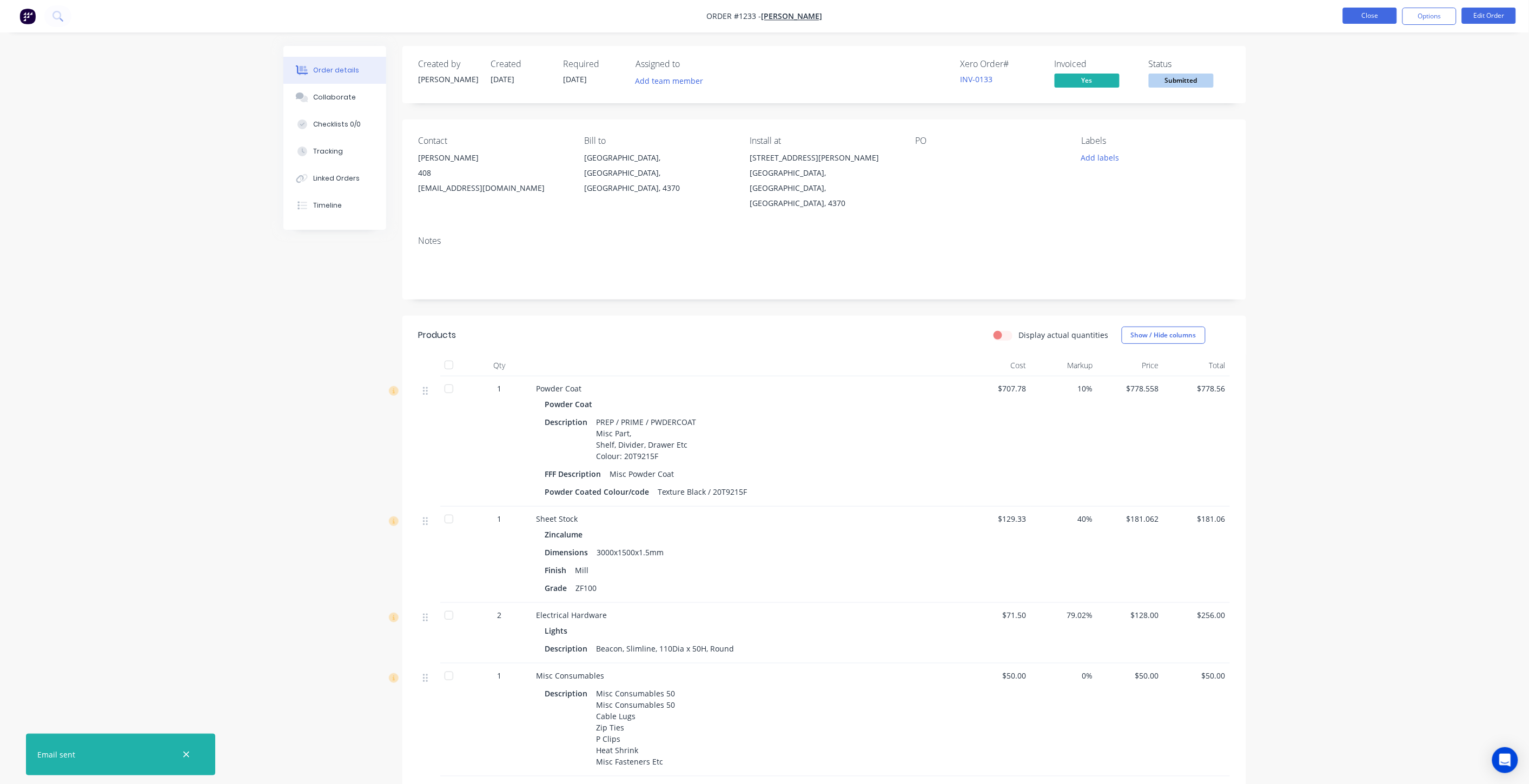
click at [1350, 15] on button "Close" at bounding box center [1370, 16] width 54 height 16
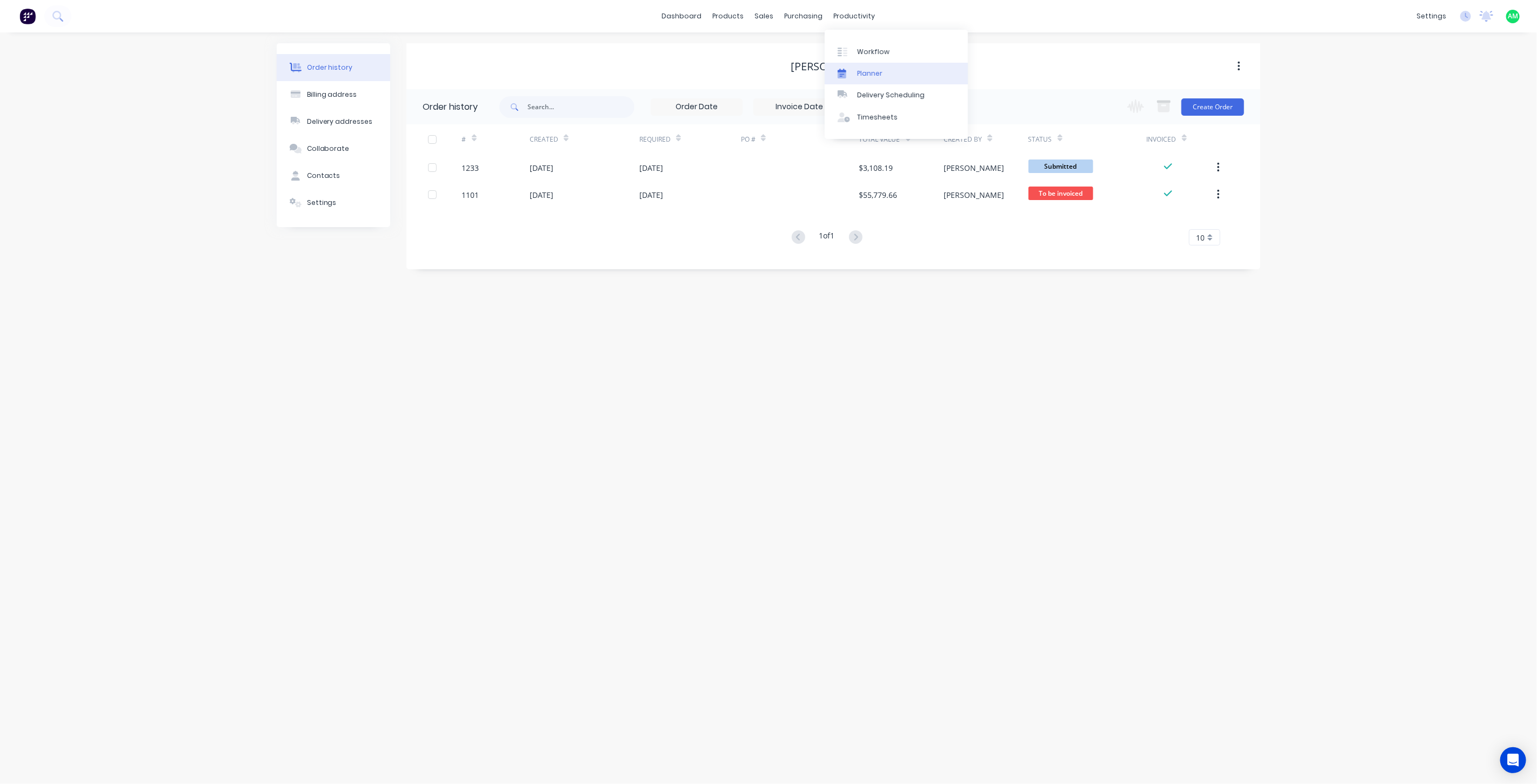
click at [879, 74] on div "Planner" at bounding box center [869, 73] width 25 height 10
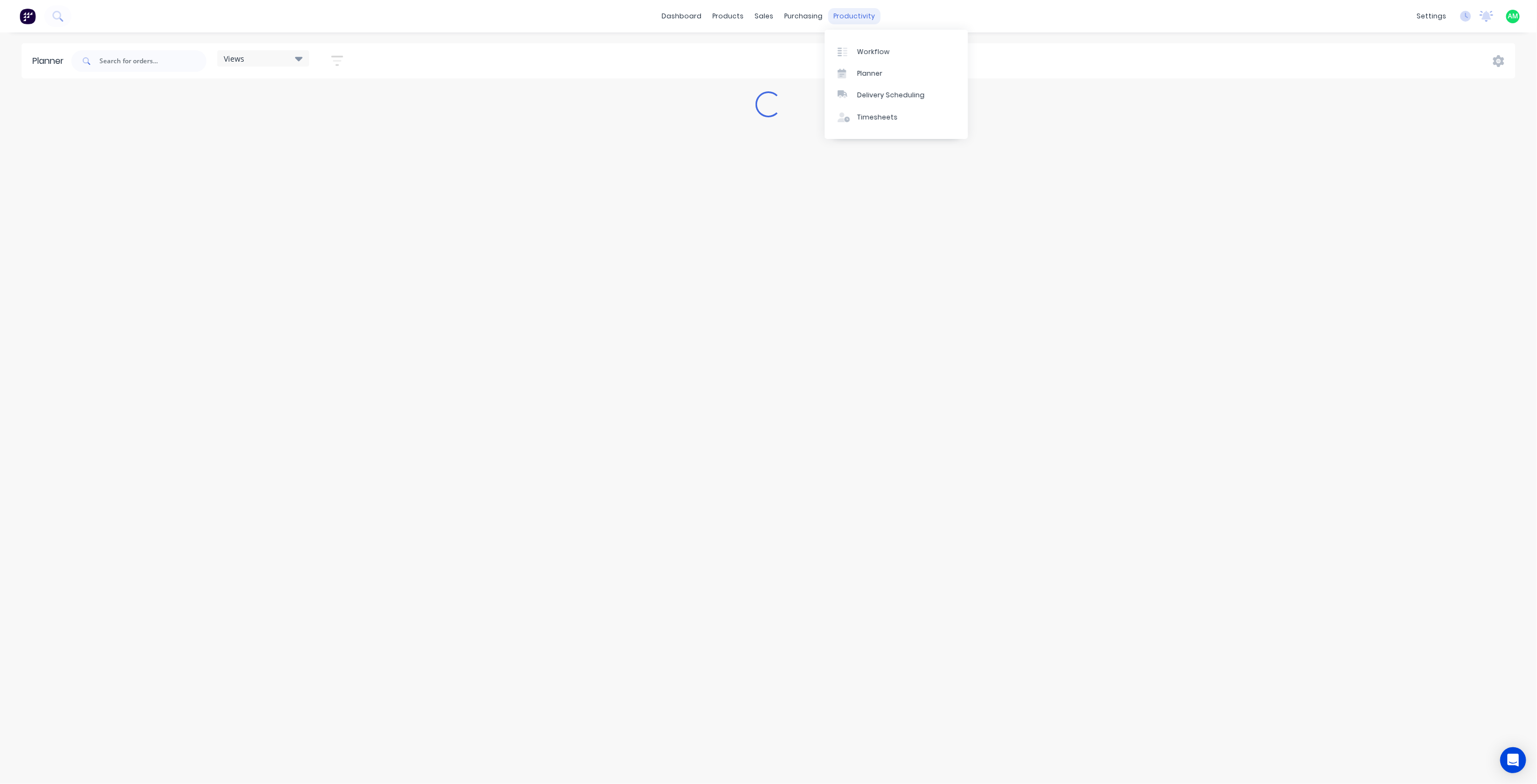
drag, startPoint x: 846, startPoint y: 14, endPoint x: 859, endPoint y: 40, distance: 29.1
click at [846, 14] on div "productivity" at bounding box center [854, 16] width 53 height 16
click at [861, 45] on link "Workflow" at bounding box center [896, 51] width 143 height 22
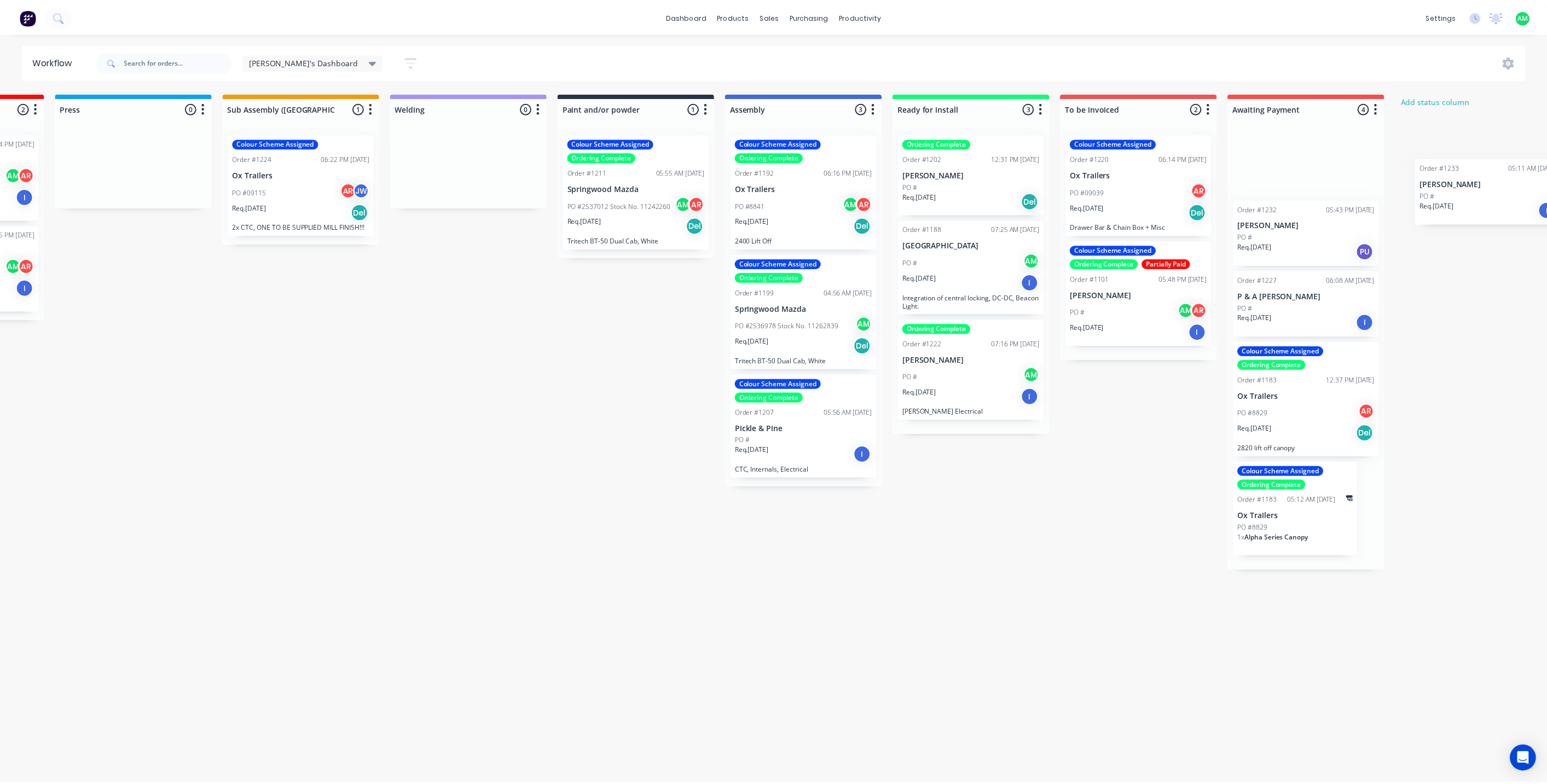
scroll to position [0, 903]
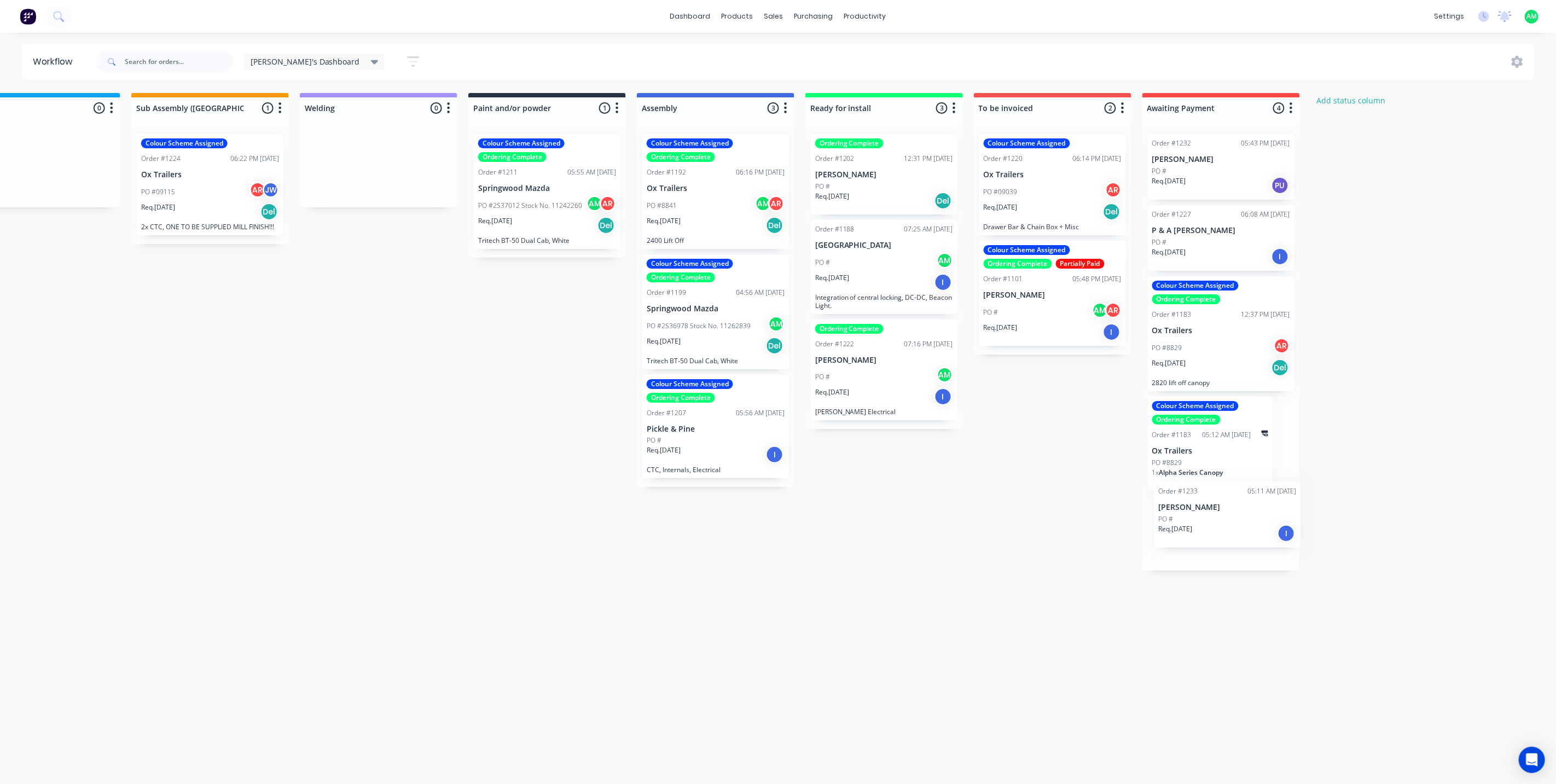
drag, startPoint x: 79, startPoint y: 175, endPoint x: 1208, endPoint y: 531, distance: 1183.8
click at [1208, 531] on div "Submitted 1 Status colour #B7D3F3 hex #B7D3F3 Save Cancel Summaries Total order…" at bounding box center [318, 331] width 2459 height 478
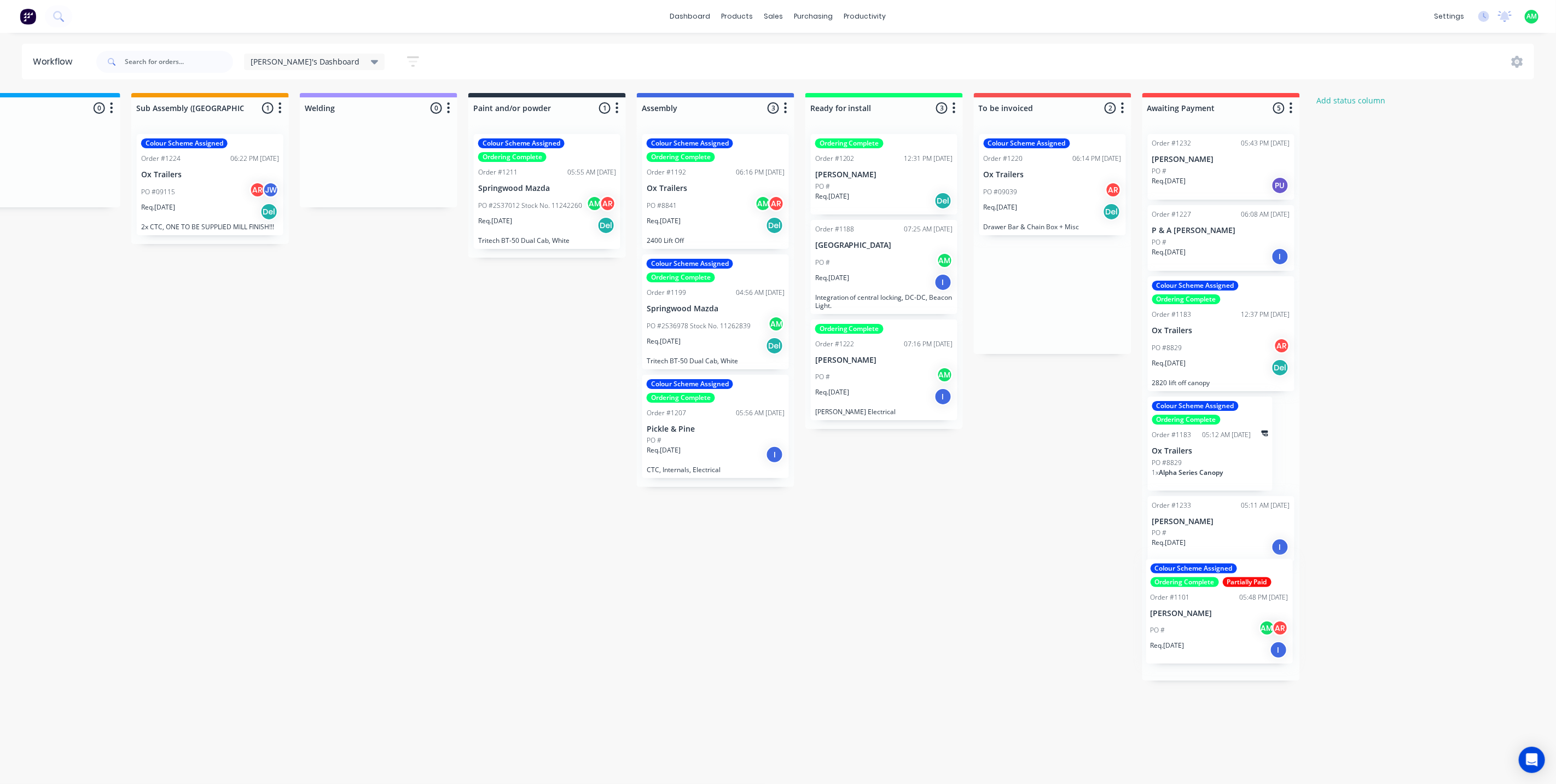
drag, startPoint x: 1015, startPoint y: 312, endPoint x: 1181, endPoint y: 633, distance: 361.4
click at [1181, 633] on div "Submitted 0 Status colour #B7D3F3 hex #B7D3F3 Save Cancel Summaries Total order…" at bounding box center [318, 387] width 2459 height 588
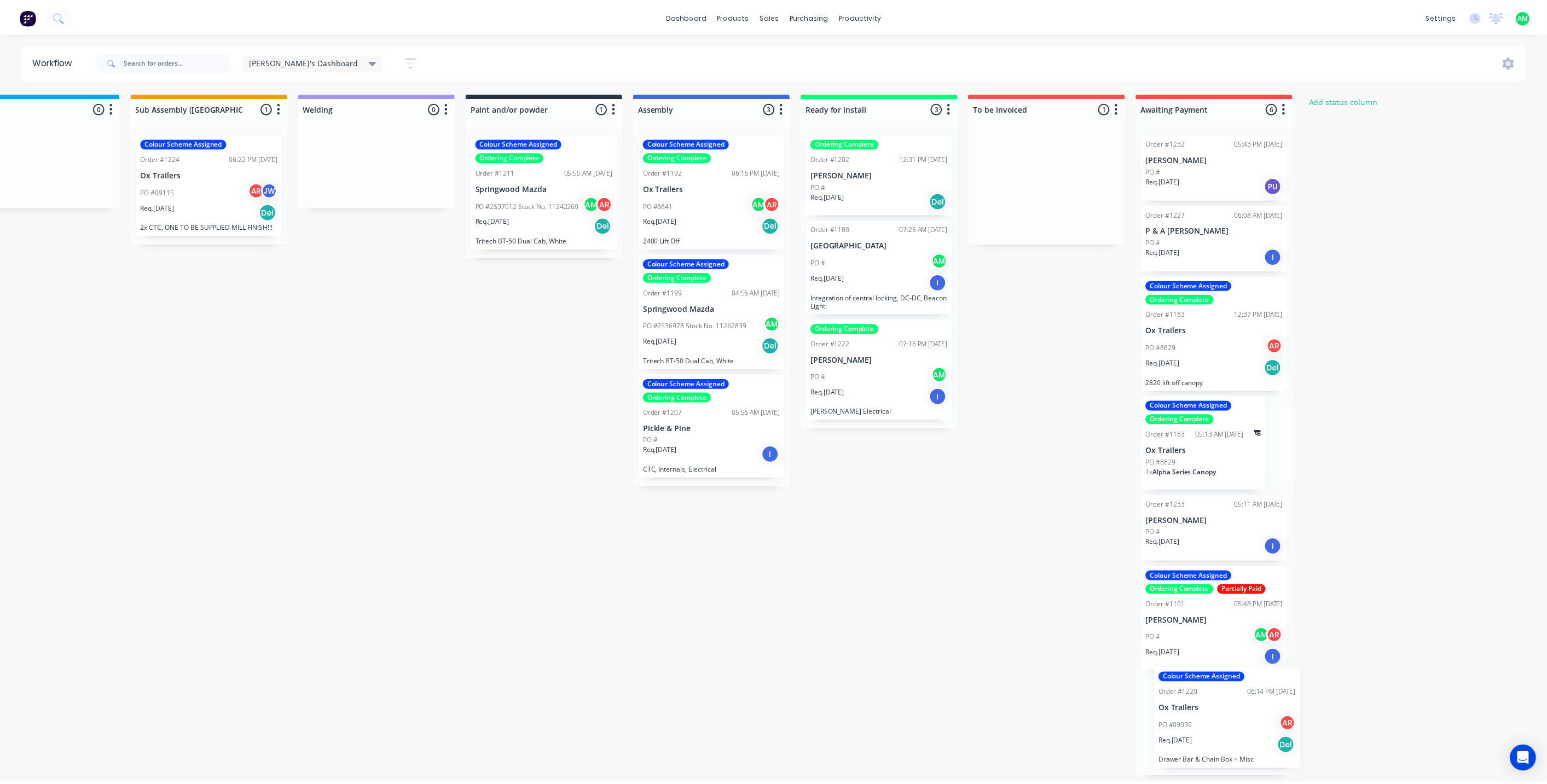
scroll to position [3, 912]
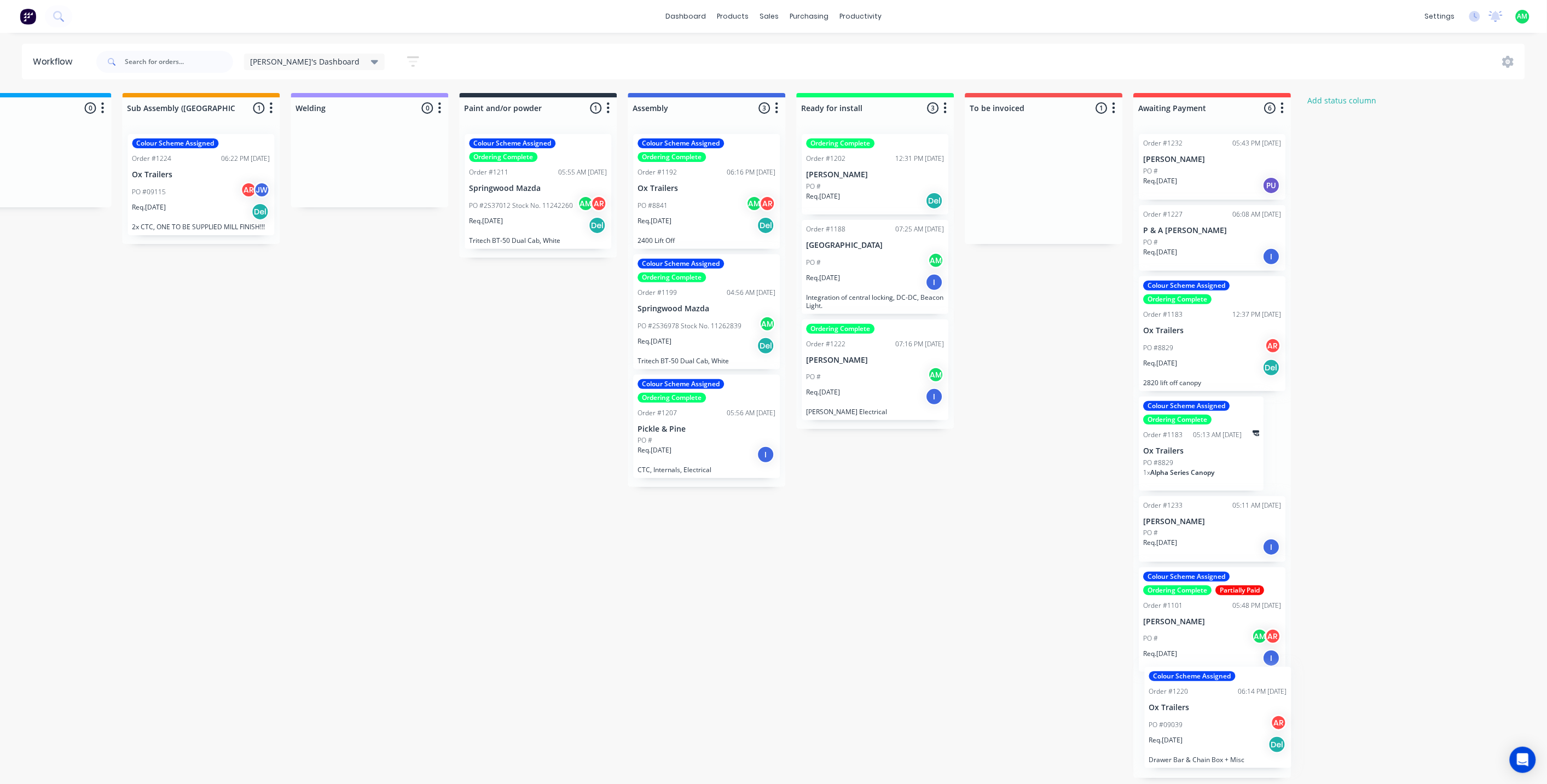
drag, startPoint x: 1033, startPoint y: 163, endPoint x: 1198, endPoint y: 699, distance: 560.8
click at [1198, 699] on div "Submitted 0 Status colour #B7D3F3 hex #B7D3F3 Save Cancel Summaries Total order…" at bounding box center [310, 435] width 2459 height 685
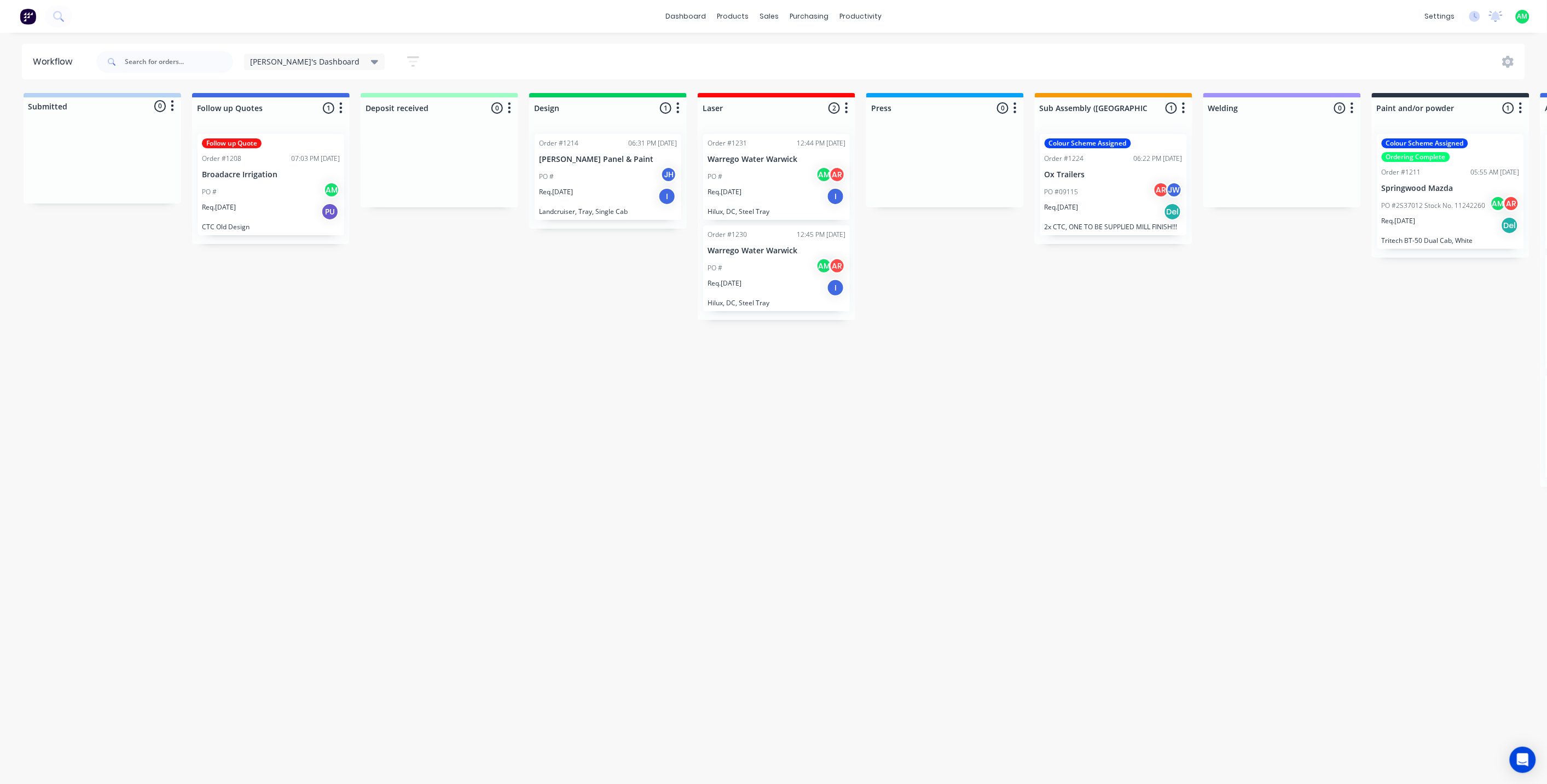
scroll to position [3, 110]
